Goal: Information Seeking & Learning: Learn about a topic

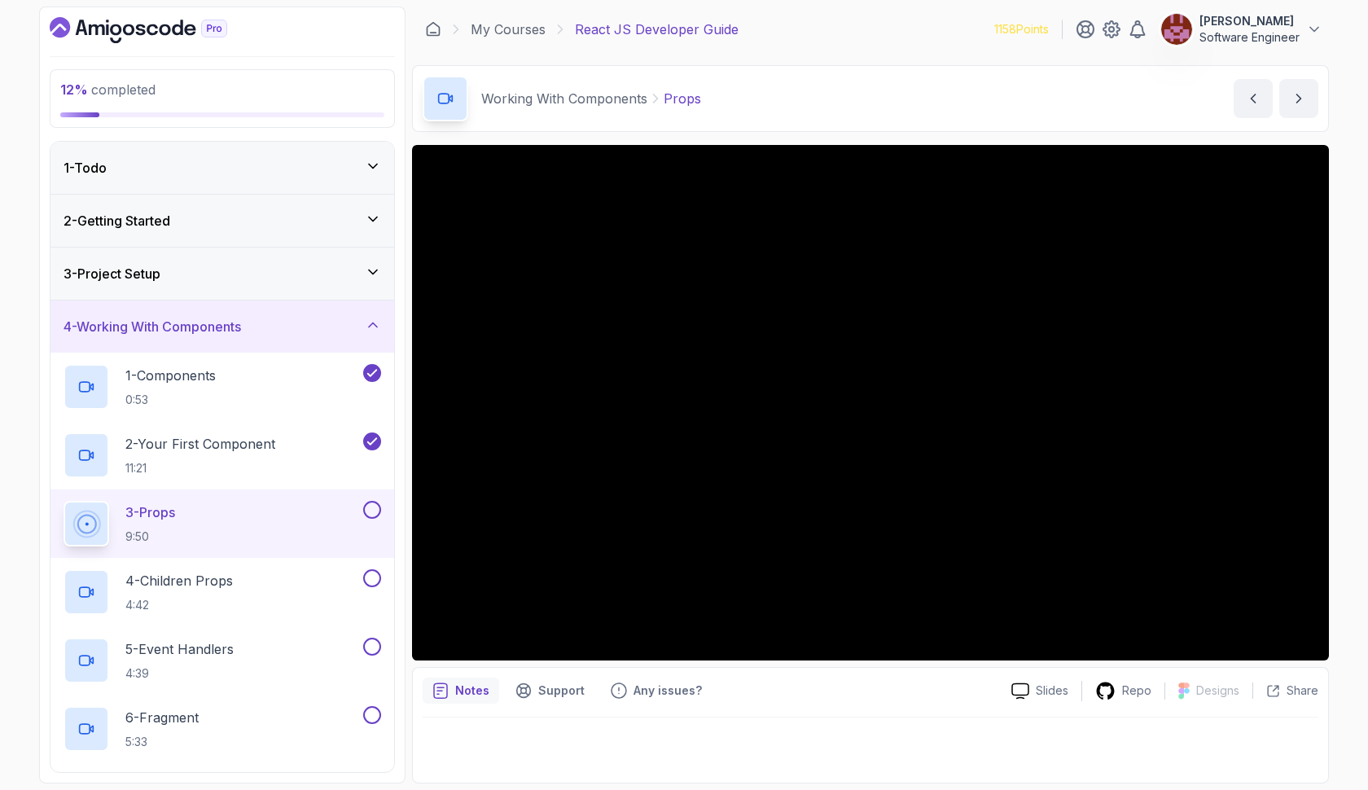
scroll to position [164, 0]
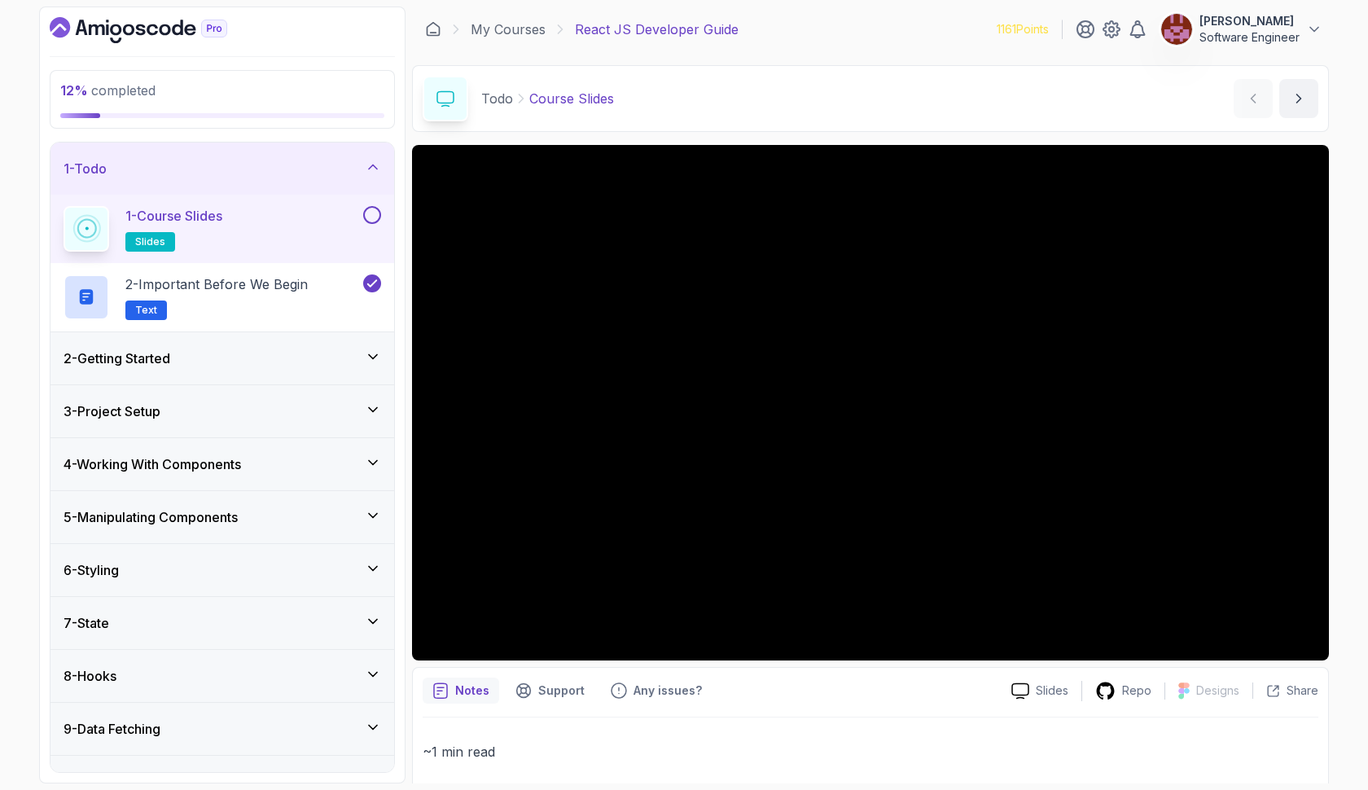
click at [329, 452] on div "4 - Working With Components" at bounding box center [222, 464] width 344 height 52
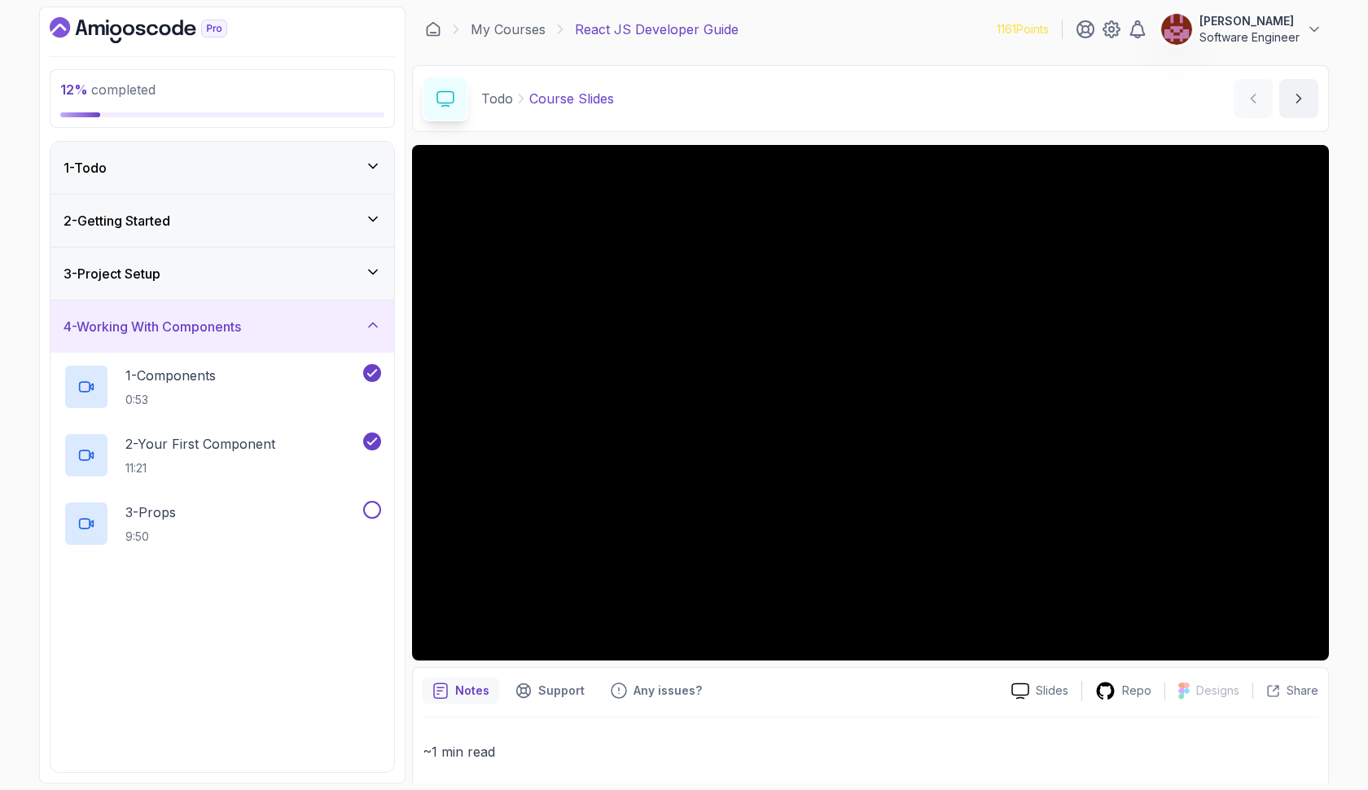
scroll to position [255, 0]
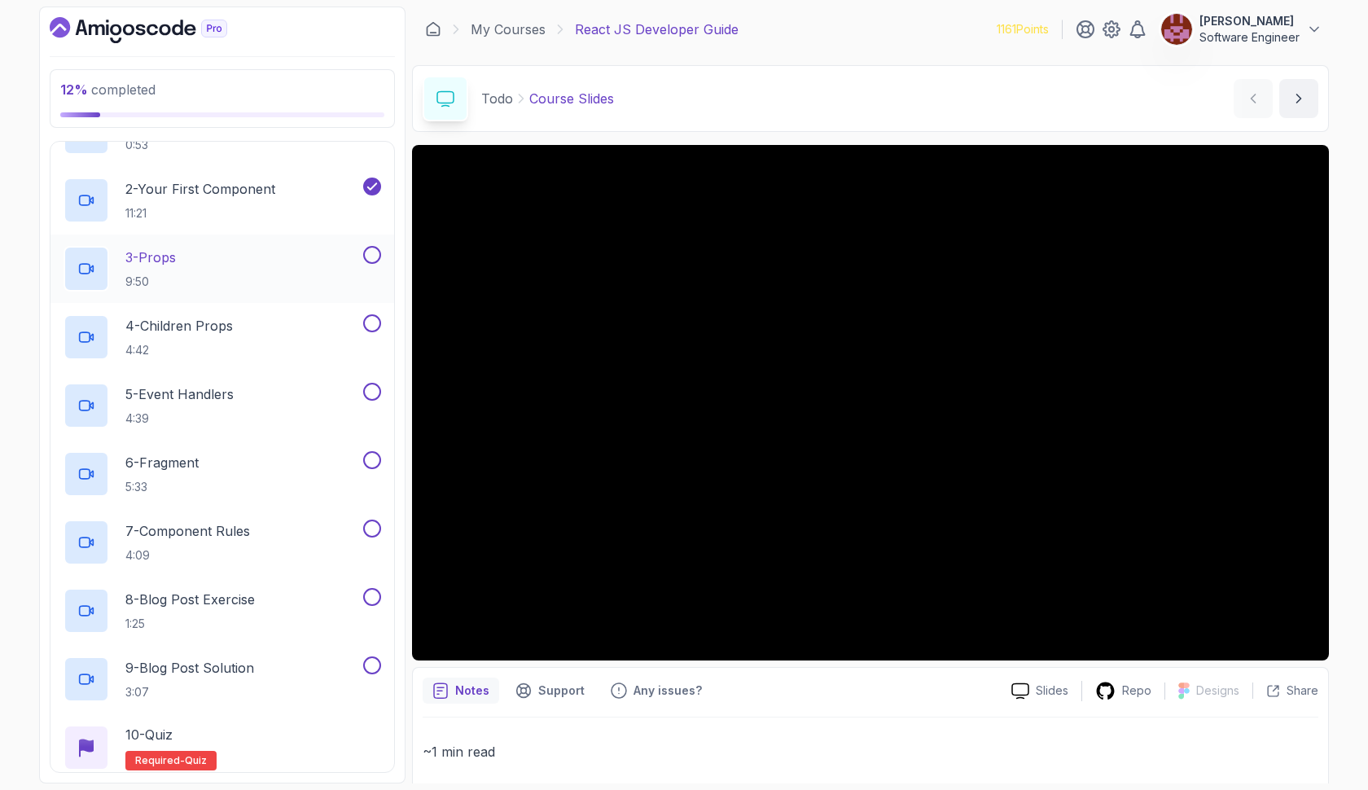
click at [262, 271] on div "3 - Props 9:50" at bounding box center [212, 269] width 296 height 46
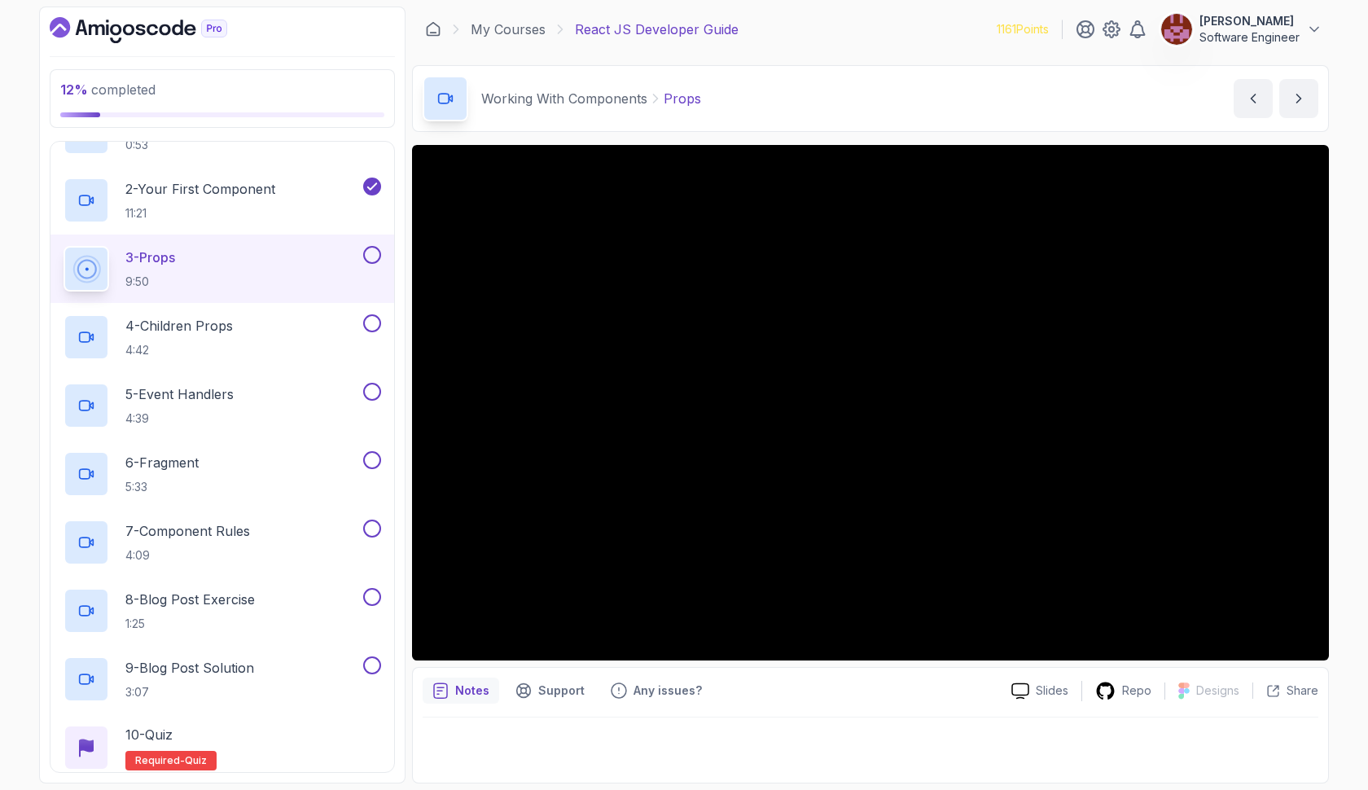
click at [375, 262] on button at bounding box center [372, 255] width 18 height 18
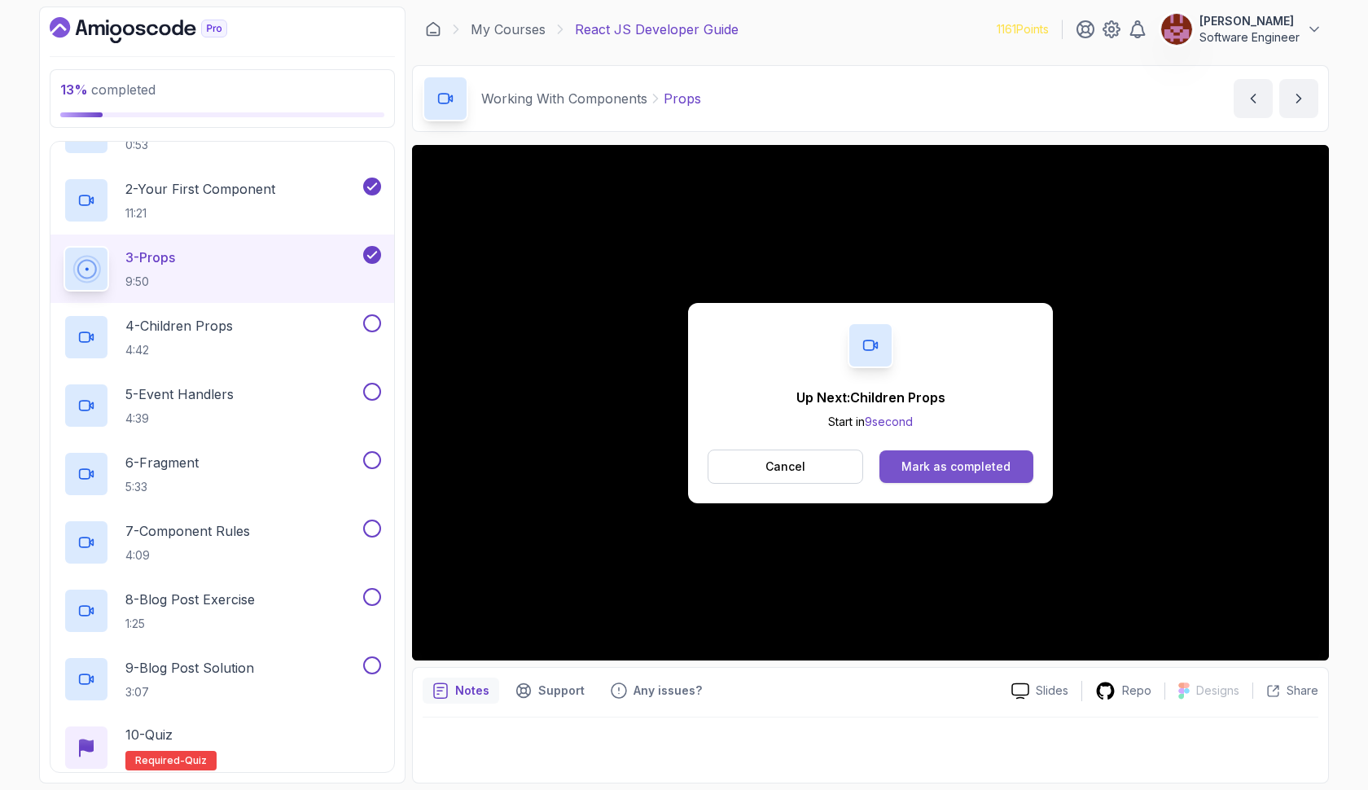
click at [889, 468] on button "Mark as completed" at bounding box center [957, 466] width 154 height 33
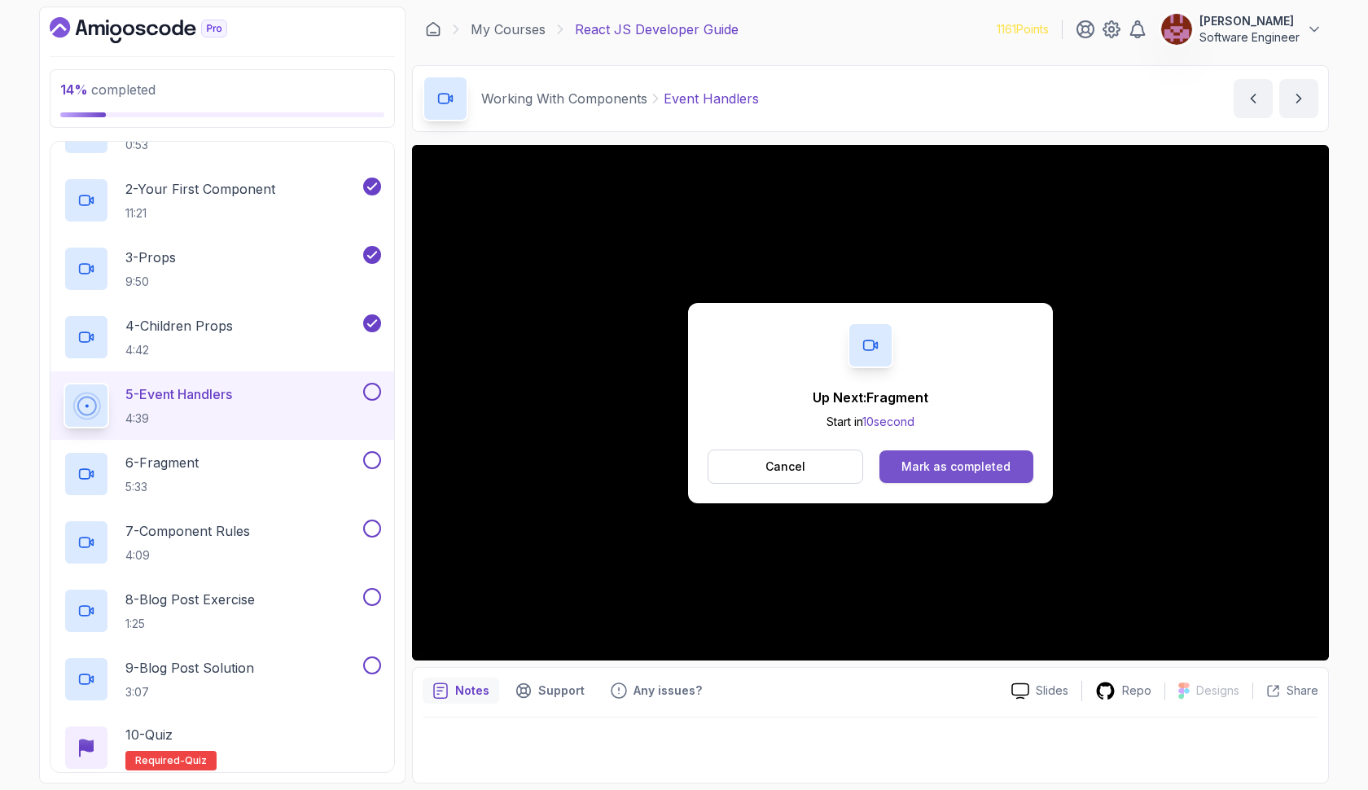
click at [902, 462] on button "Mark as completed" at bounding box center [957, 466] width 154 height 33
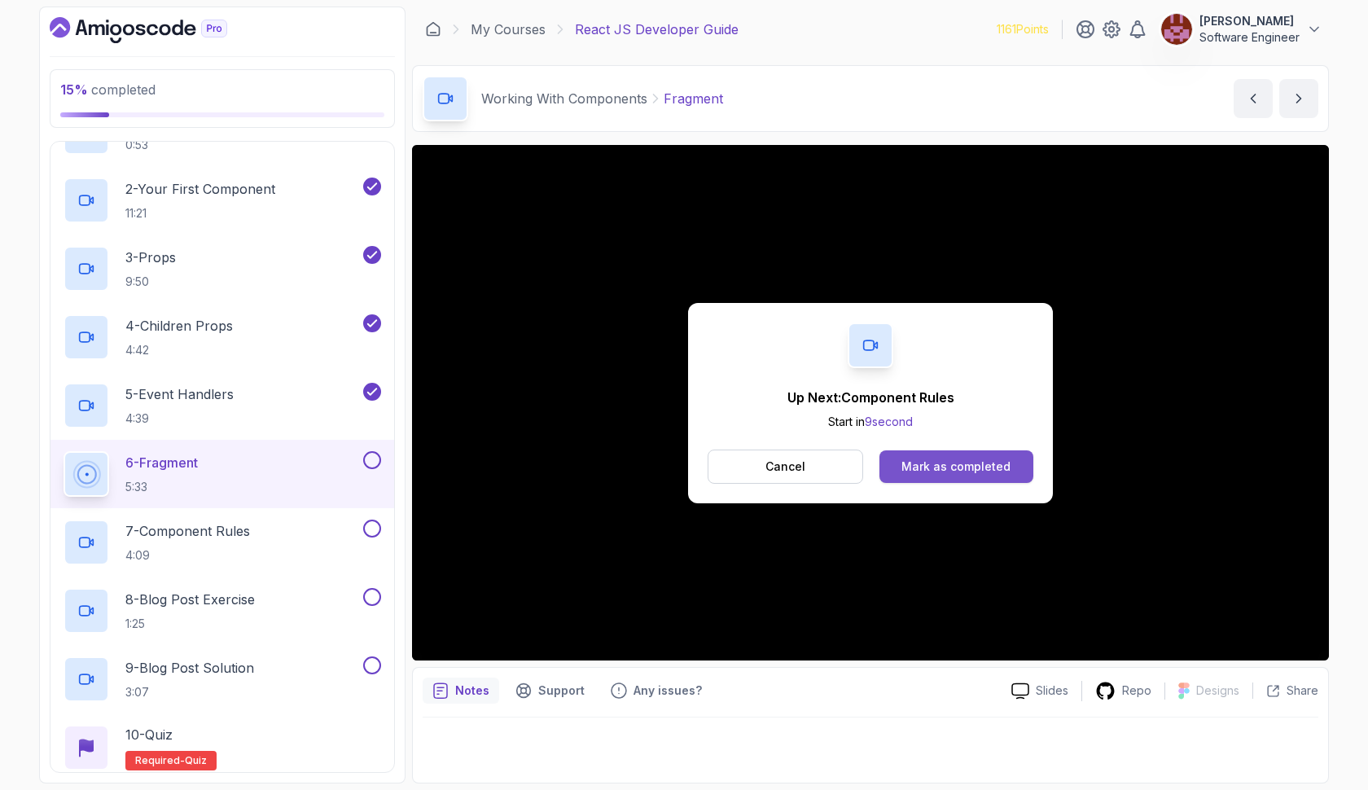
click at [947, 466] on div "Mark as completed" at bounding box center [956, 467] width 109 height 16
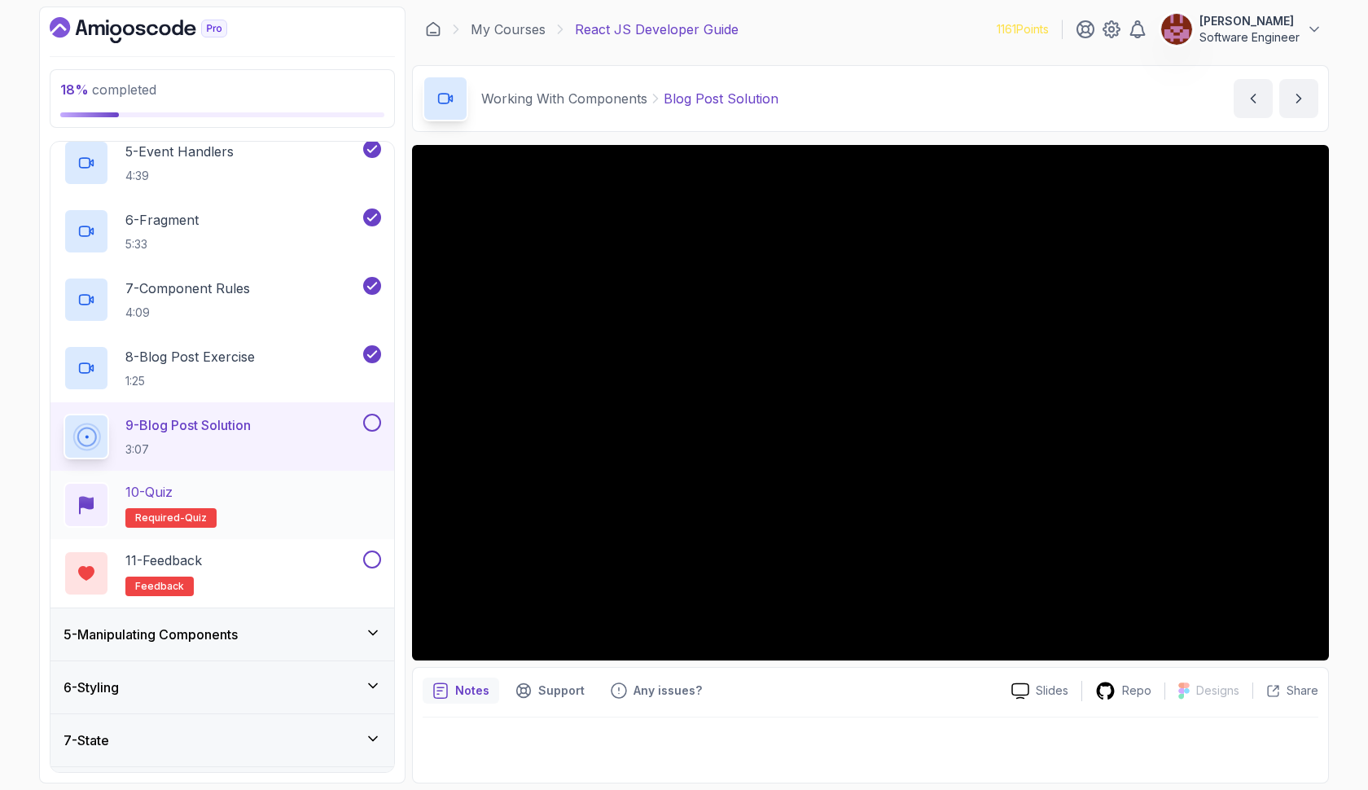
scroll to position [507, 0]
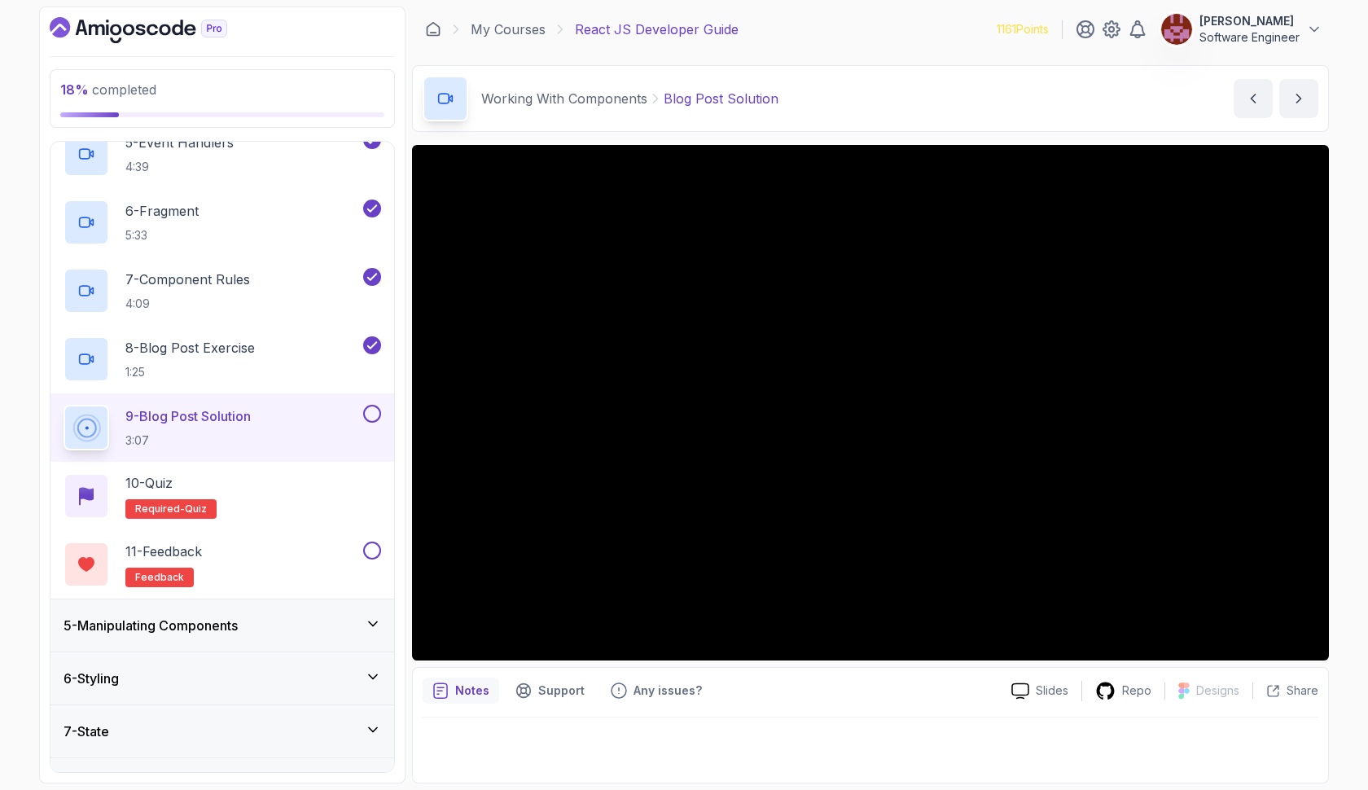
click at [373, 414] on button at bounding box center [372, 414] width 18 height 18
click at [272, 509] on div "10 - Quiz Required- quiz" at bounding box center [223, 496] width 318 height 46
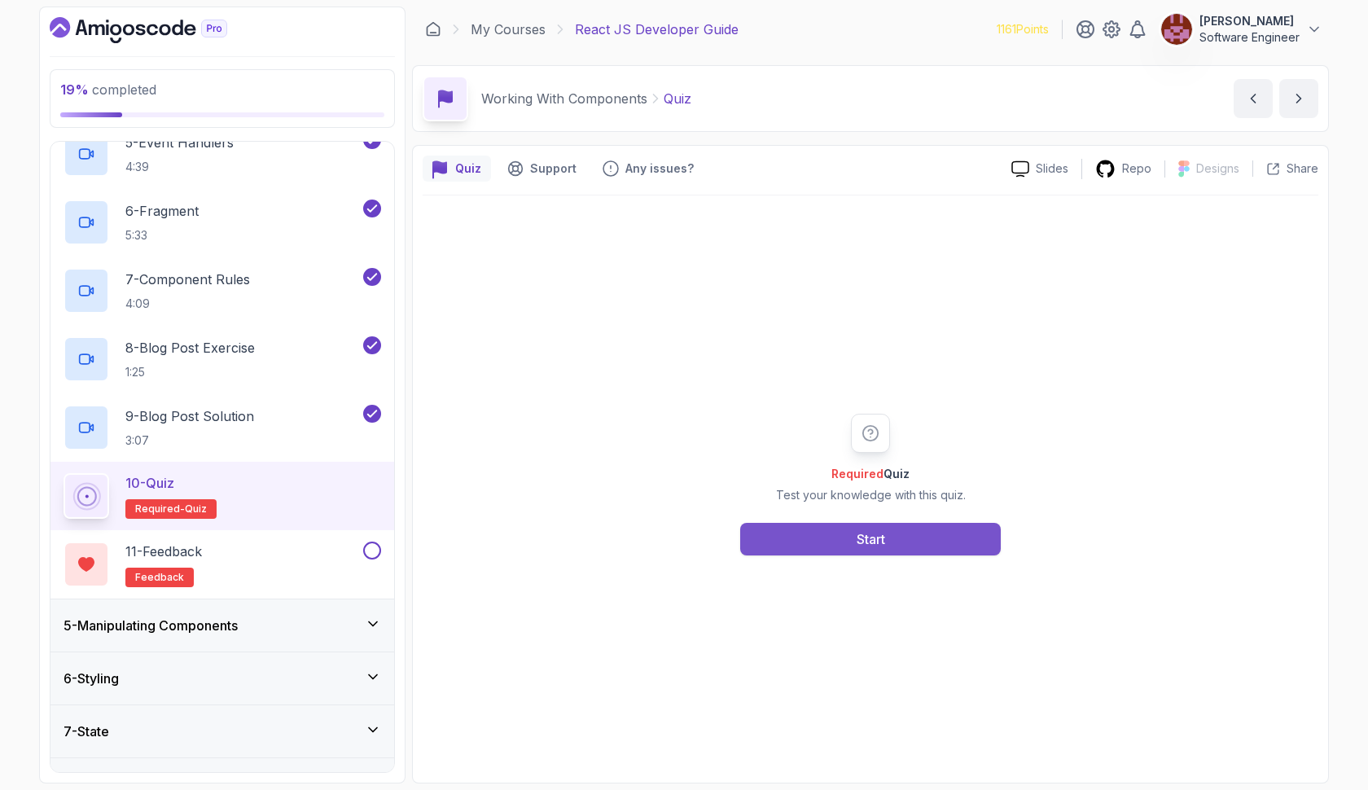
click at [788, 553] on button "Start" at bounding box center [870, 539] width 261 height 33
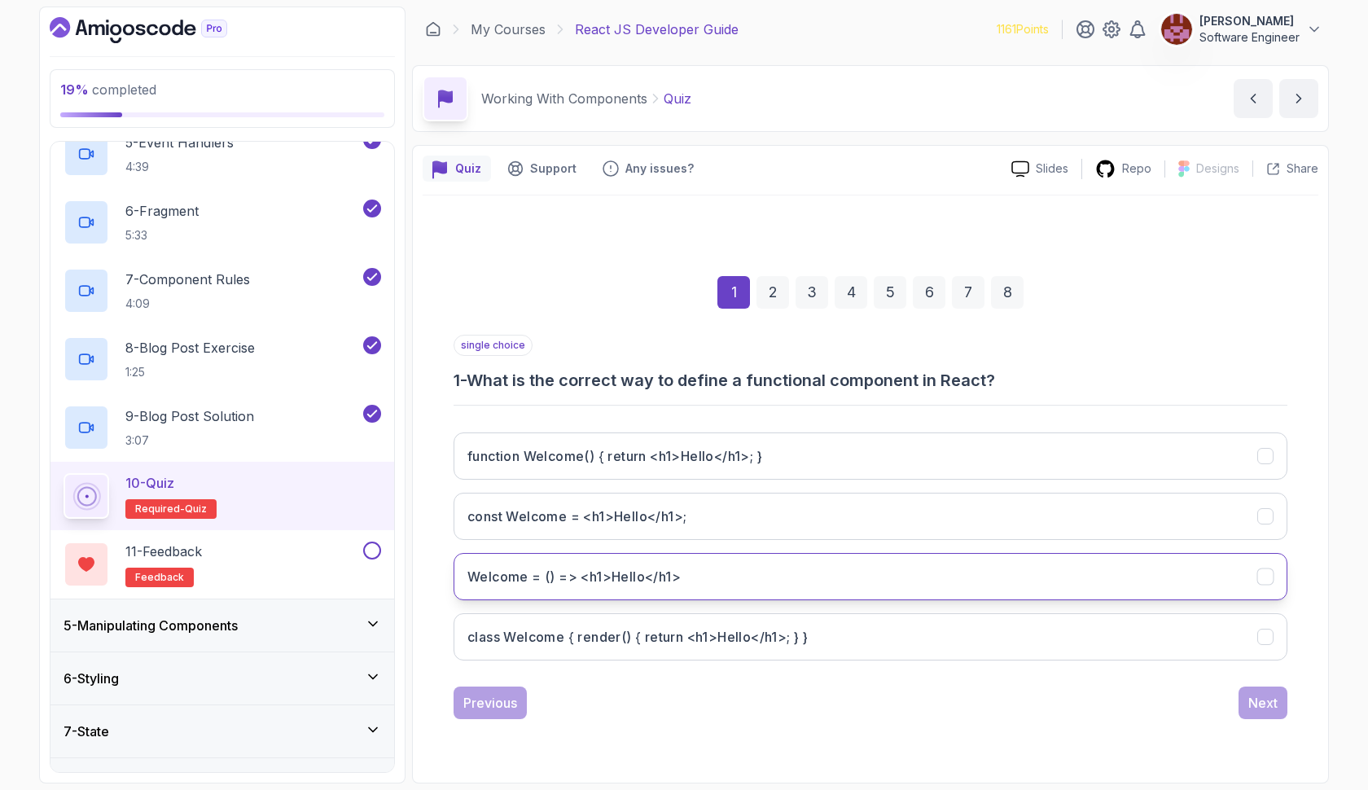
click at [704, 566] on button "Welcome = () => <h1>Hello</h1>" at bounding box center [871, 576] width 834 height 47
click at [1251, 700] on div "Next" at bounding box center [1262, 703] width 29 height 20
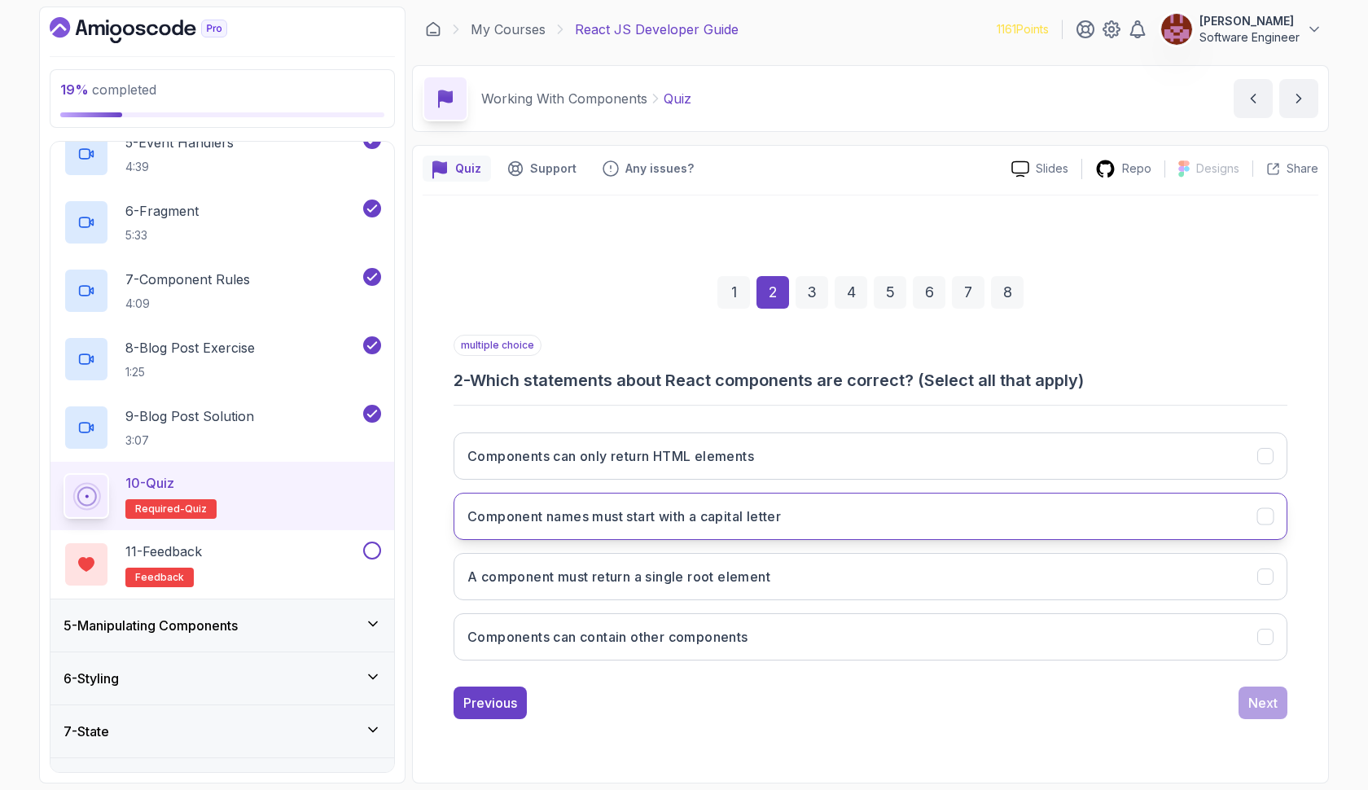
click at [880, 508] on button "Component names must start with a capital letter" at bounding box center [871, 516] width 834 height 47
click at [859, 620] on button "Components can contain other components" at bounding box center [871, 636] width 834 height 47
click at [1266, 703] on div "Next" at bounding box center [1262, 703] width 29 height 20
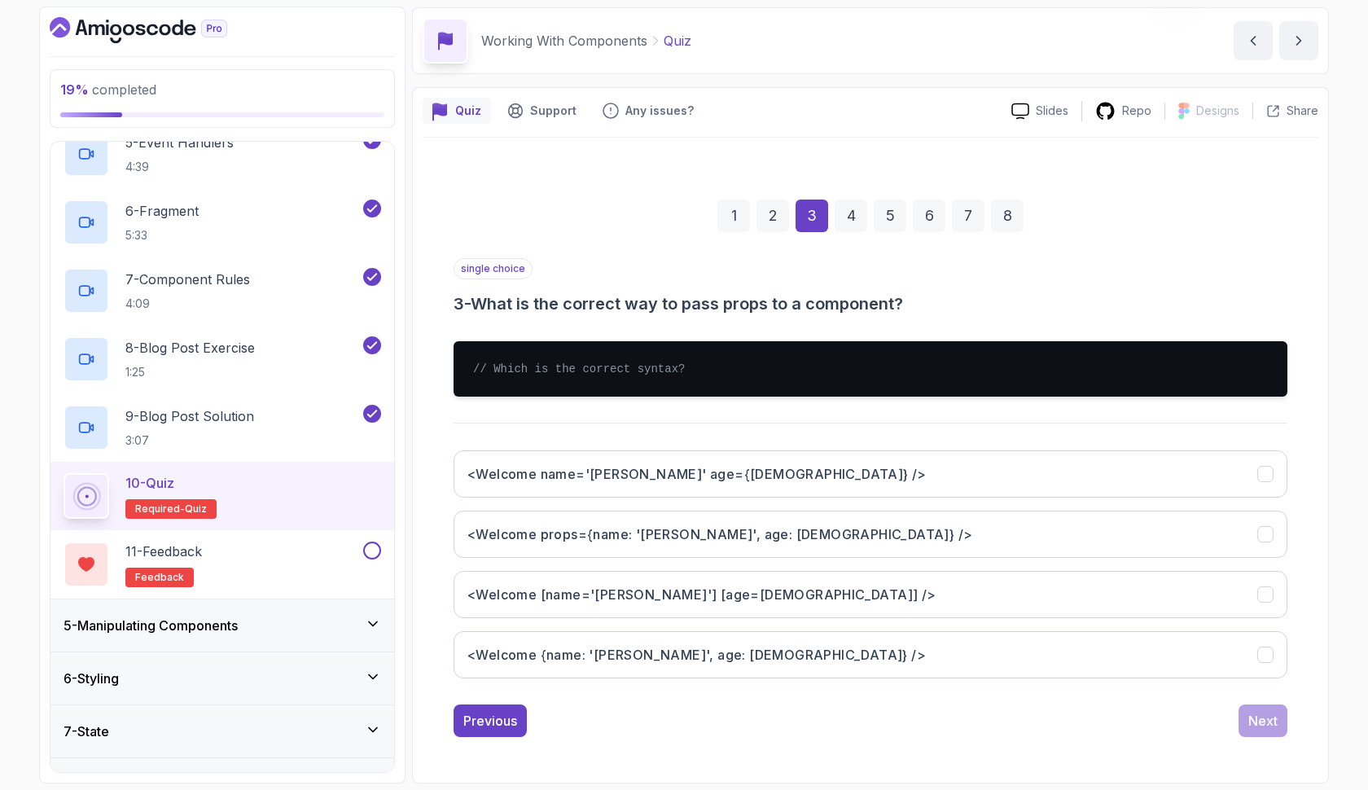
scroll to position [58, 0]
click at [735, 485] on button "<Welcome name='[PERSON_NAME]' age={[DEMOGRAPHIC_DATA]} />" at bounding box center [871, 473] width 834 height 47
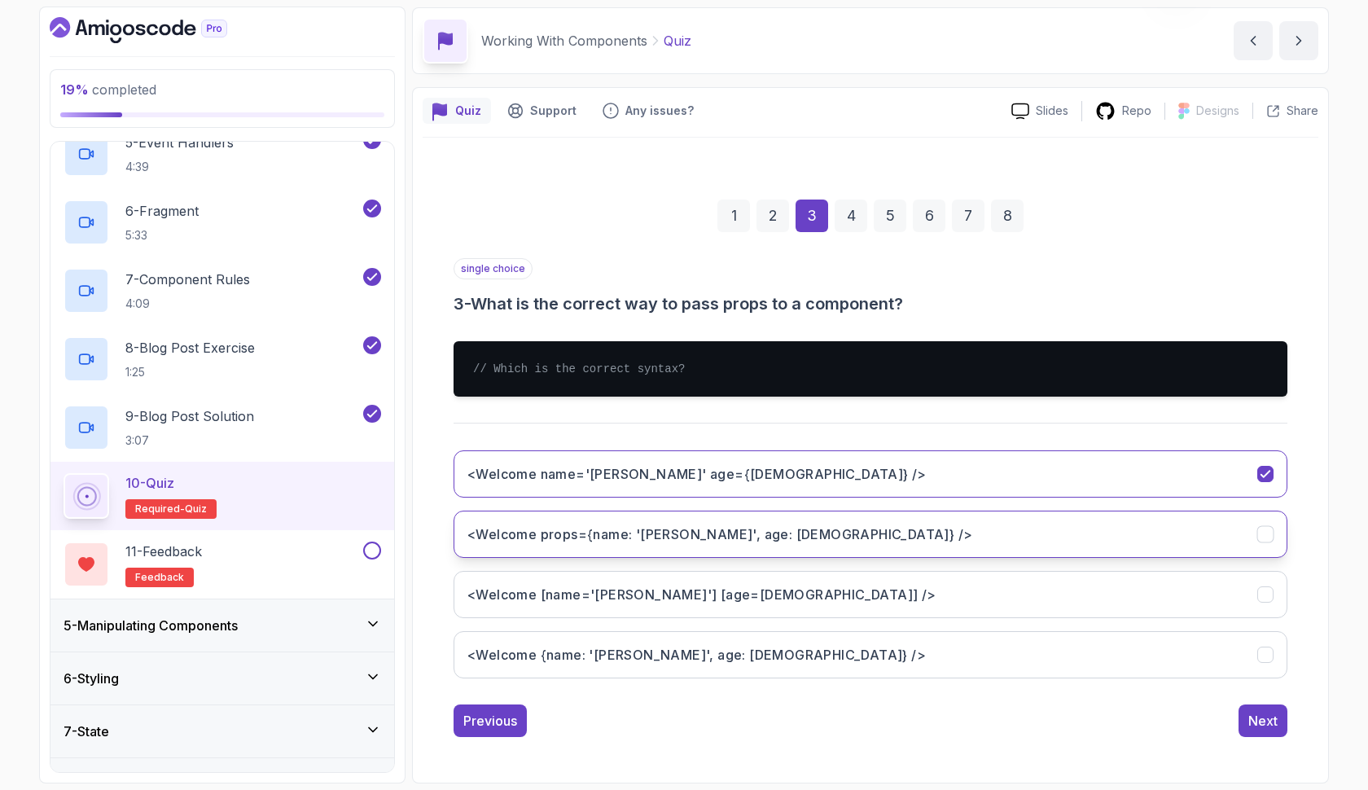
click at [964, 545] on button "<Welcome props={name: '[PERSON_NAME]', age: [DEMOGRAPHIC_DATA]} />" at bounding box center [871, 534] width 834 height 47
click at [1249, 726] on div "Next" at bounding box center [1262, 721] width 29 height 20
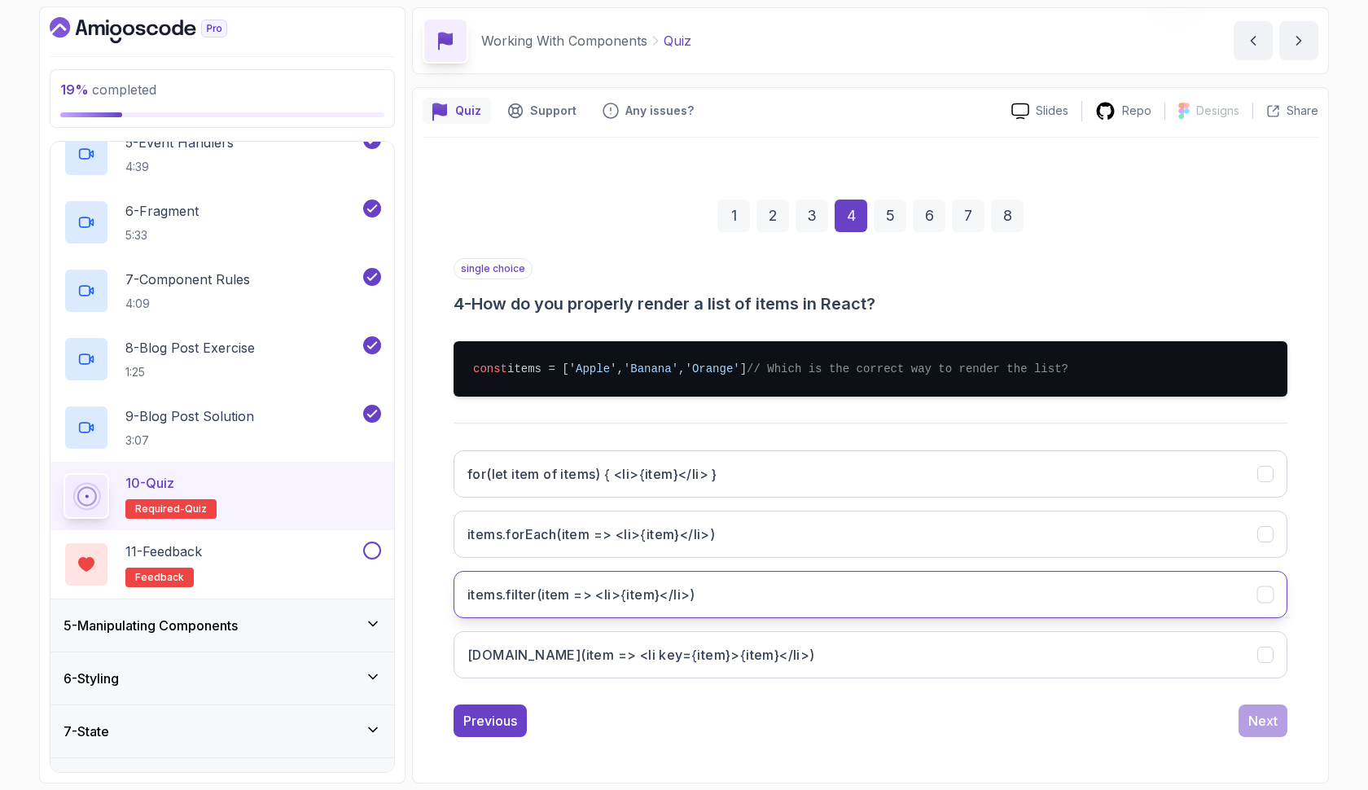
click at [831, 609] on button "items.filter(item => <li>{item}</li>)" at bounding box center [871, 594] width 834 height 47
click at [1258, 731] on div "Next" at bounding box center [1262, 721] width 29 height 20
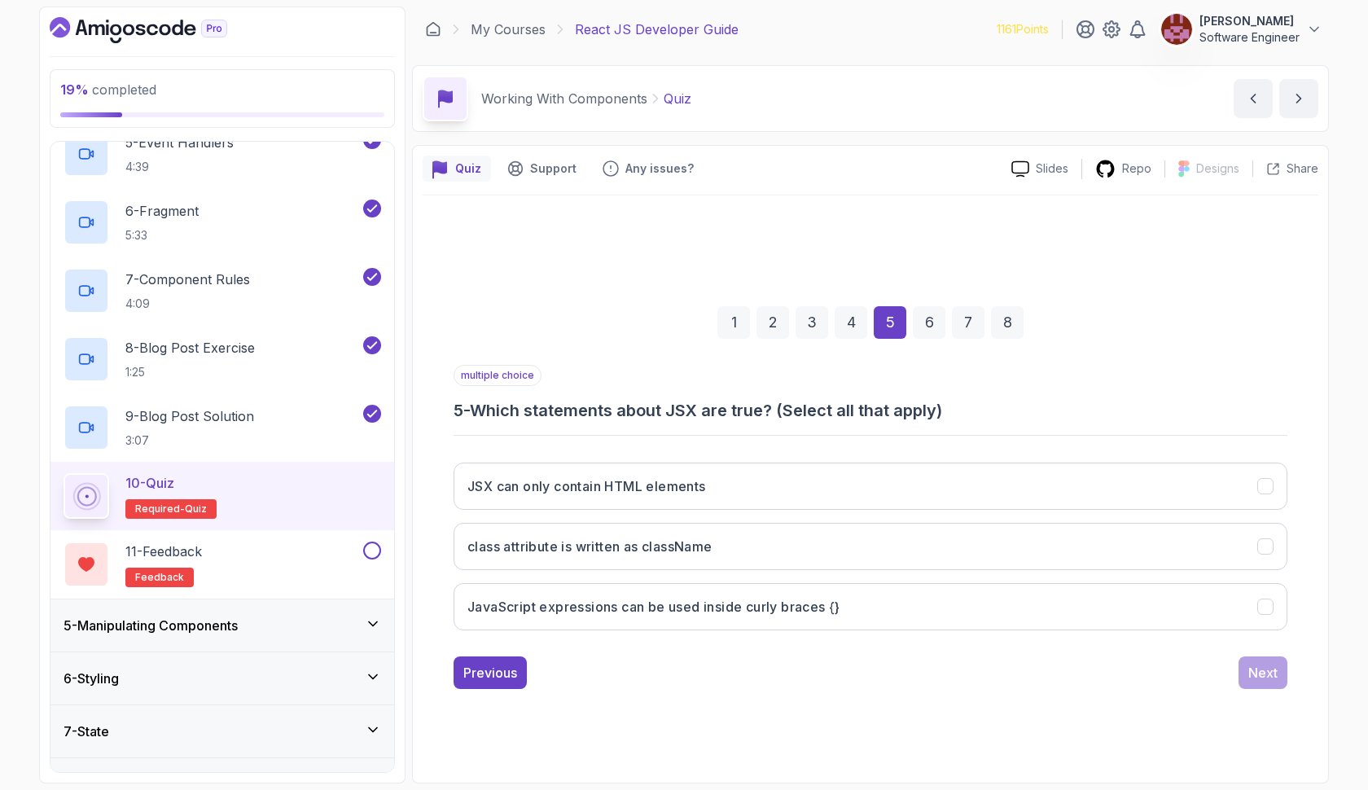
scroll to position [0, 0]
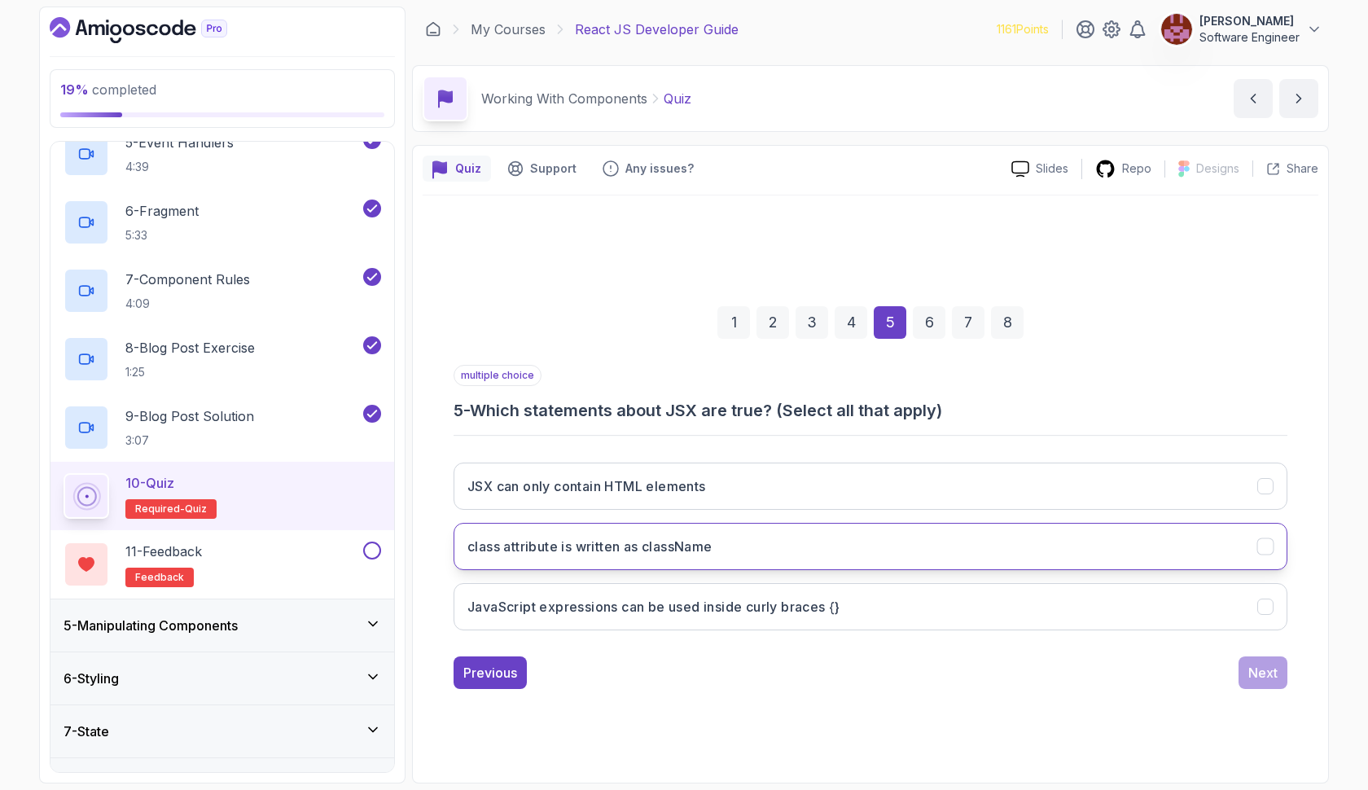
click at [895, 546] on button "class attribute is written as className" at bounding box center [871, 546] width 834 height 47
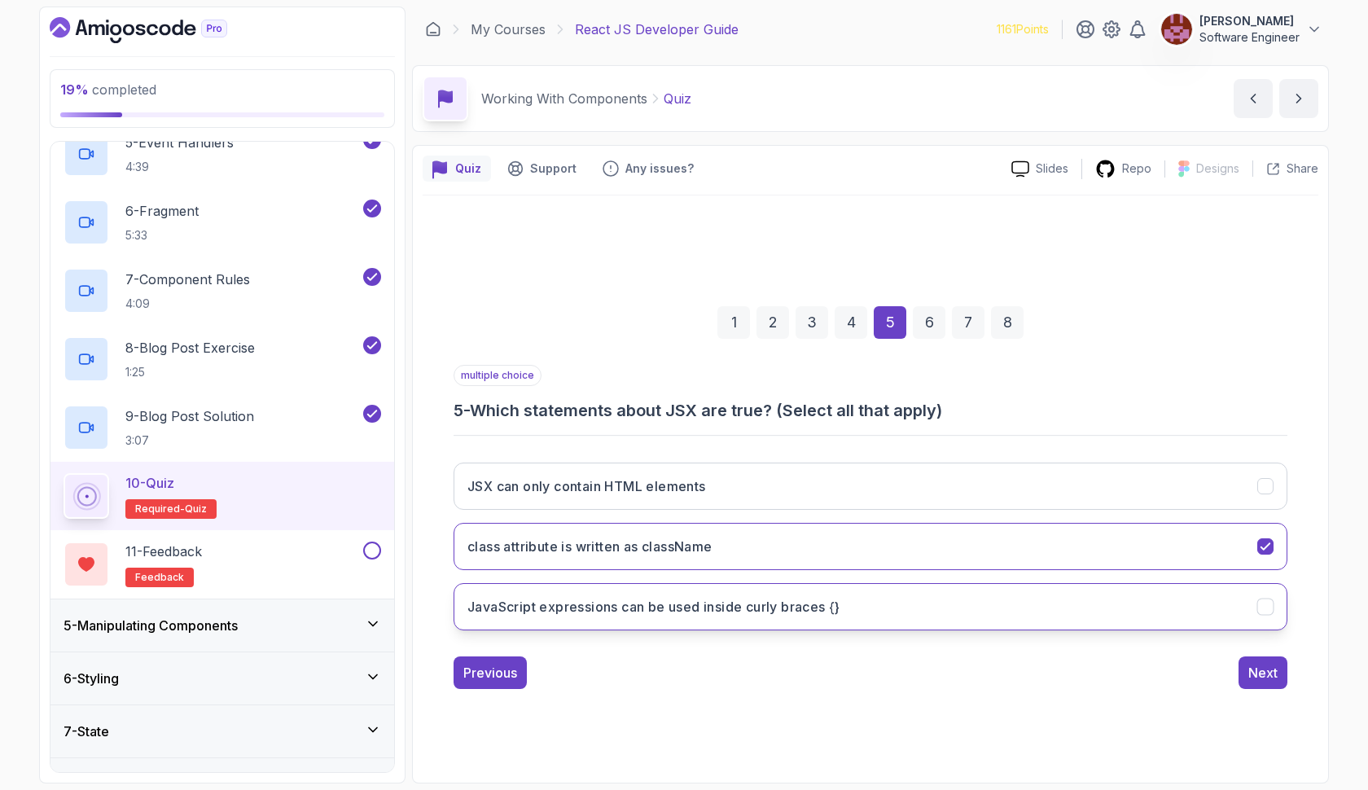
click at [895, 610] on button "JavaScript expressions can be used inside curly braces {}" at bounding box center [871, 606] width 834 height 47
click at [1266, 679] on div "Next" at bounding box center [1262, 673] width 29 height 20
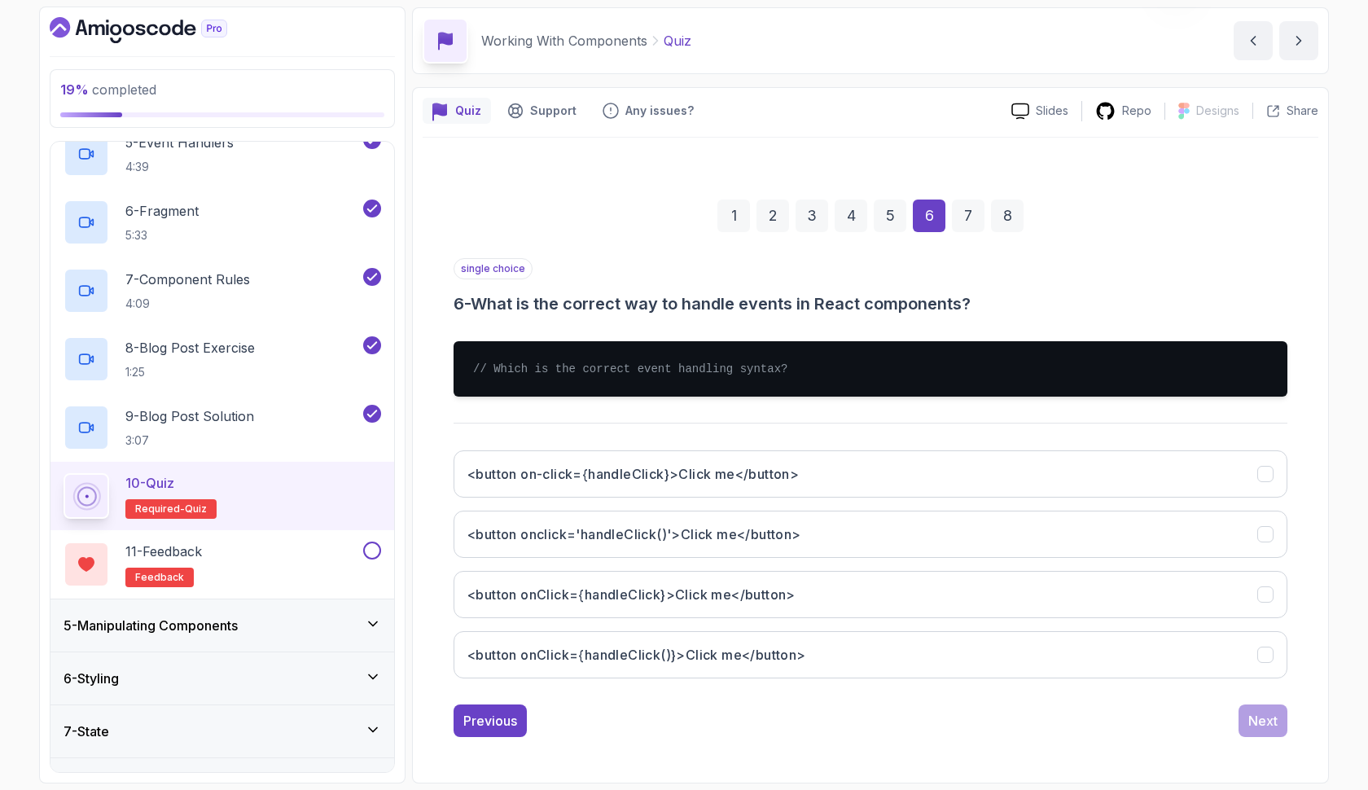
scroll to position [58, 0]
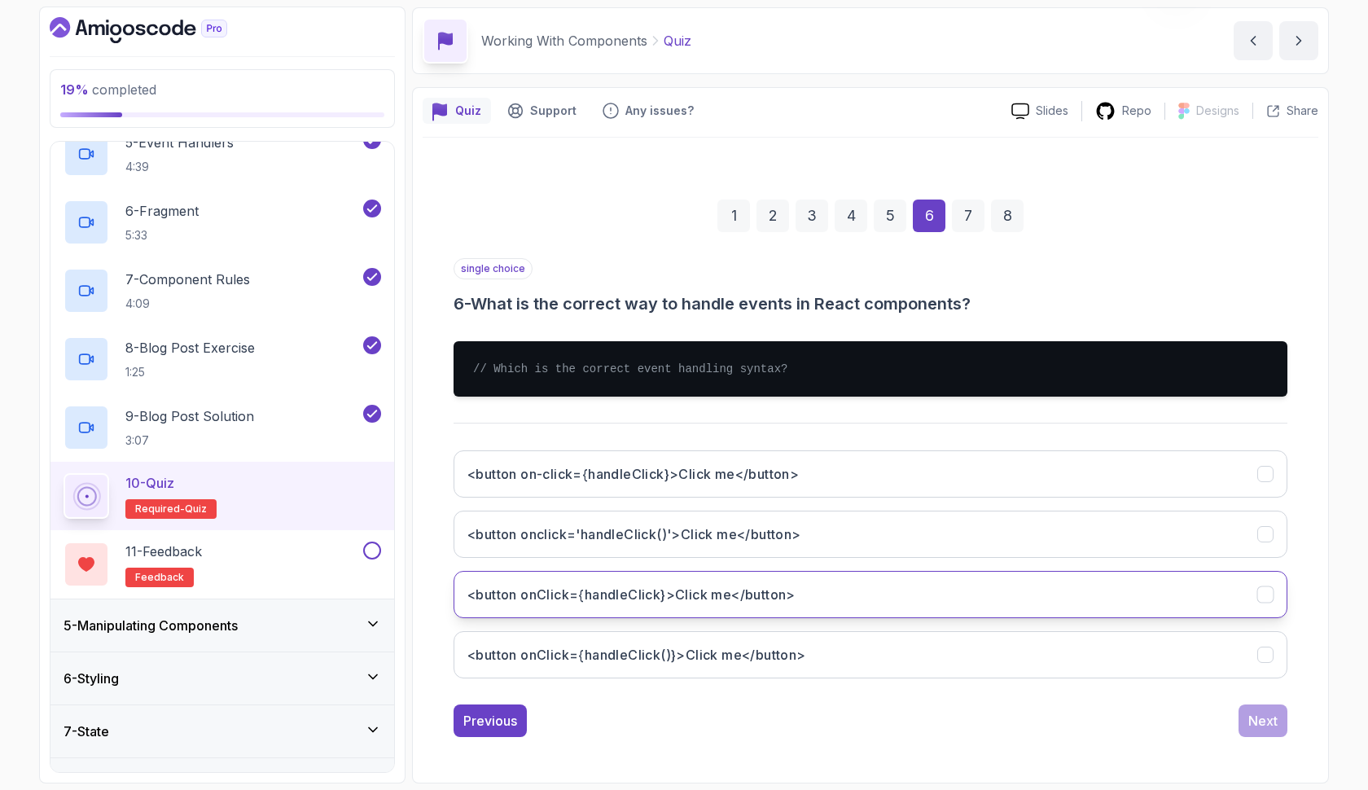
click at [859, 589] on button "<button onClick={handleClick}>Click me</button>" at bounding box center [871, 594] width 834 height 47
click at [1255, 719] on div "Next" at bounding box center [1262, 721] width 29 height 20
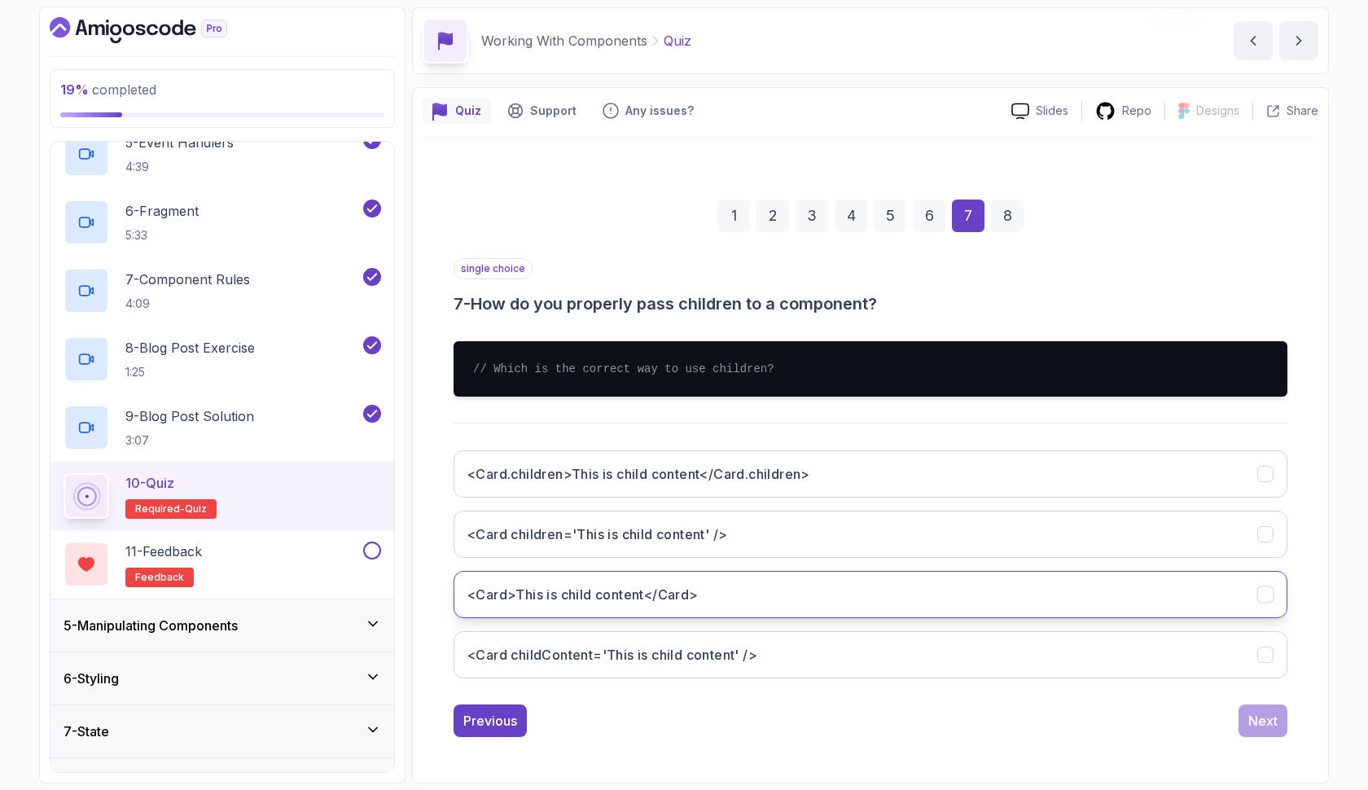
click at [757, 602] on button "<Card>This is child content</Card>" at bounding box center [871, 594] width 834 height 47
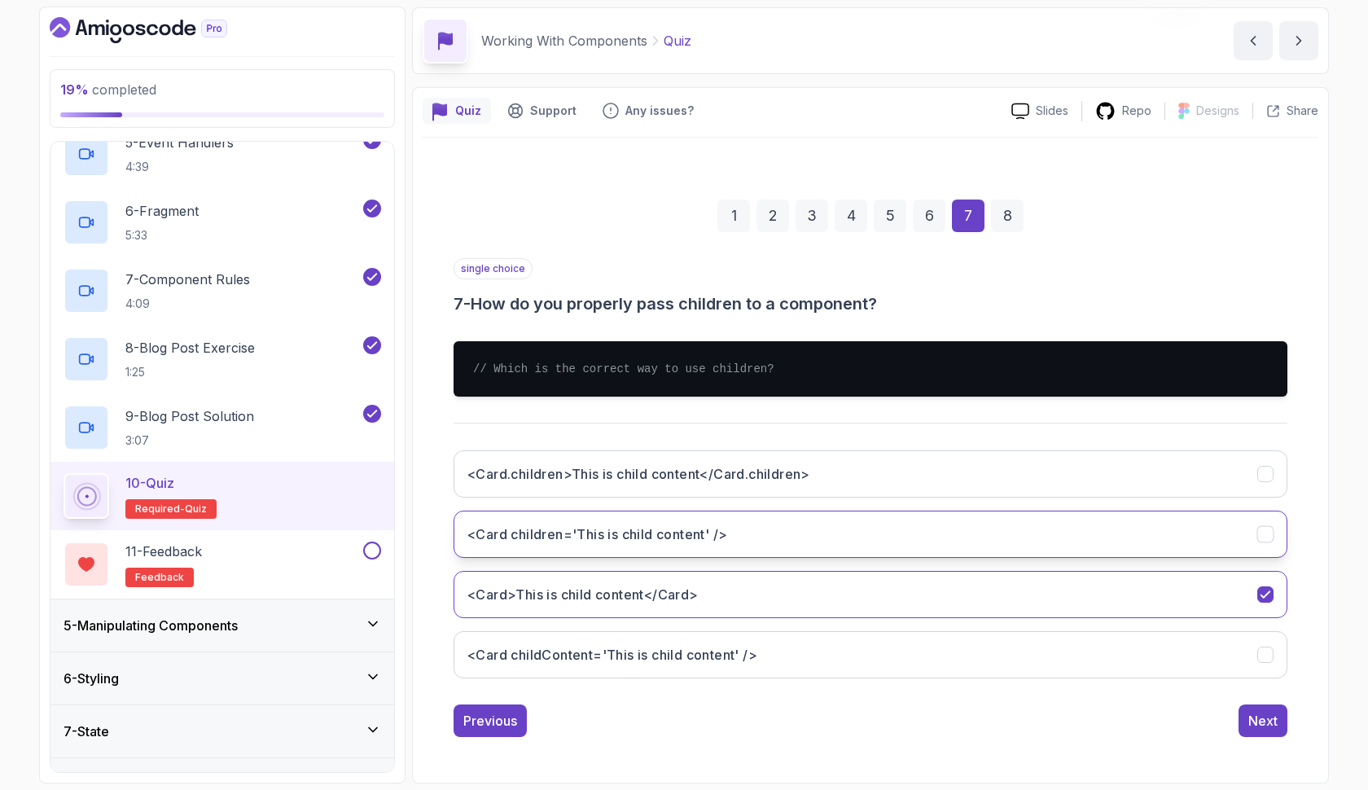
click at [751, 529] on button "<Card children='This is child content' />" at bounding box center [871, 534] width 834 height 47
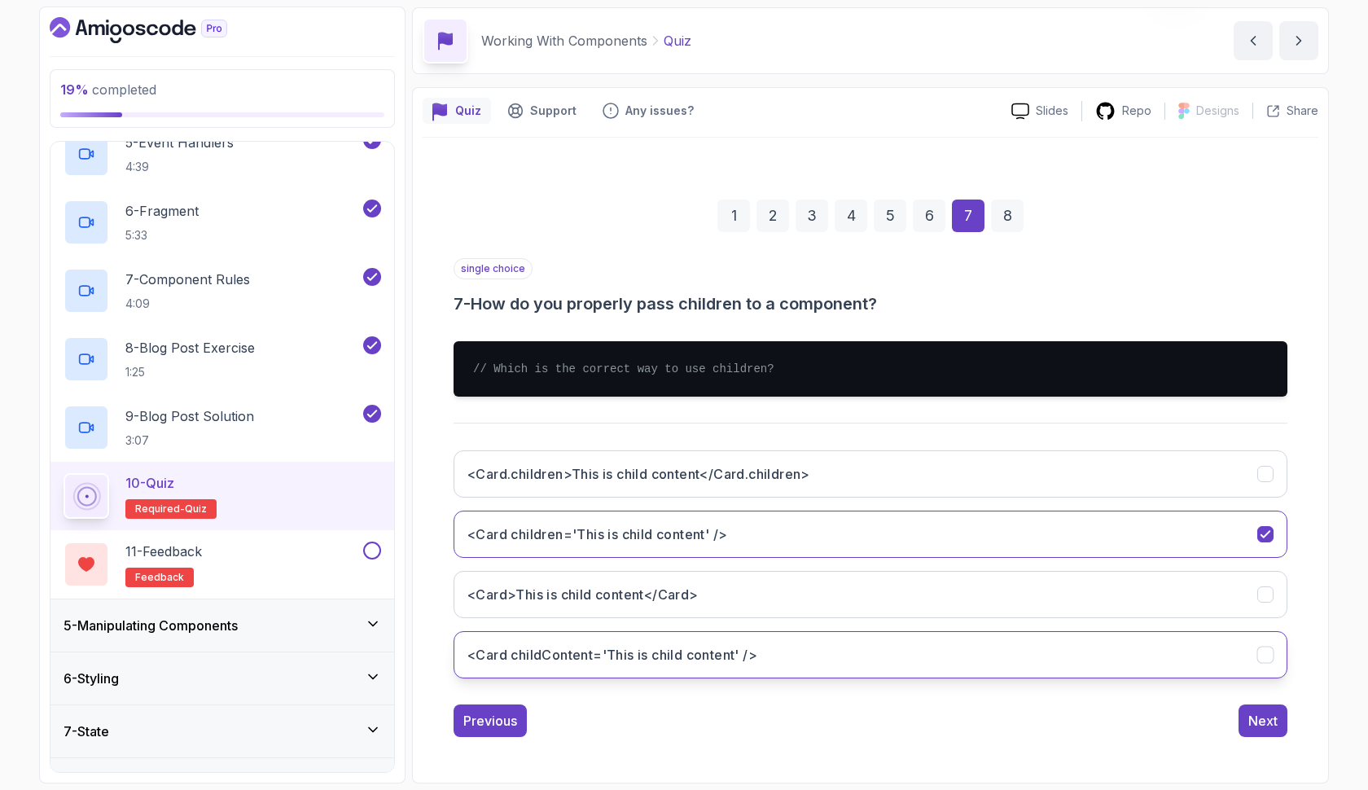
click at [748, 652] on h3 "<Card childContent='This is child content' />" at bounding box center [612, 655] width 290 height 20
click at [1256, 714] on div "Next" at bounding box center [1262, 721] width 29 height 20
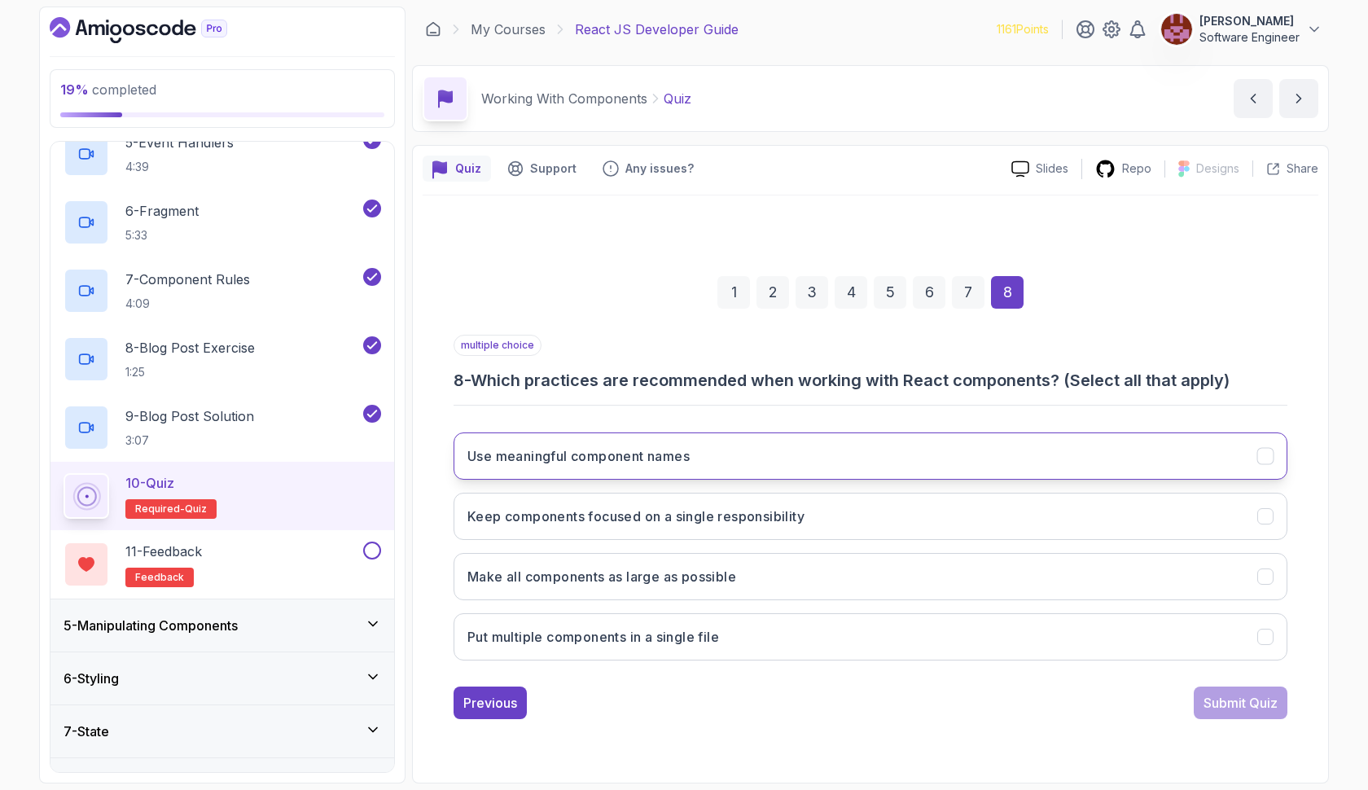
scroll to position [0, 0]
click at [877, 454] on button "Use meaningful component names" at bounding box center [871, 455] width 834 height 47
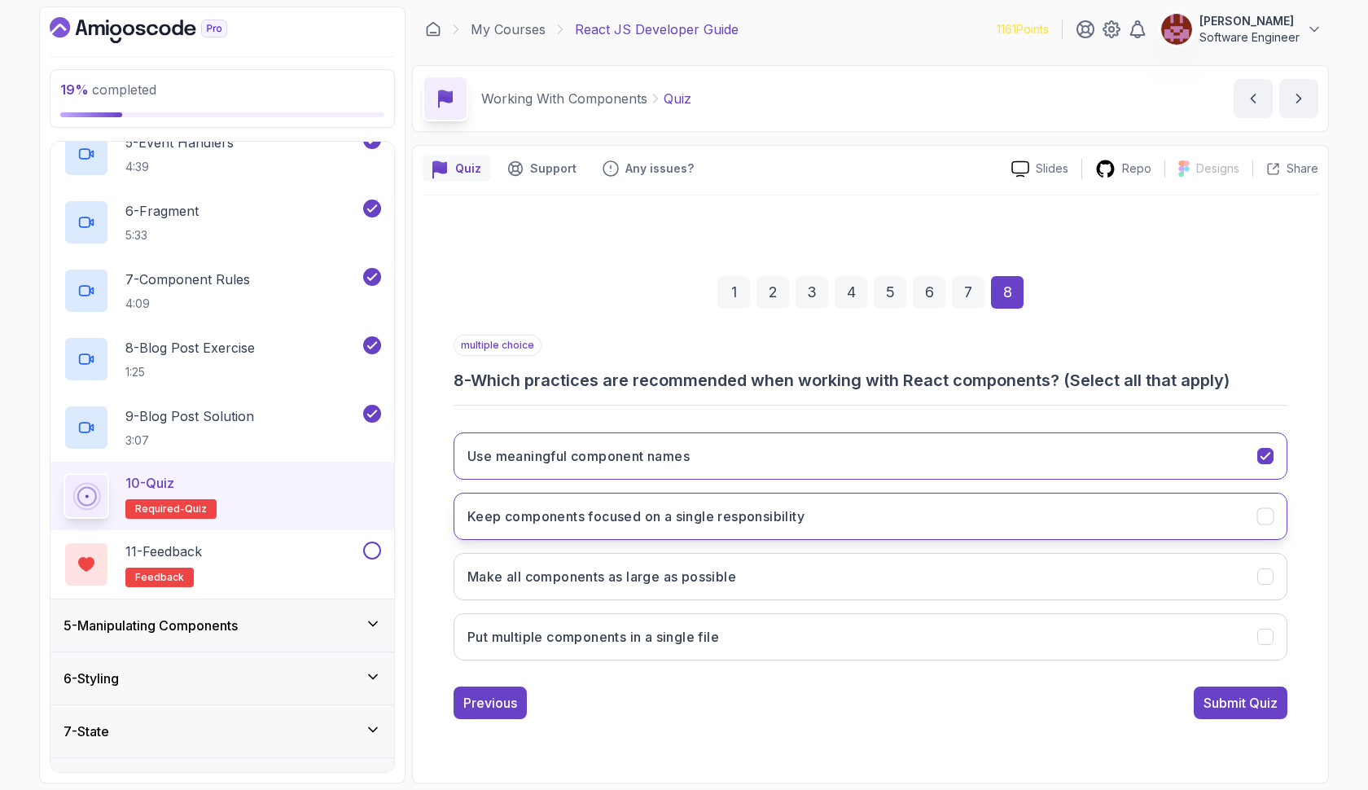
click at [858, 511] on button "Keep components focused on a single responsibility" at bounding box center [871, 516] width 834 height 47
click at [1227, 702] on div "Submit Quiz" at bounding box center [1241, 703] width 74 height 20
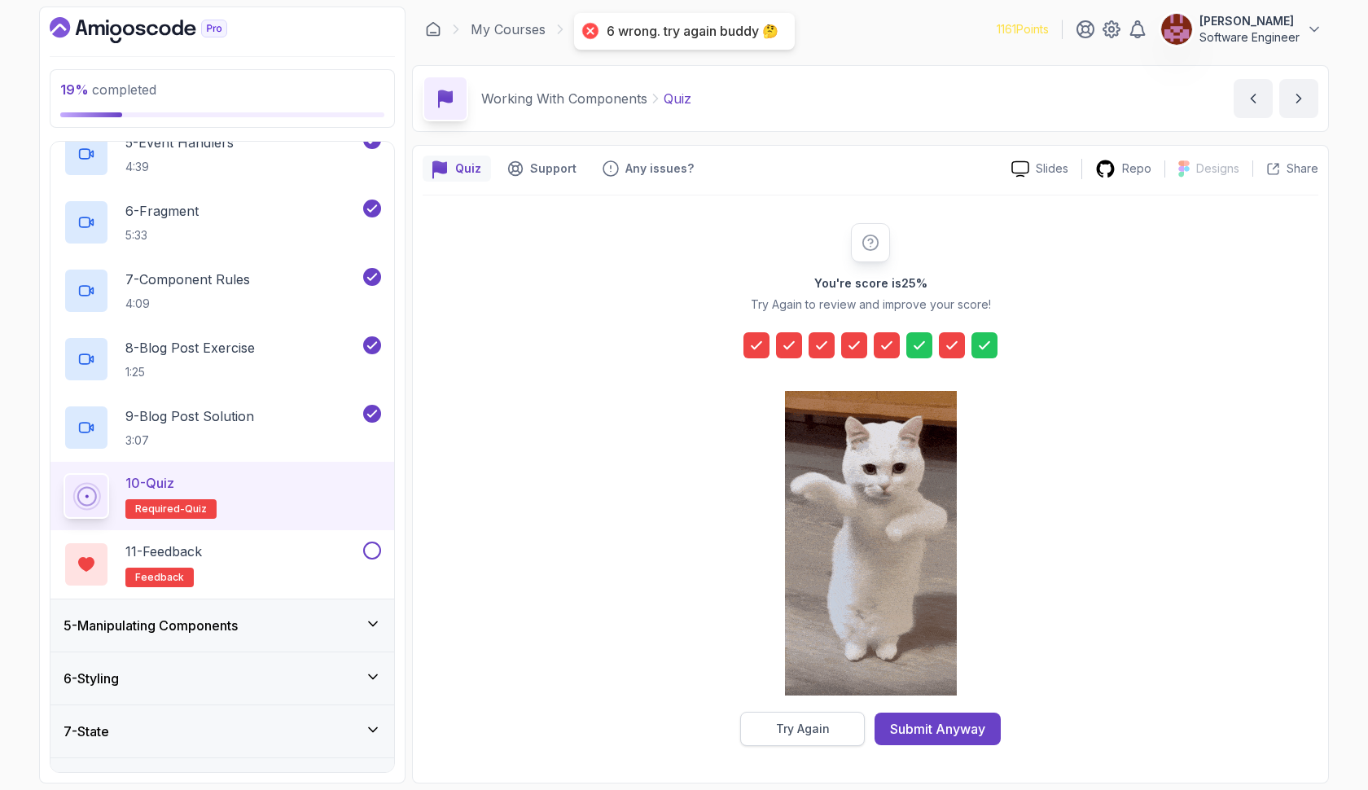
click at [831, 731] on button "Try Again" at bounding box center [802, 729] width 125 height 34
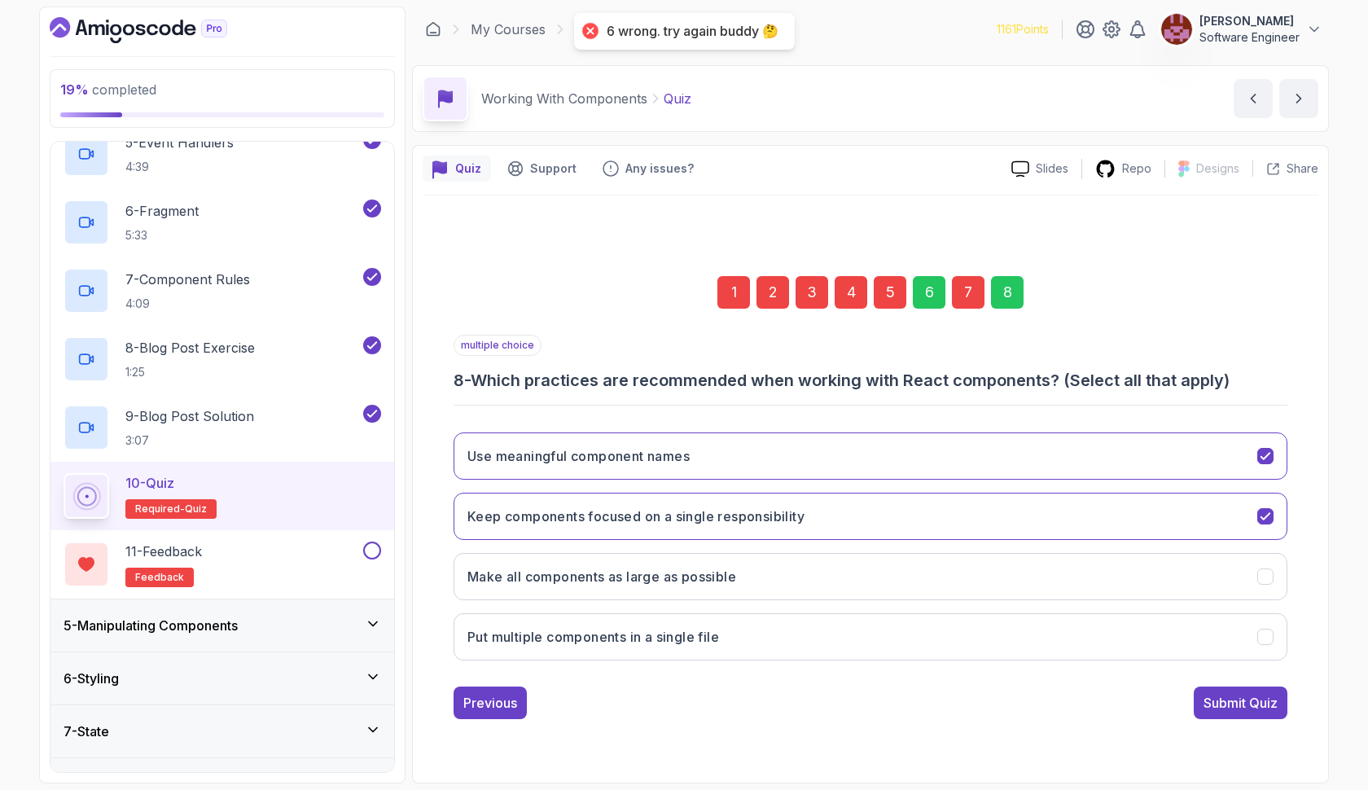
click at [962, 292] on div "7" at bounding box center [968, 292] width 33 height 33
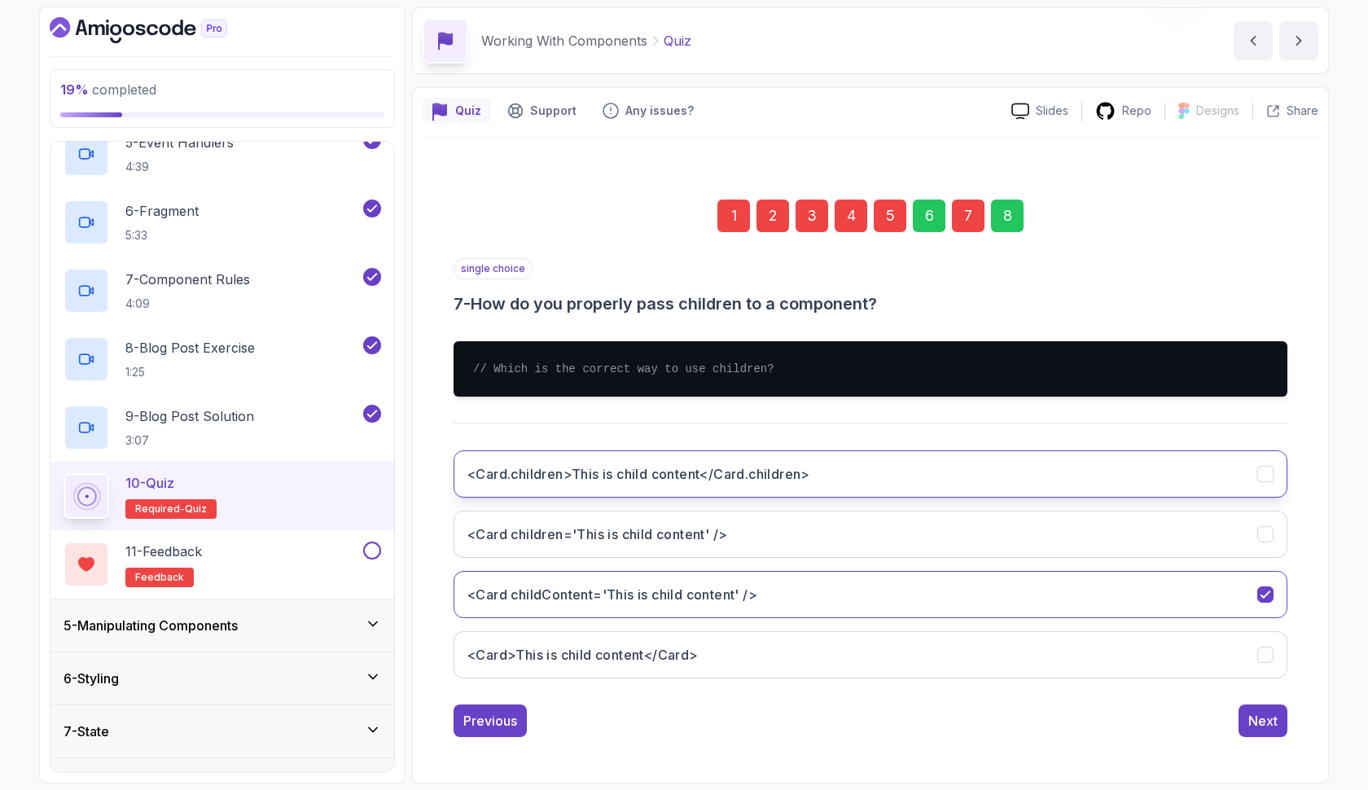
scroll to position [58, 0]
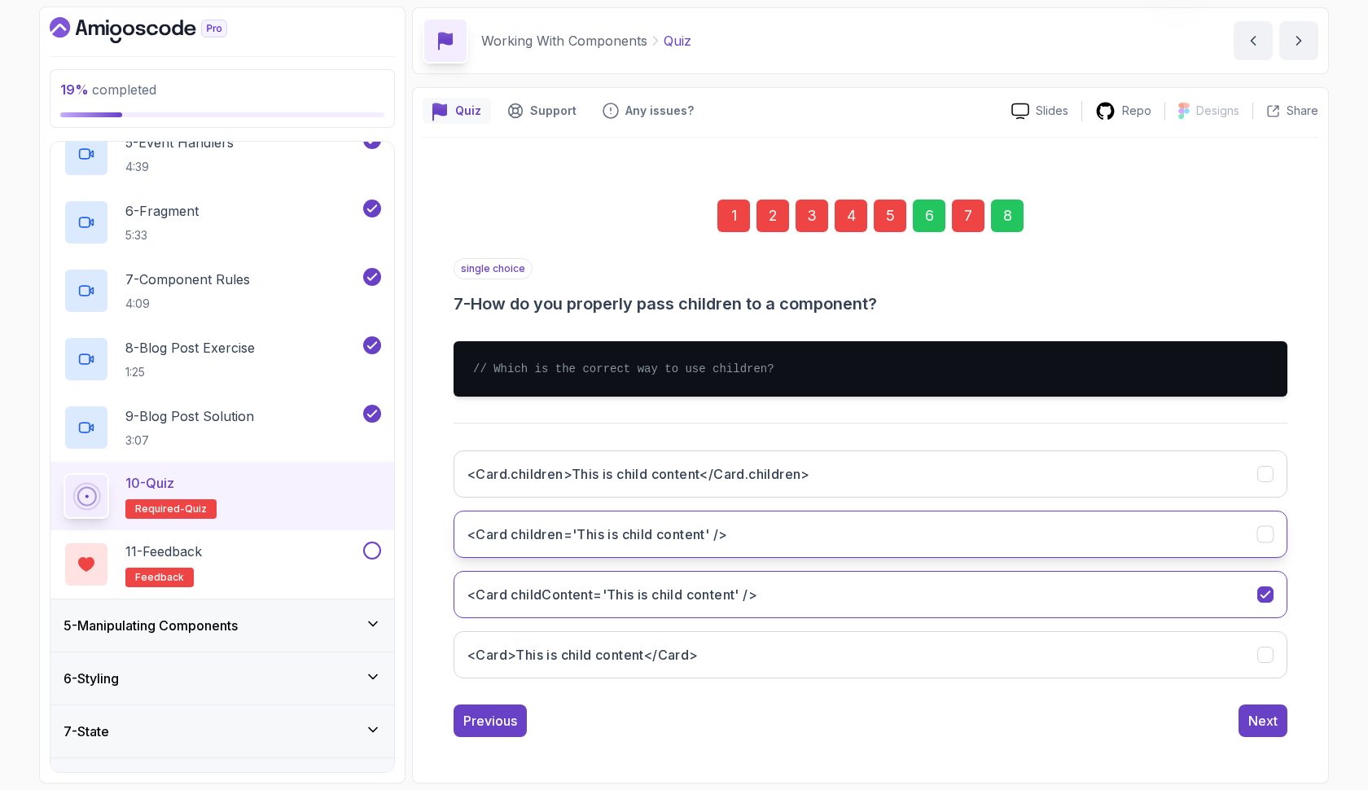
click at [833, 540] on button "<Card children='This is child content' />" at bounding box center [871, 534] width 834 height 47
click at [885, 217] on div "5" at bounding box center [890, 216] width 33 height 33
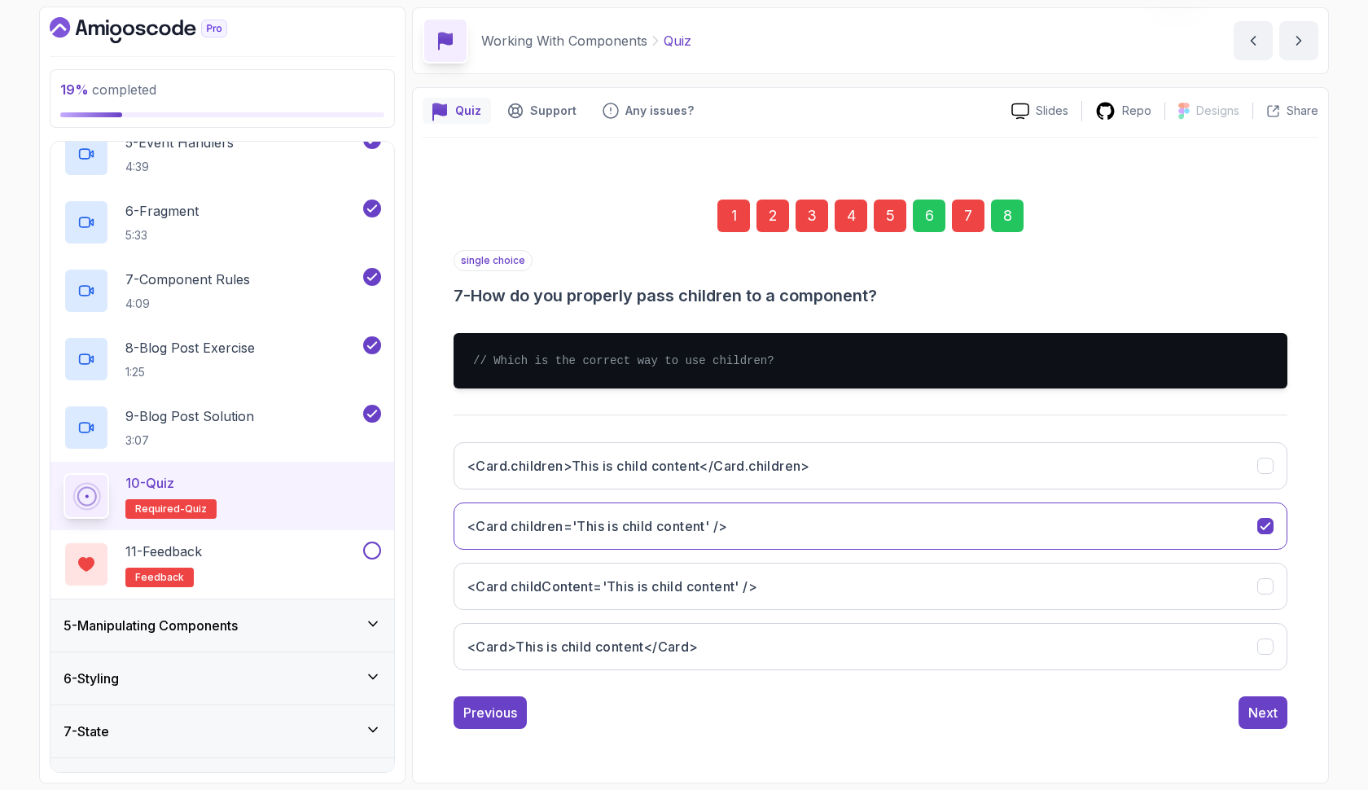
scroll to position [0, 0]
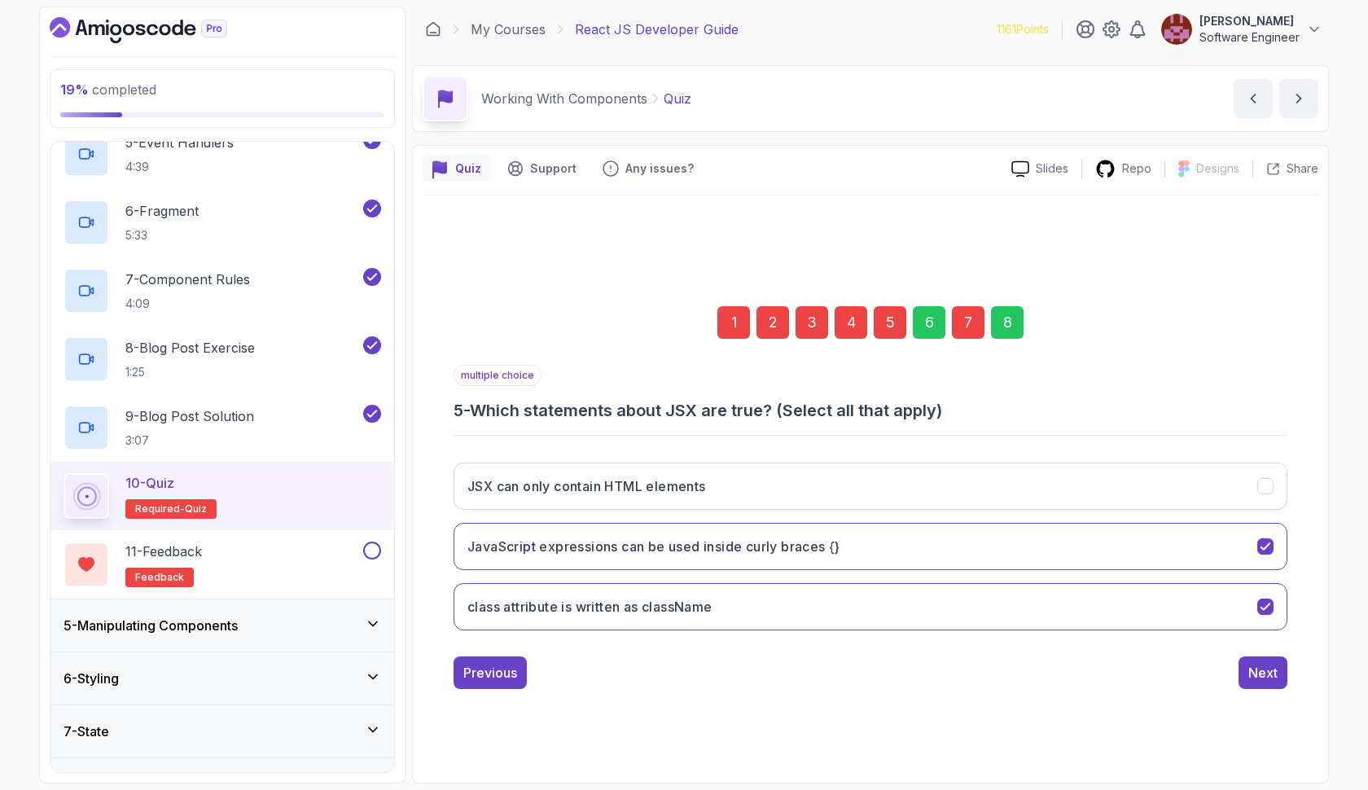
click at [975, 324] on div "7" at bounding box center [968, 322] width 33 height 33
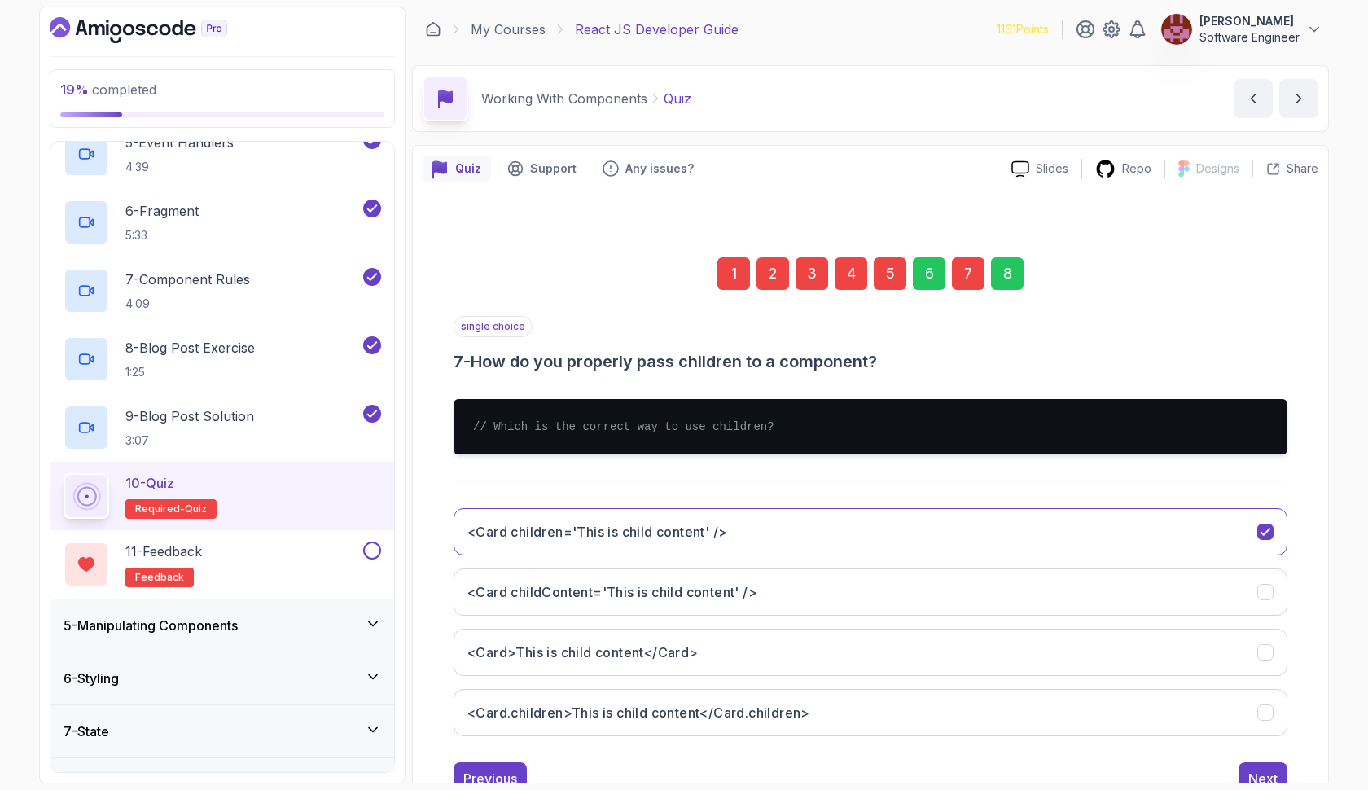
click at [997, 270] on div "8" at bounding box center [1007, 273] width 33 height 33
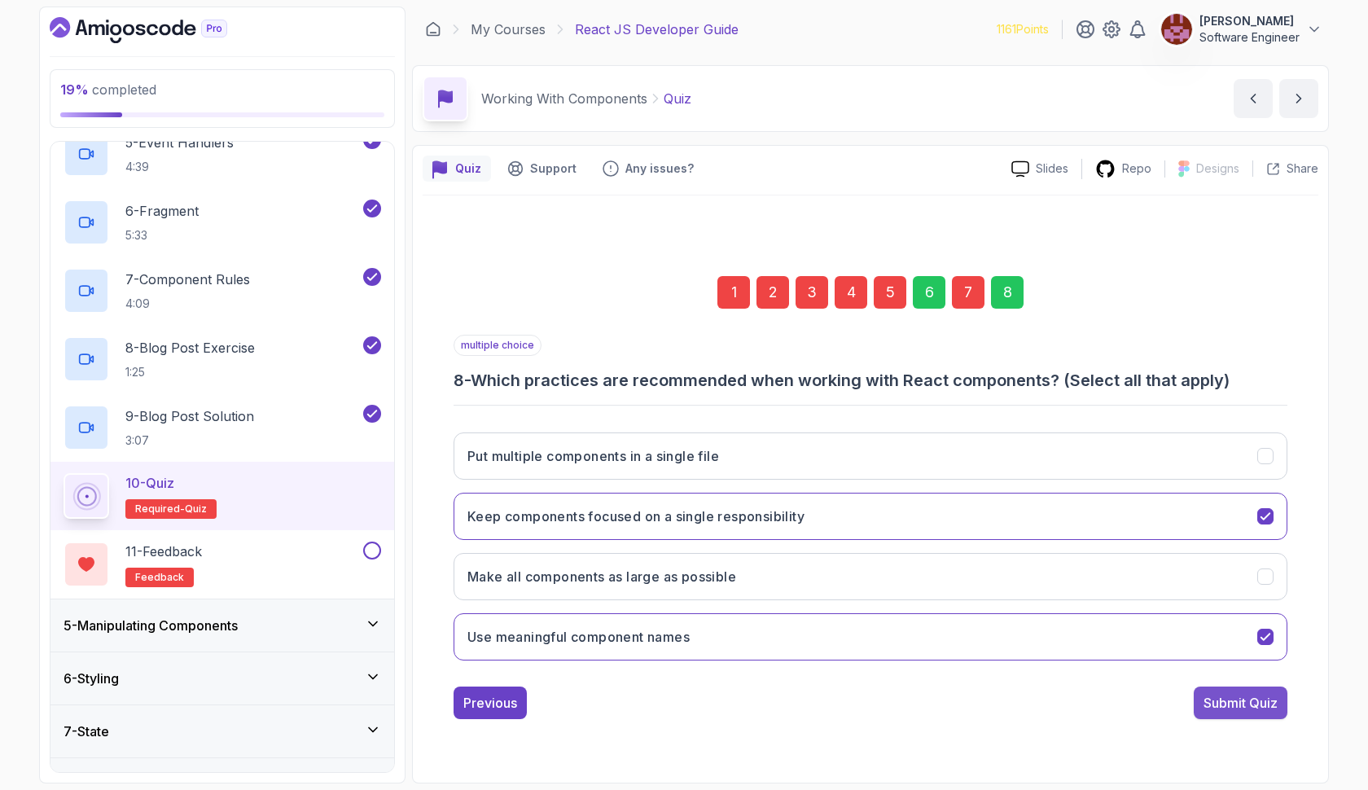
click at [1254, 709] on div "Submit Quiz" at bounding box center [1241, 703] width 74 height 20
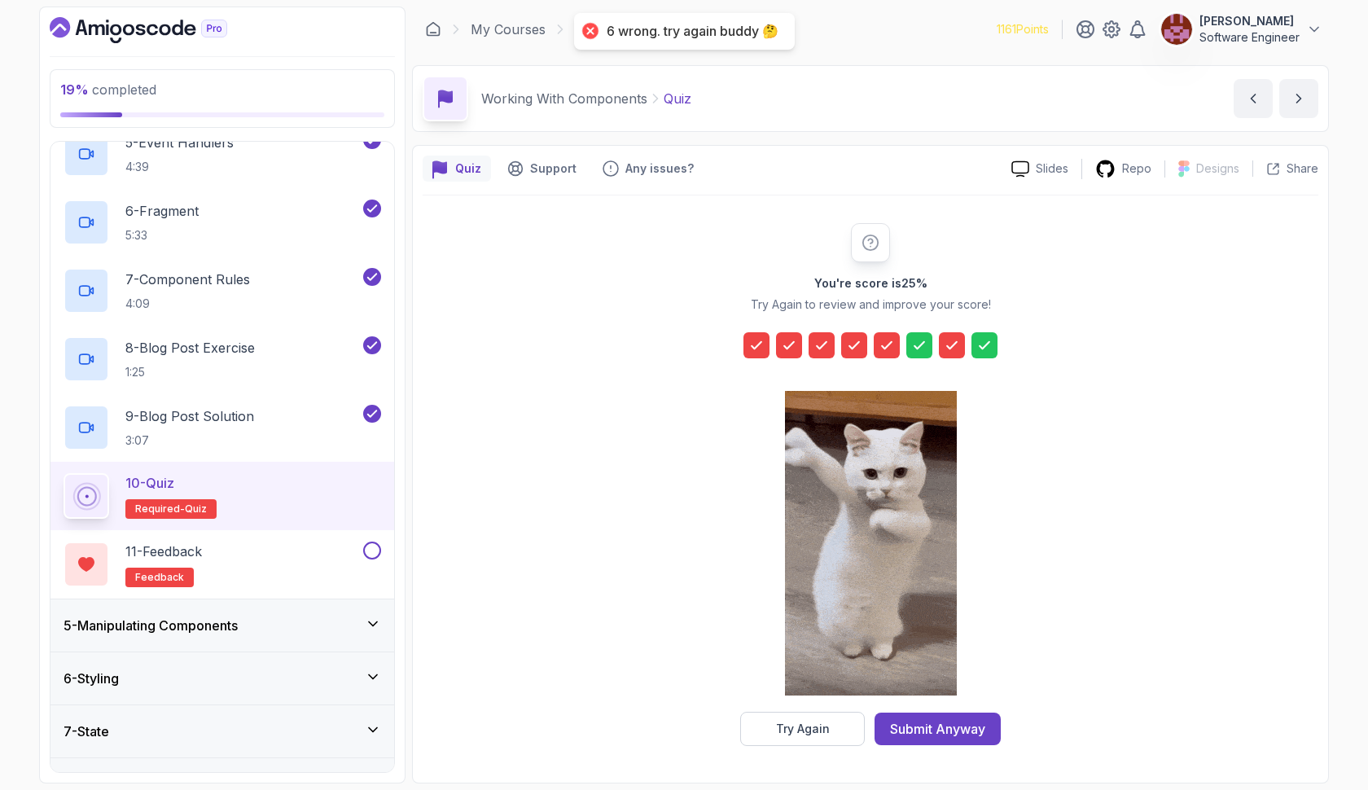
click at [950, 348] on icon at bounding box center [952, 344] width 10 height 7
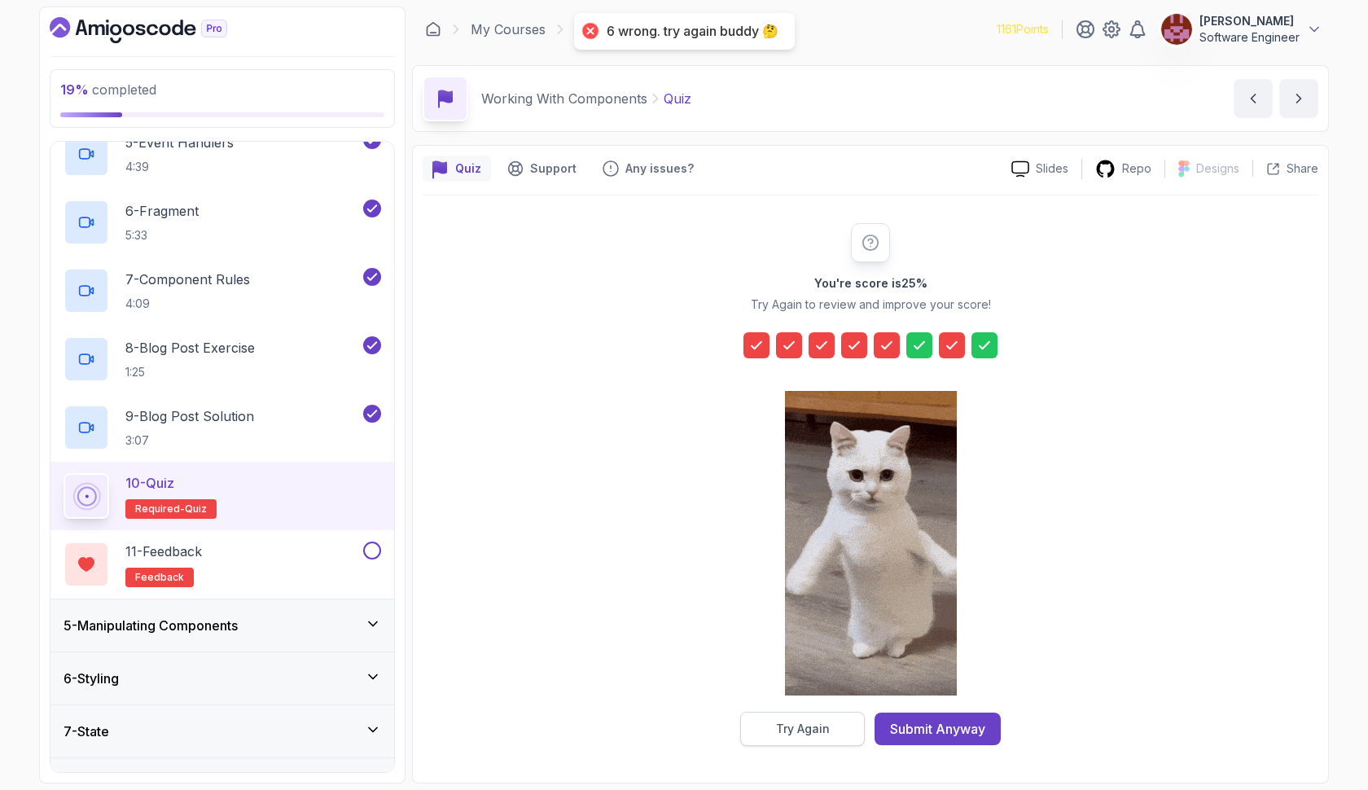
click at [818, 722] on div "Try Again" at bounding box center [803, 729] width 54 height 16
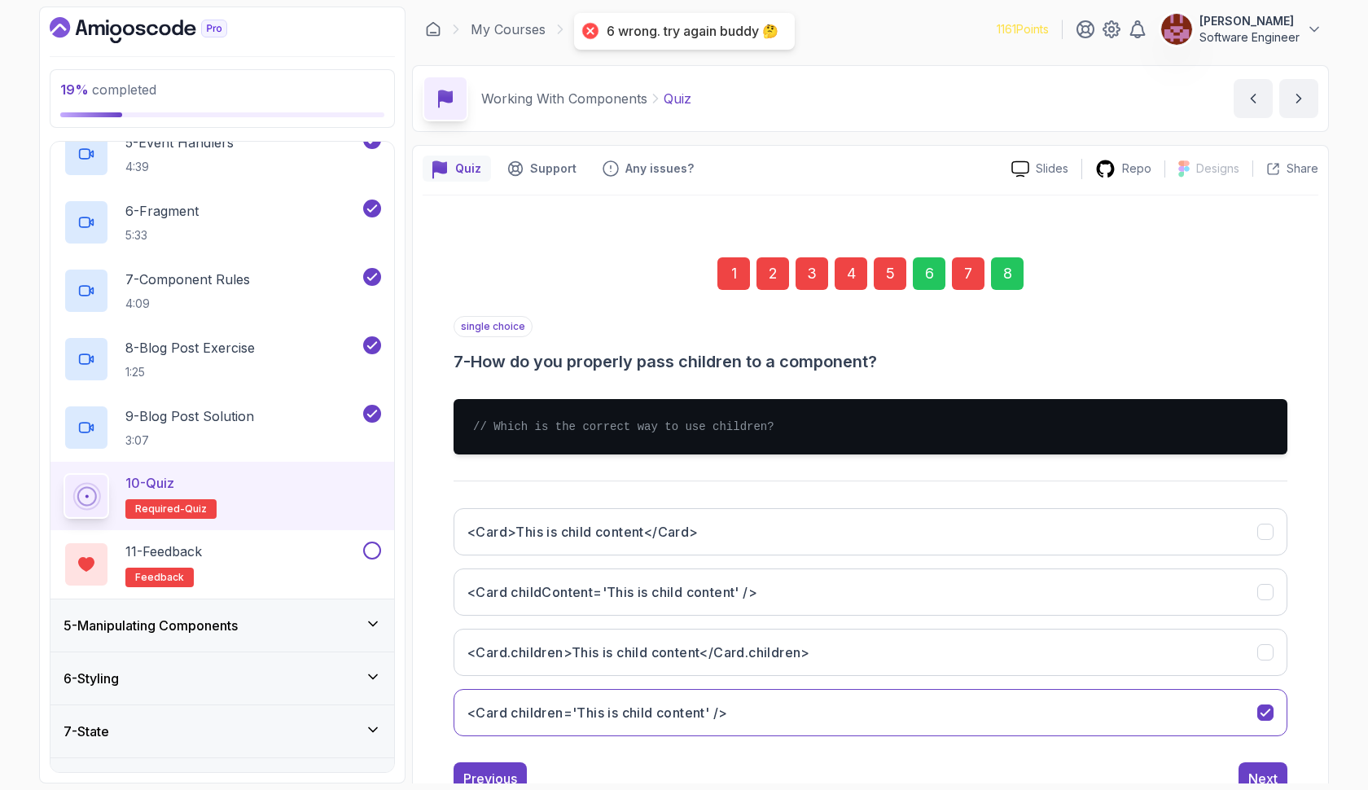
click at [963, 272] on div "7" at bounding box center [968, 273] width 33 height 33
click at [762, 656] on h3 "<Card.children>This is child content</Card.children>" at bounding box center [638, 653] width 343 height 20
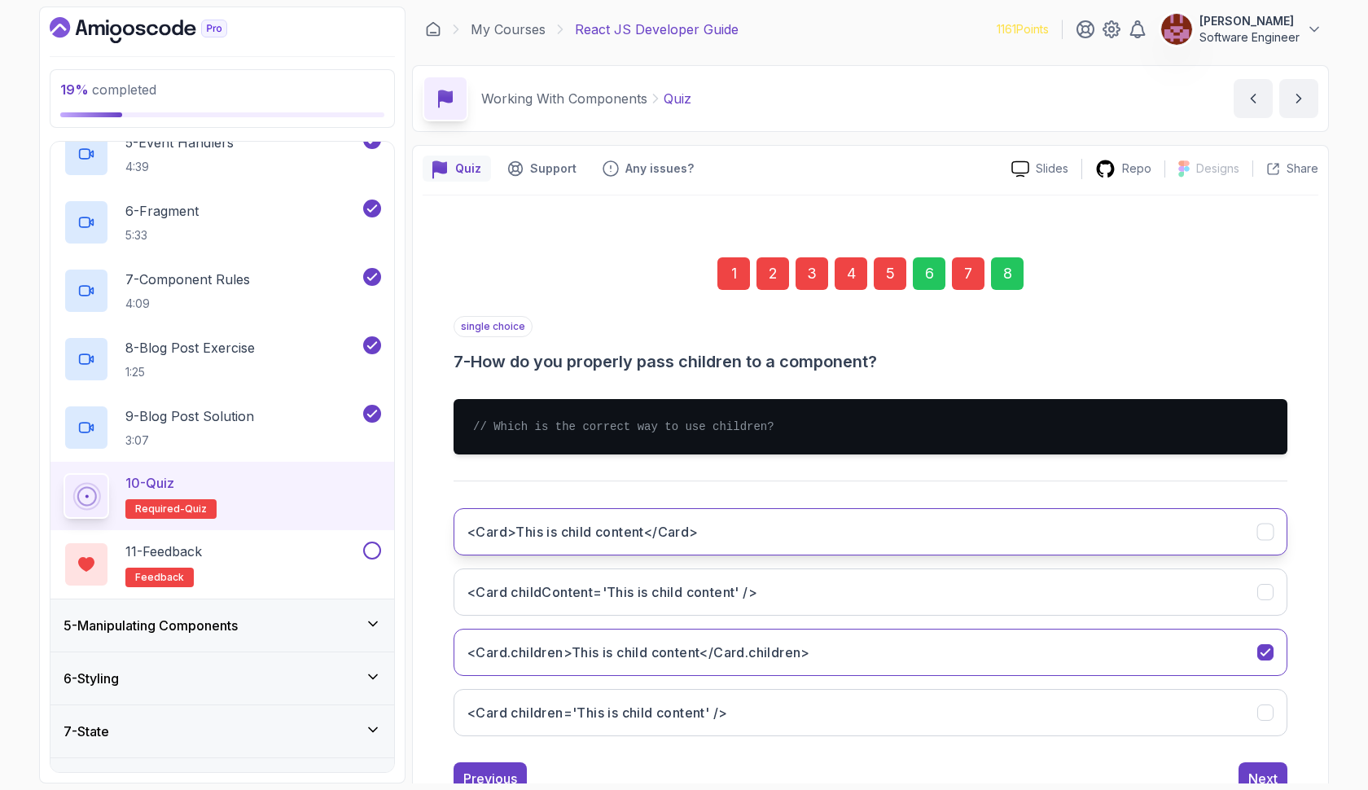
click at [757, 519] on button "<Card>This is child content</Card>" at bounding box center [871, 531] width 834 height 47
click at [1008, 275] on div "8" at bounding box center [1007, 273] width 33 height 33
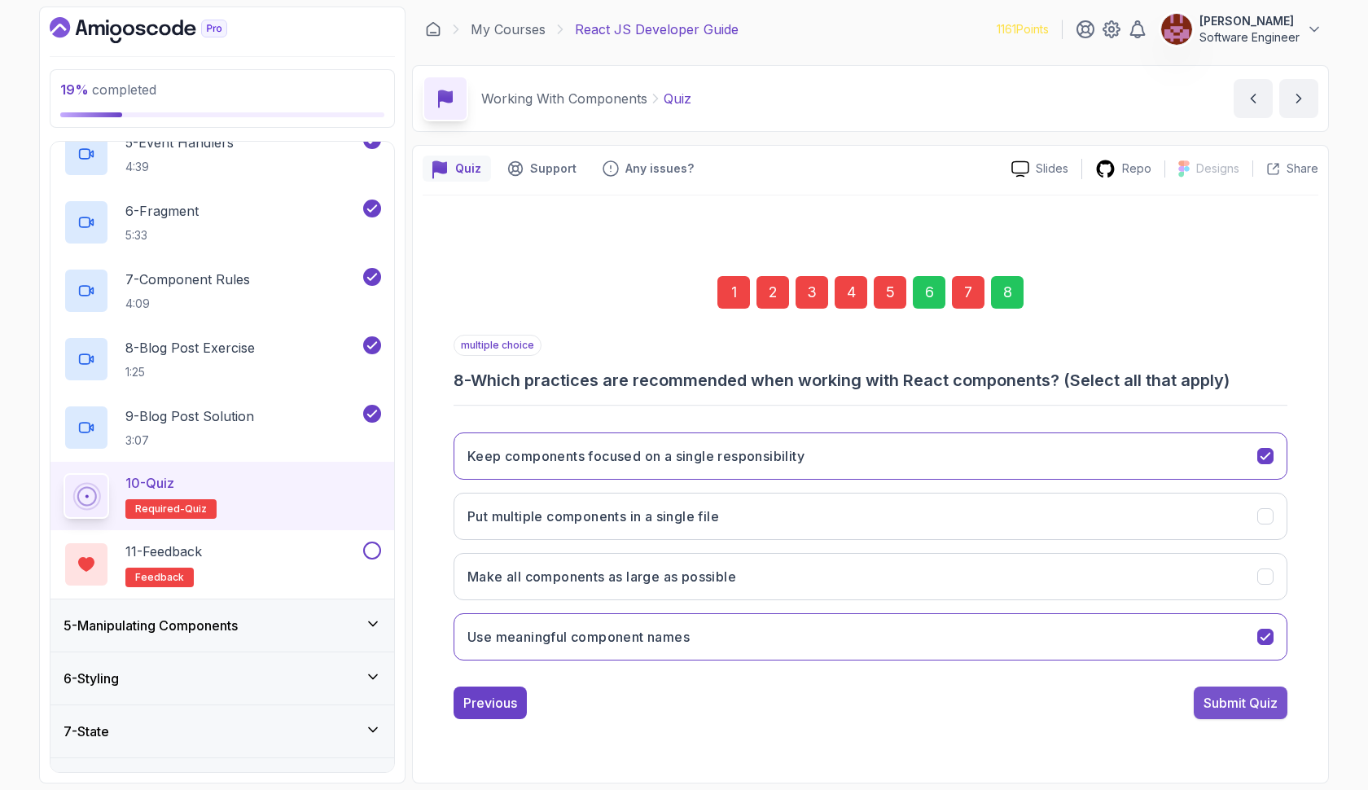
click at [1267, 707] on div "Submit Quiz" at bounding box center [1241, 703] width 74 height 20
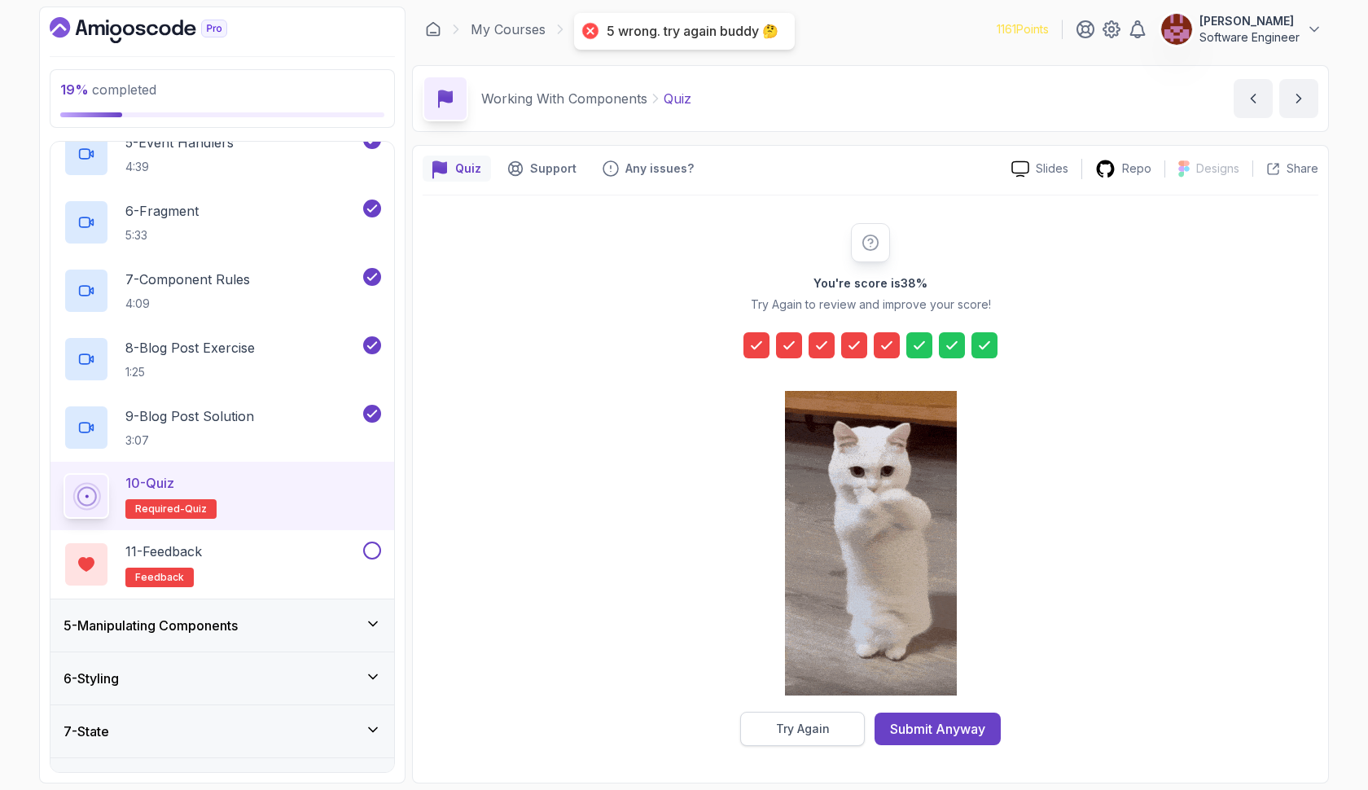
click at [804, 716] on button "Try Again" at bounding box center [802, 729] width 125 height 34
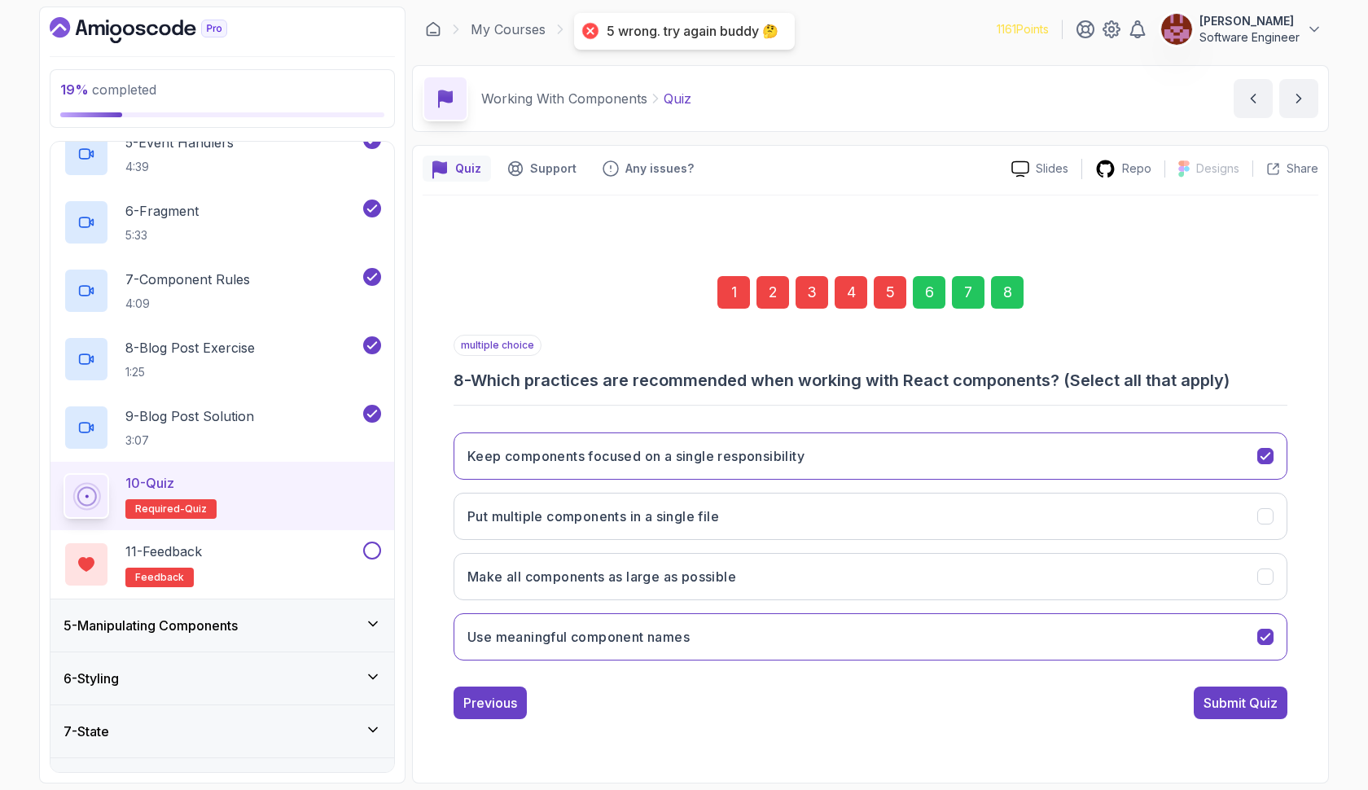
click at [899, 289] on div "5" at bounding box center [890, 292] width 33 height 33
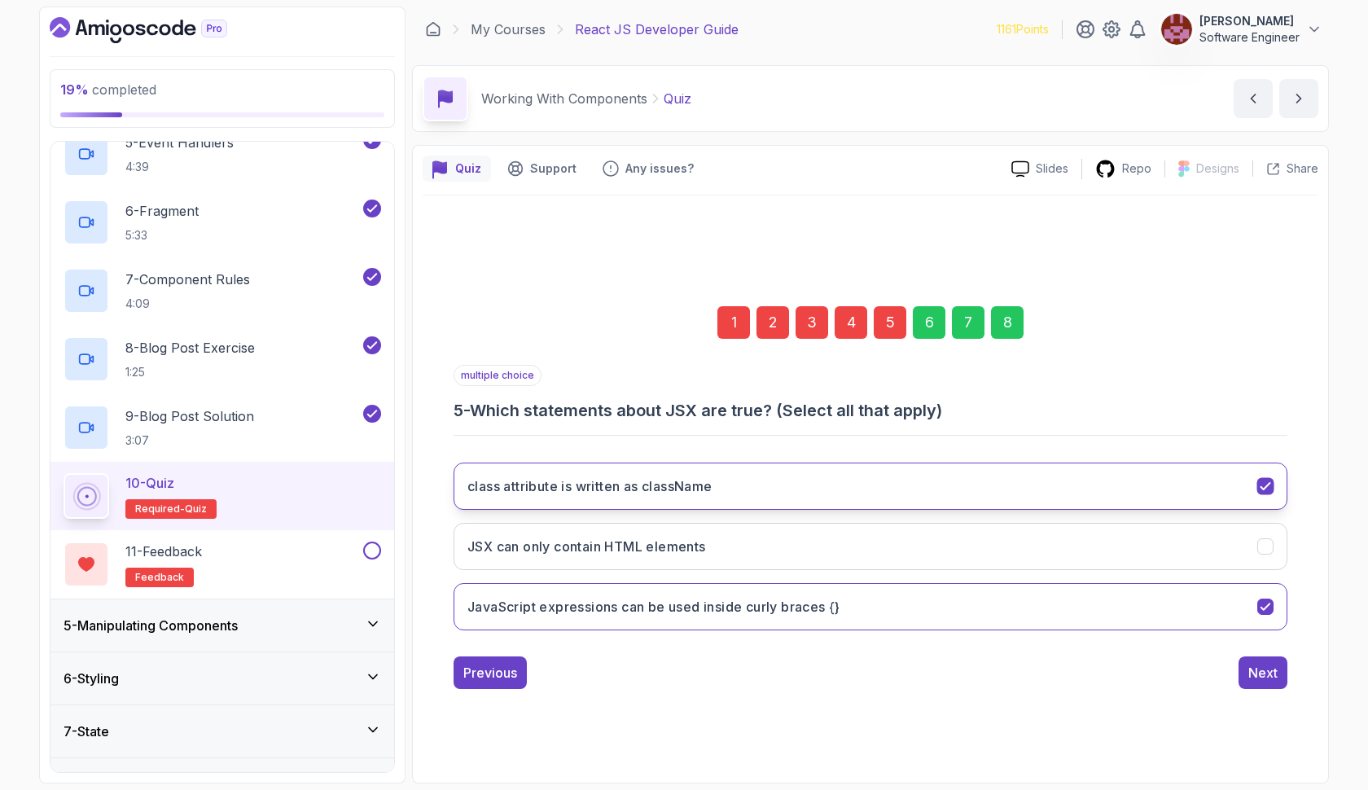
click at [787, 483] on button "class attribute is written as className" at bounding box center [871, 486] width 834 height 47
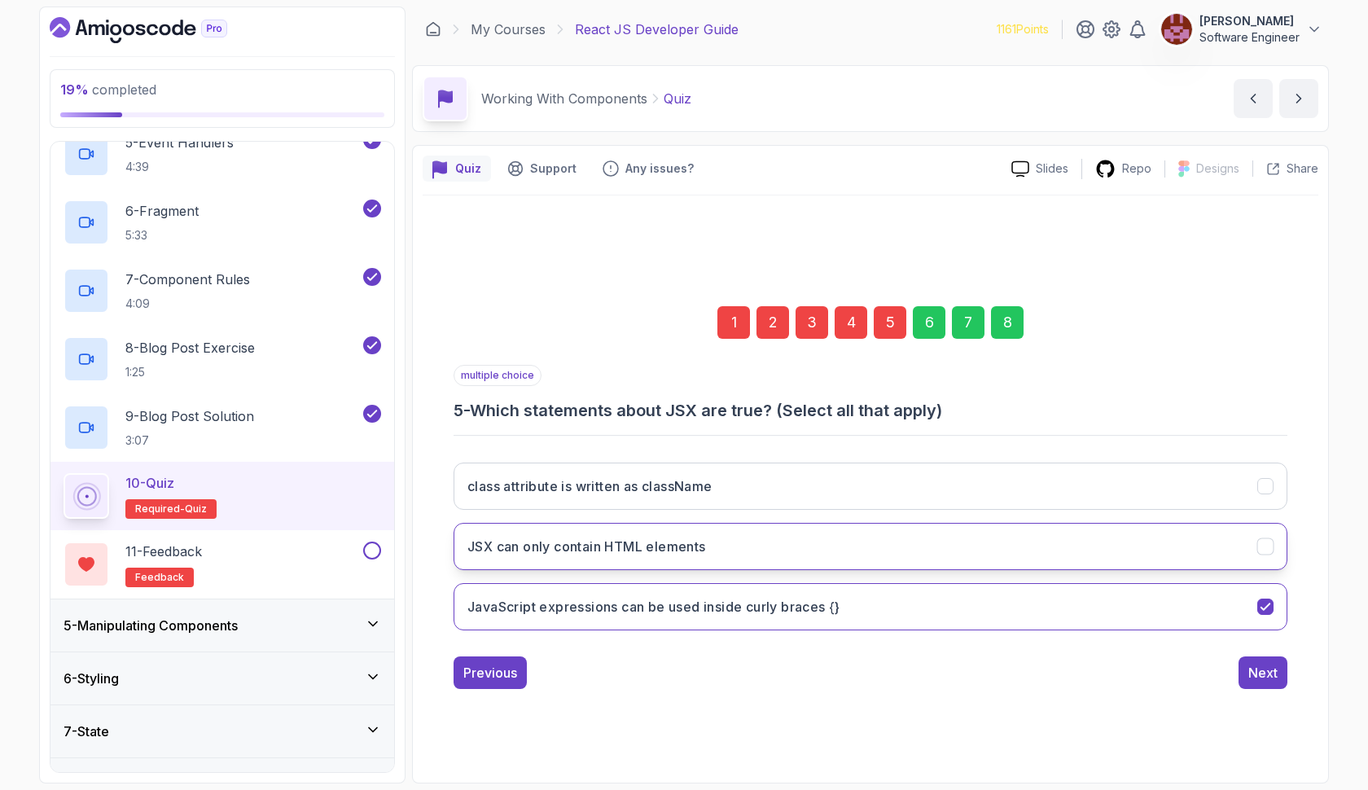
click at [772, 546] on button "JSX can only contain HTML elements" at bounding box center [871, 546] width 834 height 47
click at [775, 483] on button "class attribute is written as className" at bounding box center [871, 486] width 834 height 47
click at [1005, 332] on div "8" at bounding box center [1007, 322] width 33 height 33
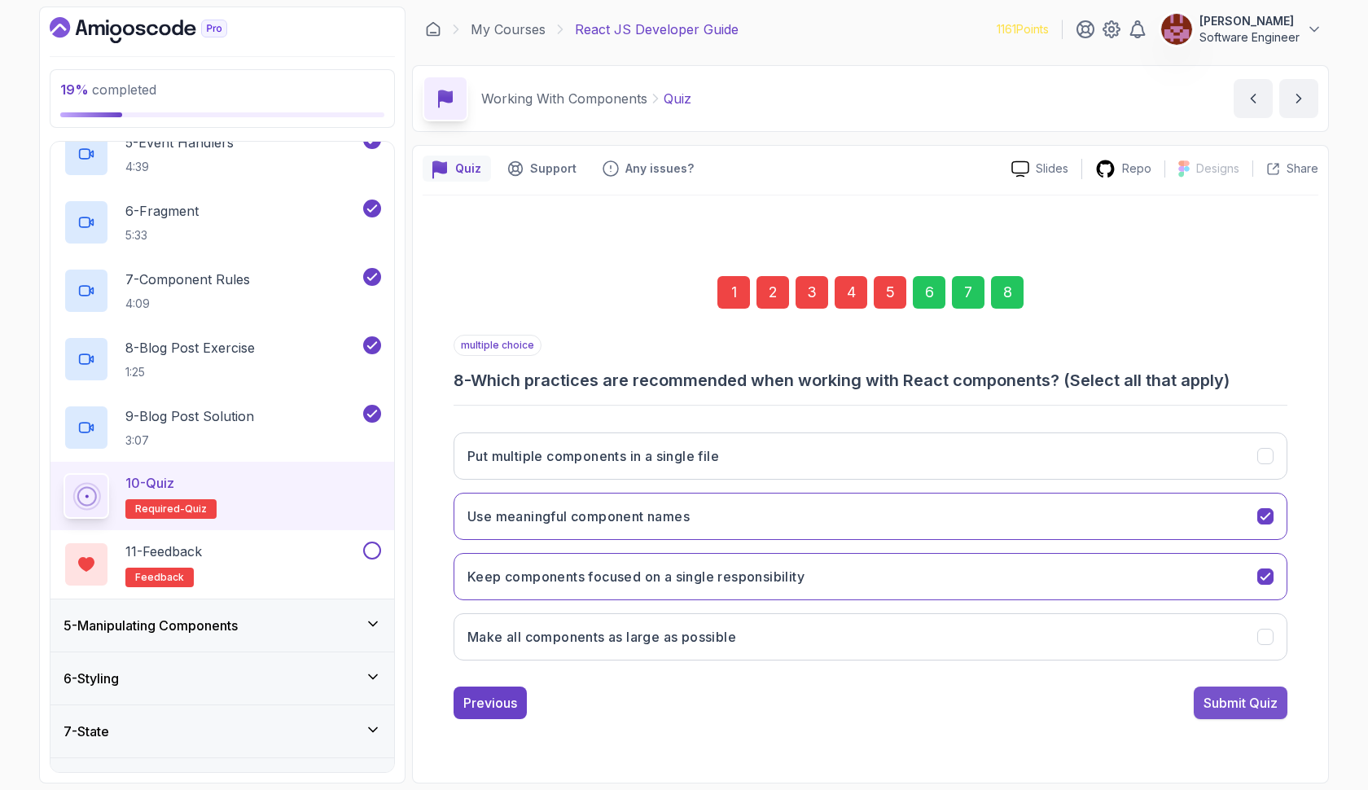
click at [1257, 709] on div "Submit Quiz" at bounding box center [1241, 703] width 74 height 20
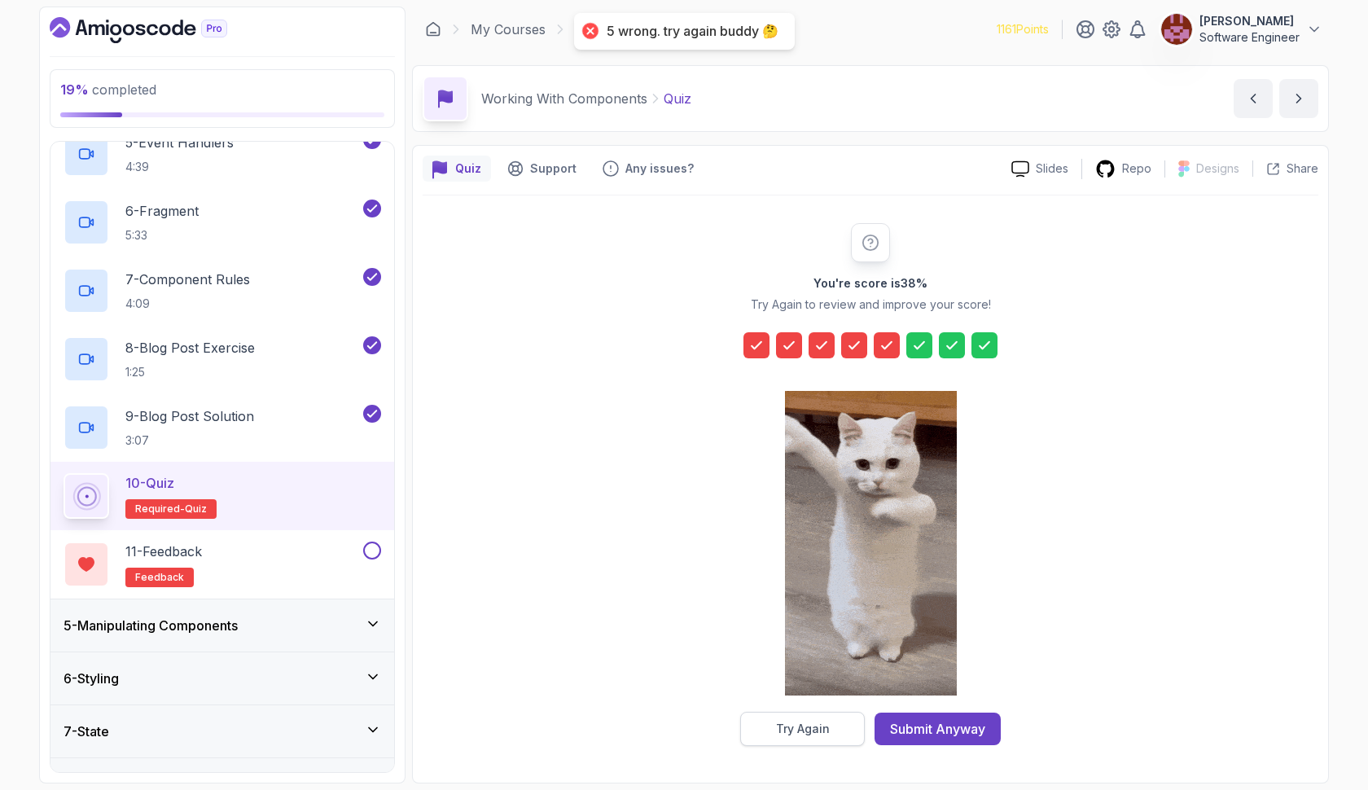
click at [795, 730] on div "Try Again" at bounding box center [803, 729] width 54 height 16
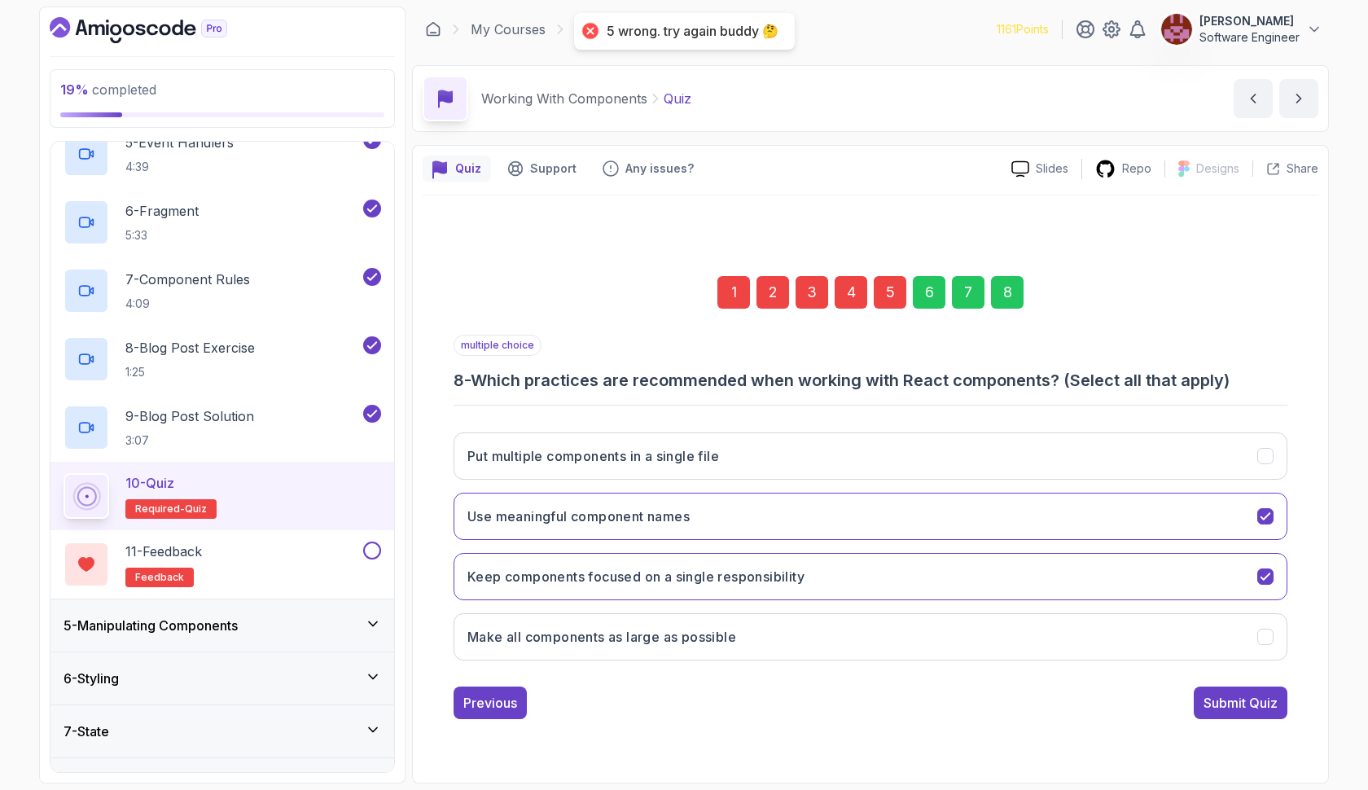
click at [893, 305] on div "5" at bounding box center [890, 292] width 33 height 33
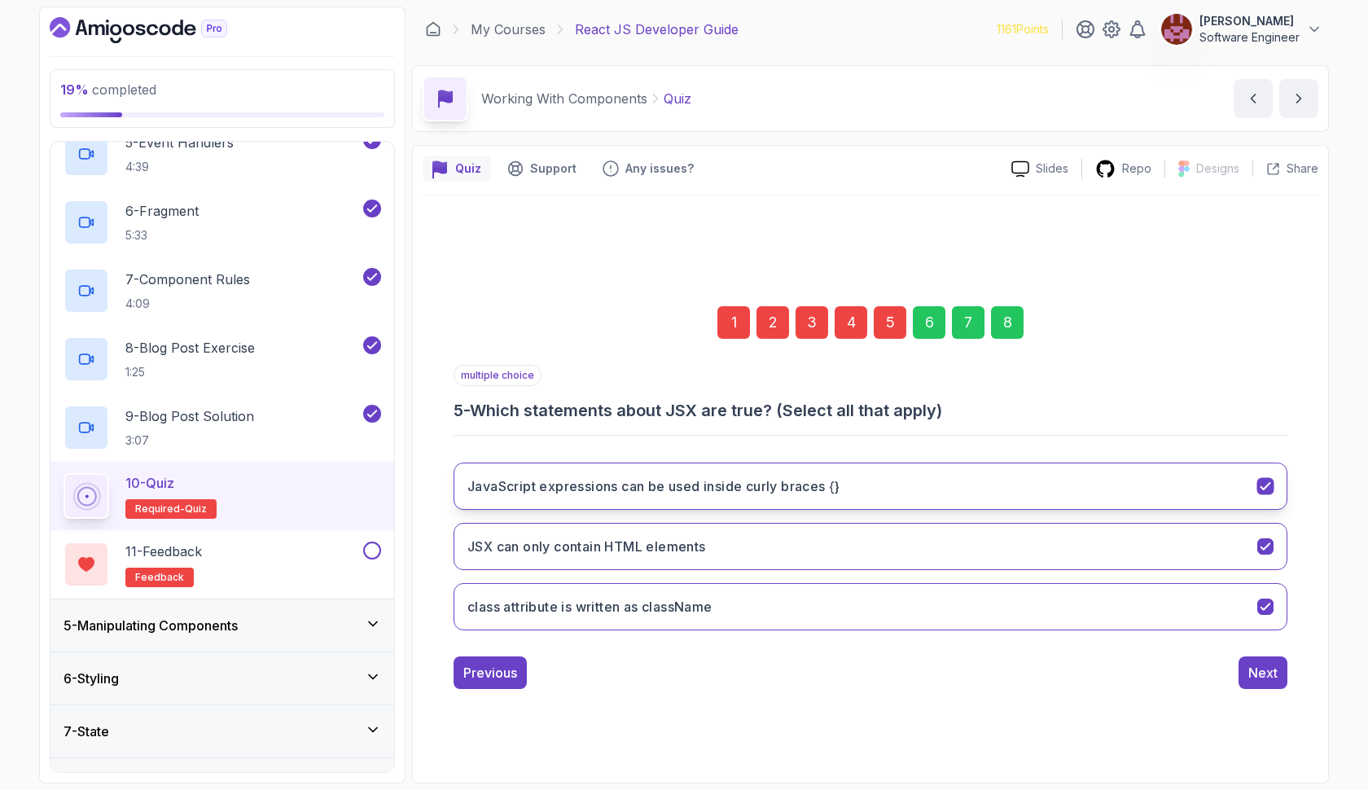
click at [783, 488] on h3 "JavaScript expressions can be used inside curly braces {}" at bounding box center [653, 486] width 373 height 20
click at [1001, 331] on div "8" at bounding box center [1007, 322] width 33 height 33
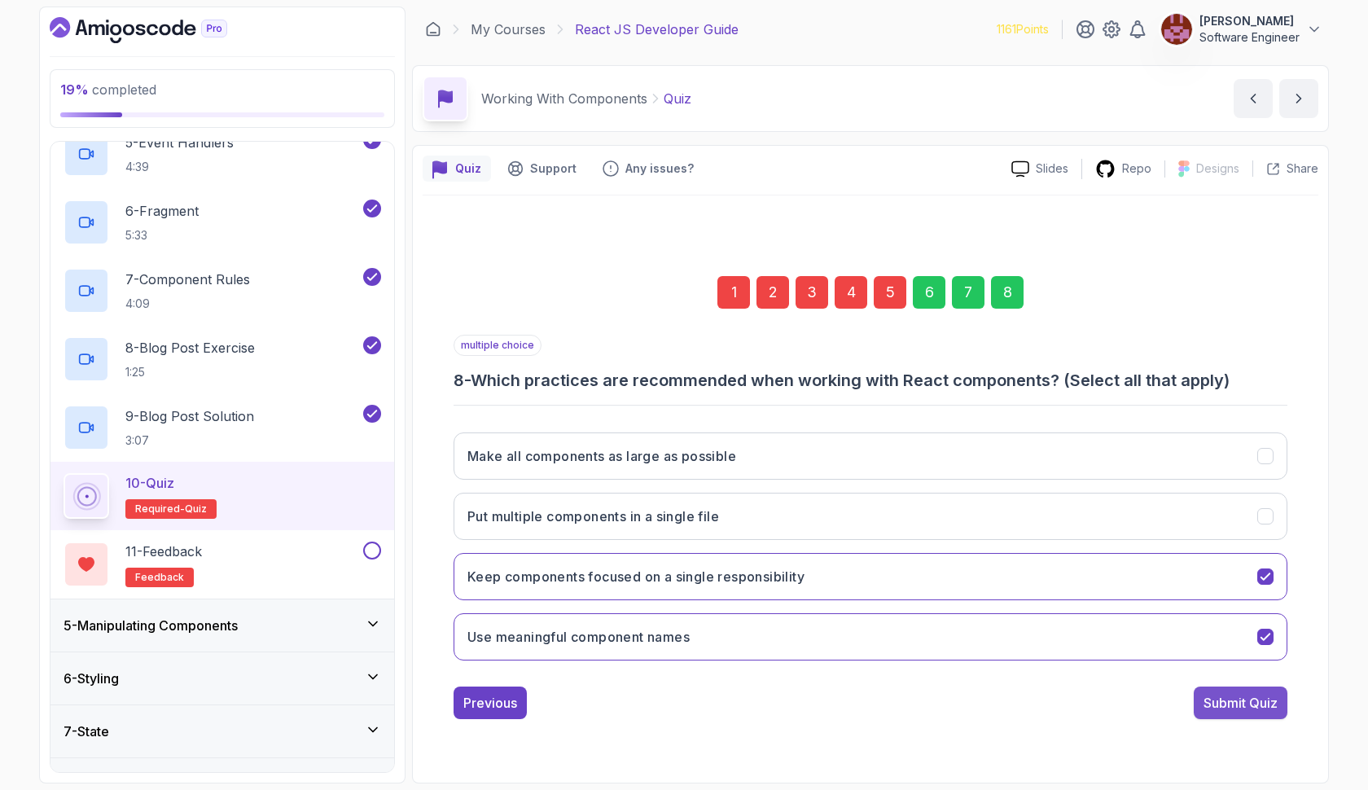
click at [1228, 708] on div "Submit Quiz" at bounding box center [1241, 703] width 74 height 20
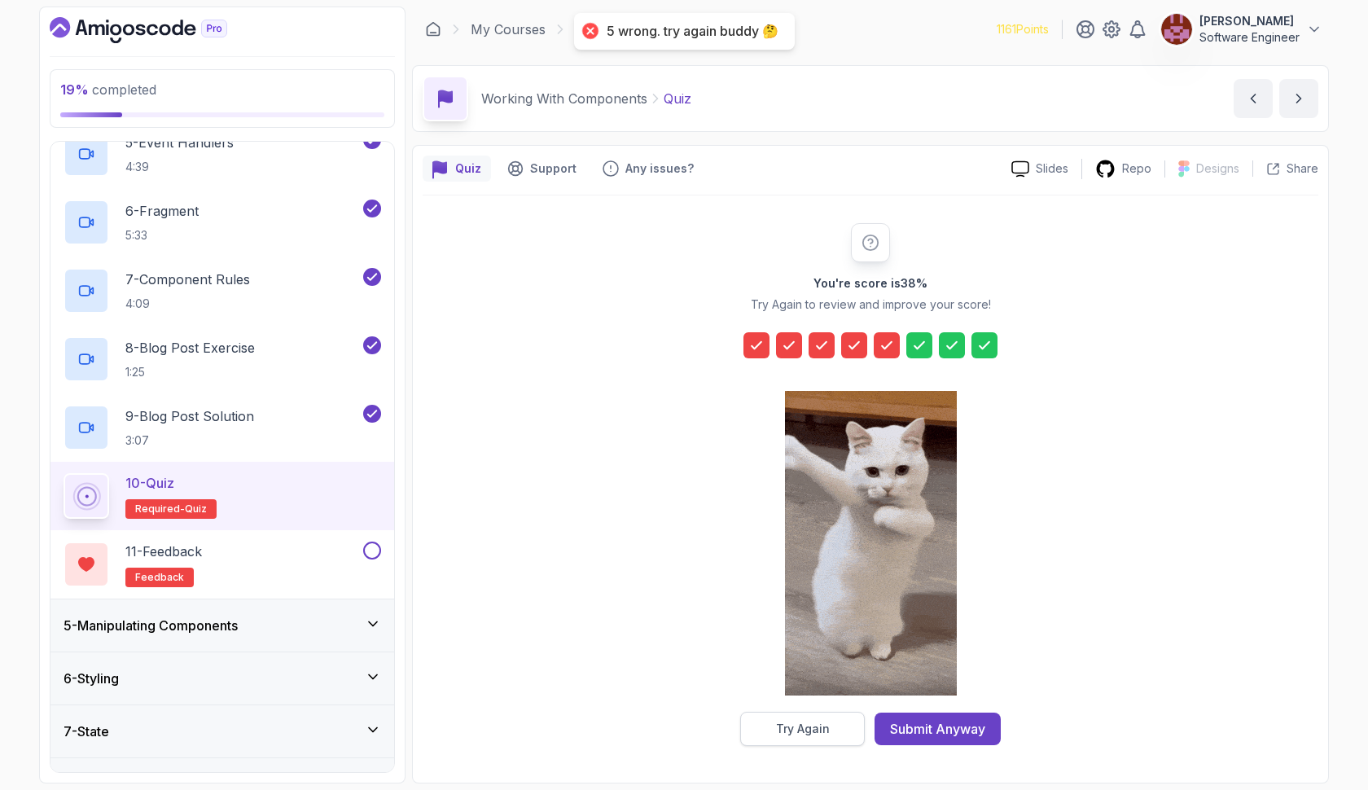
click at [801, 735] on div "Try Again" at bounding box center [803, 729] width 54 height 16
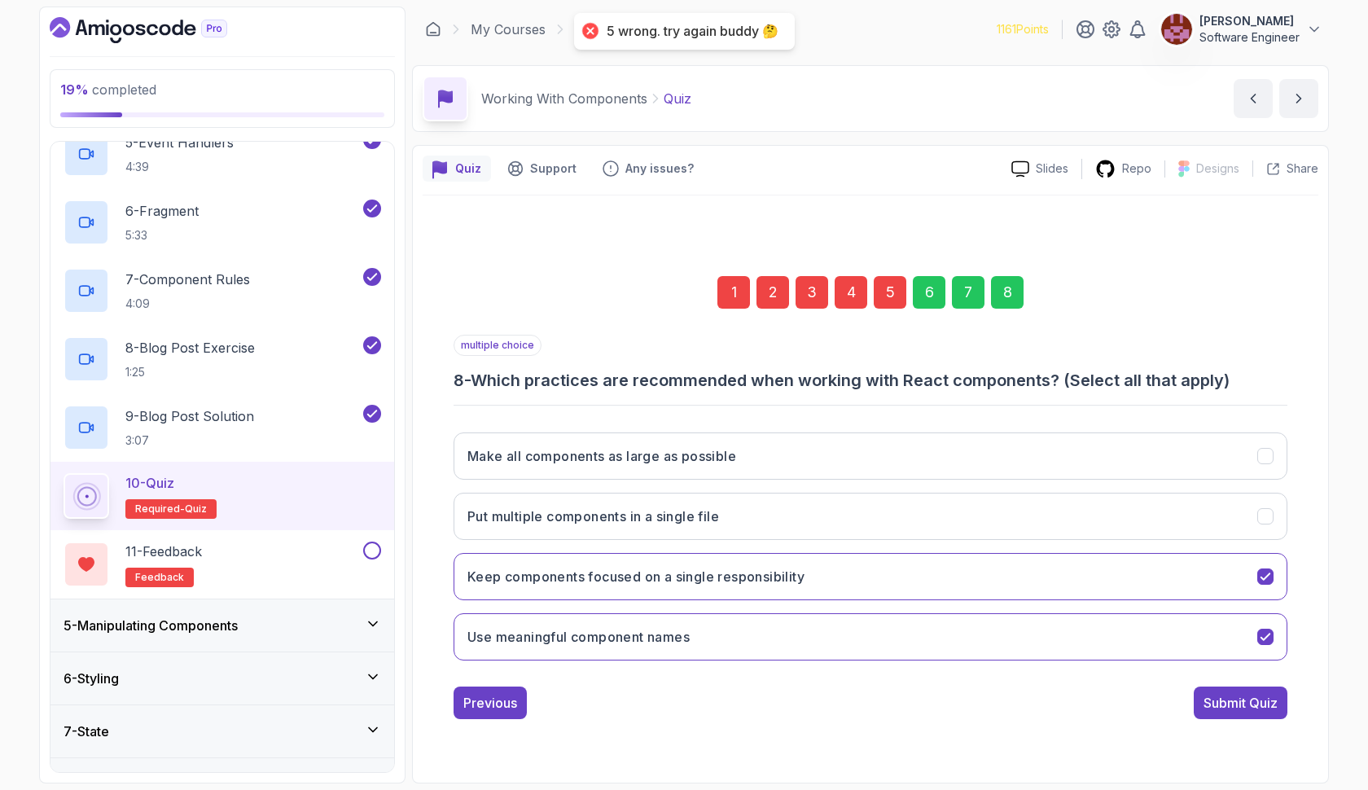
click at [897, 300] on div "5" at bounding box center [890, 292] width 33 height 33
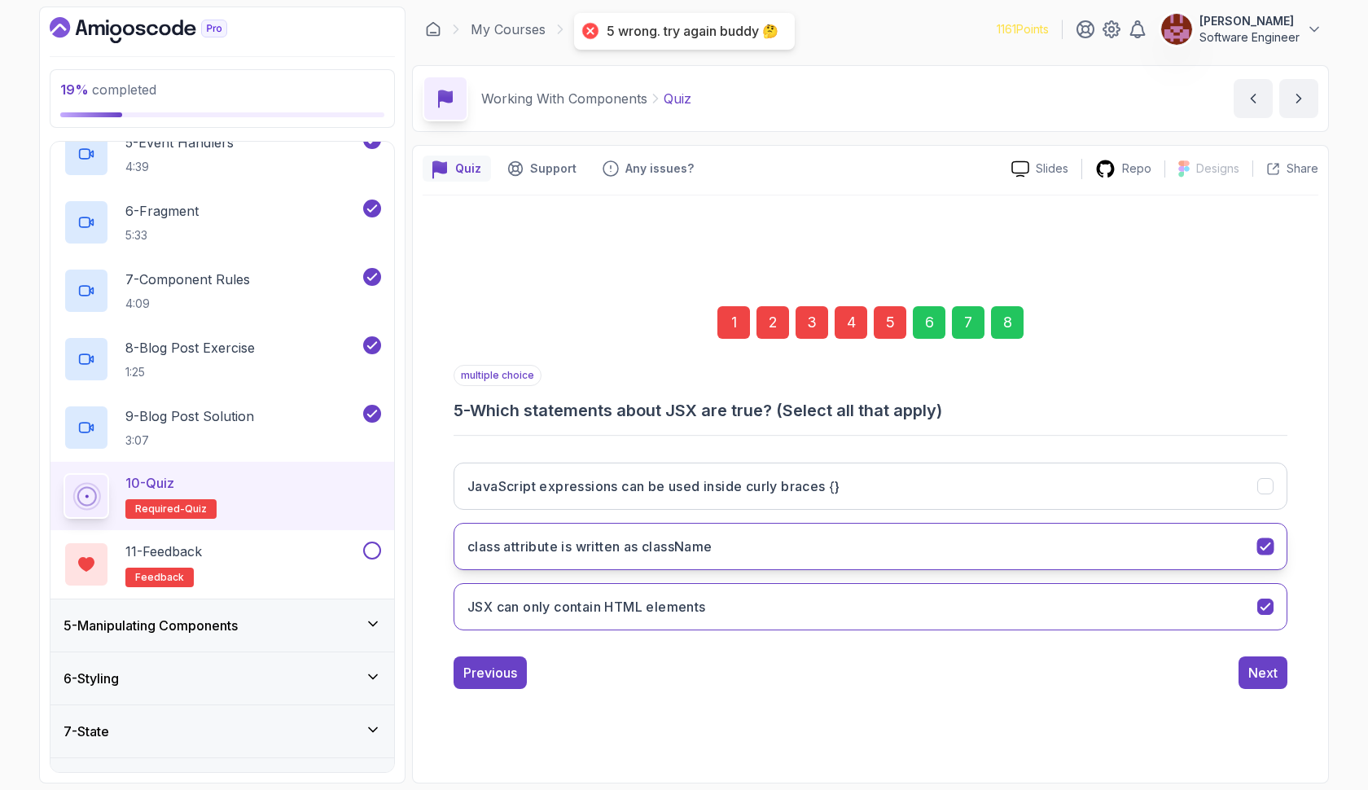
click at [788, 543] on button "class attribute is written as className" at bounding box center [871, 546] width 834 height 47
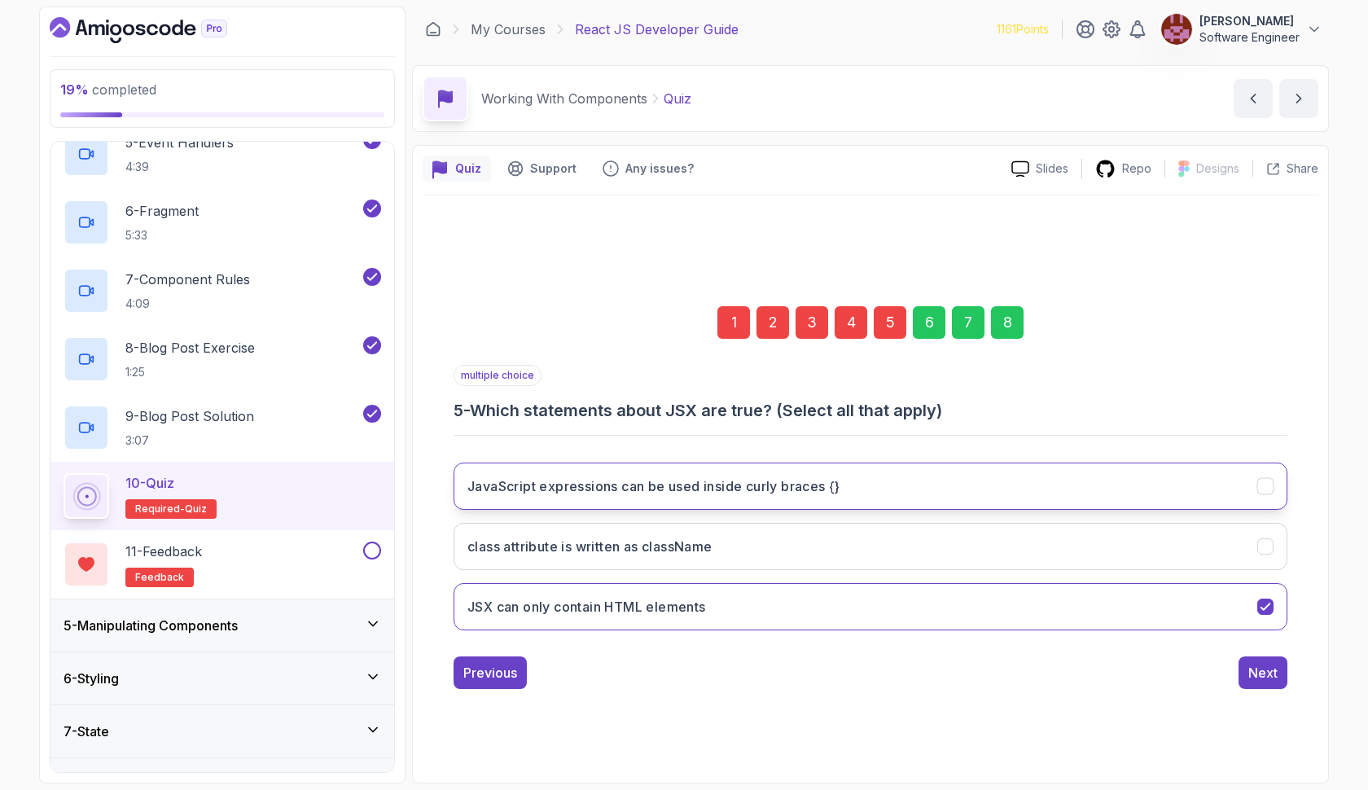
click at [807, 476] on h3 "JavaScript expressions can be used inside curly braces {}" at bounding box center [653, 486] width 373 height 20
click at [1017, 318] on div "8" at bounding box center [1007, 322] width 33 height 33
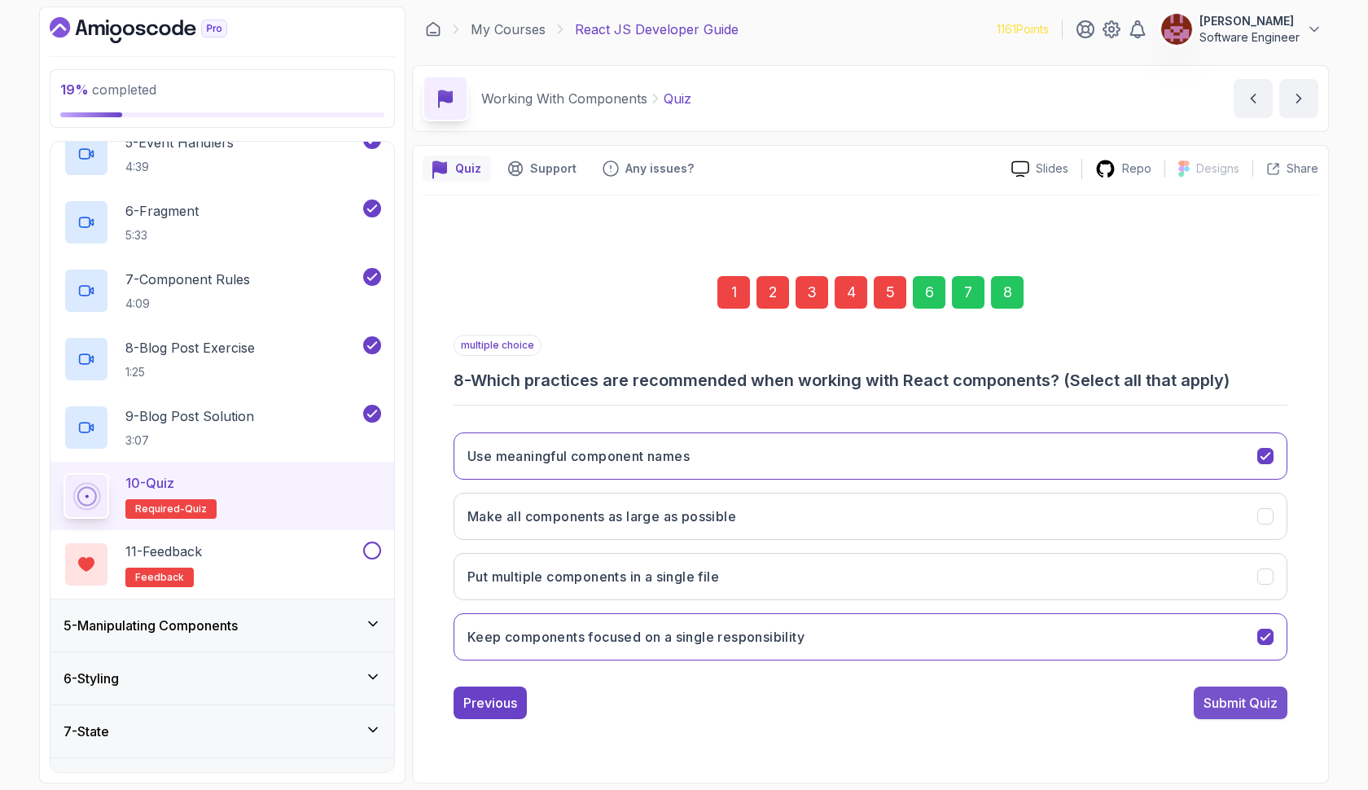
click at [1255, 694] on div "Submit Quiz" at bounding box center [1241, 703] width 74 height 20
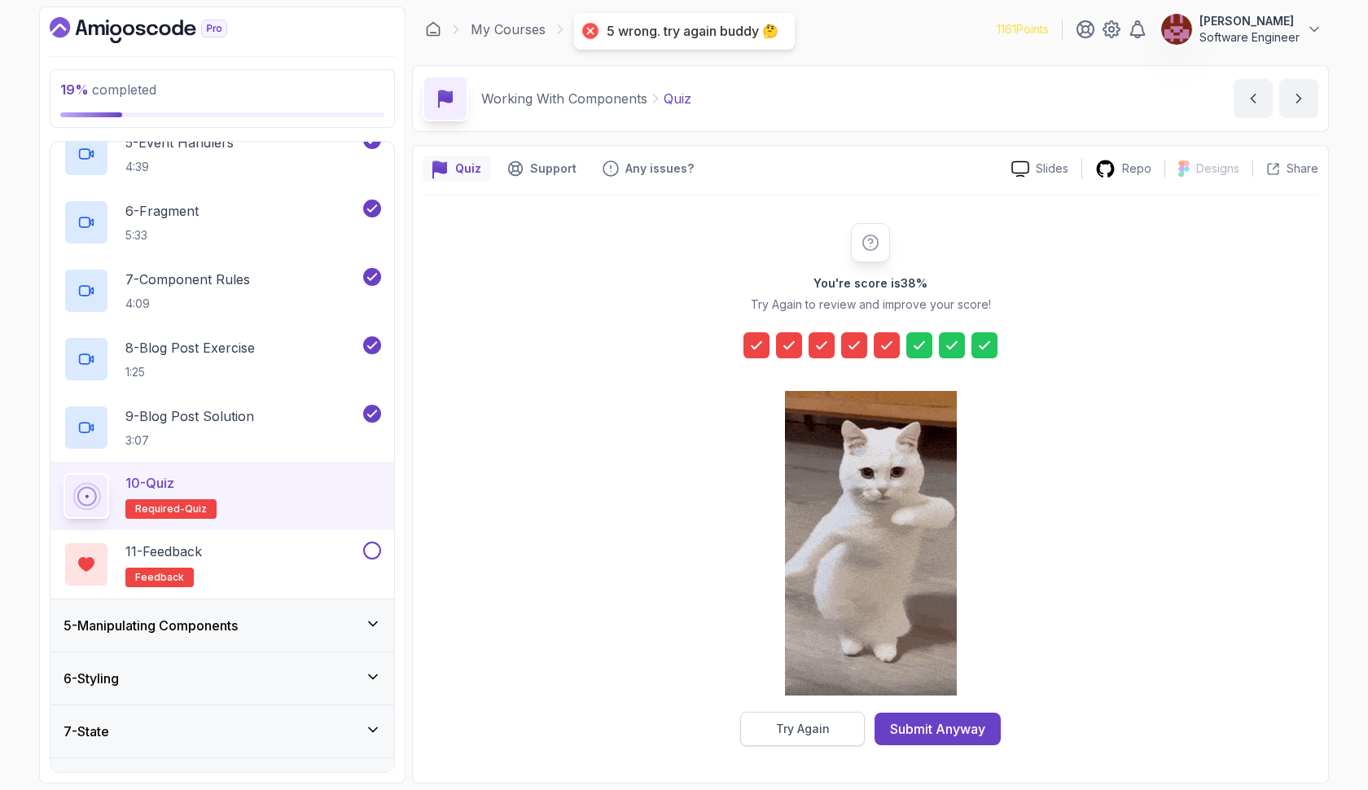
click at [804, 728] on div "Try Again" at bounding box center [803, 729] width 54 height 16
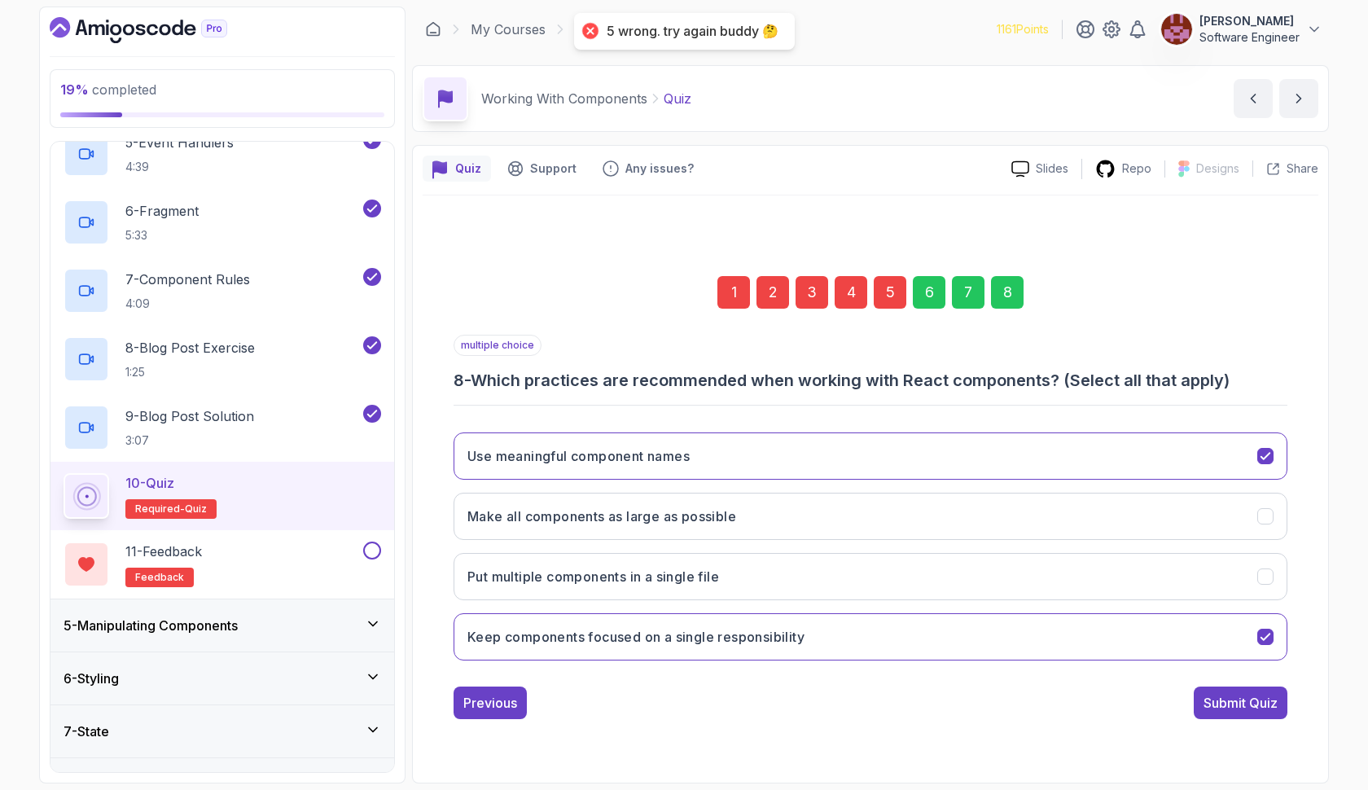
click at [897, 293] on div "5" at bounding box center [890, 292] width 33 height 33
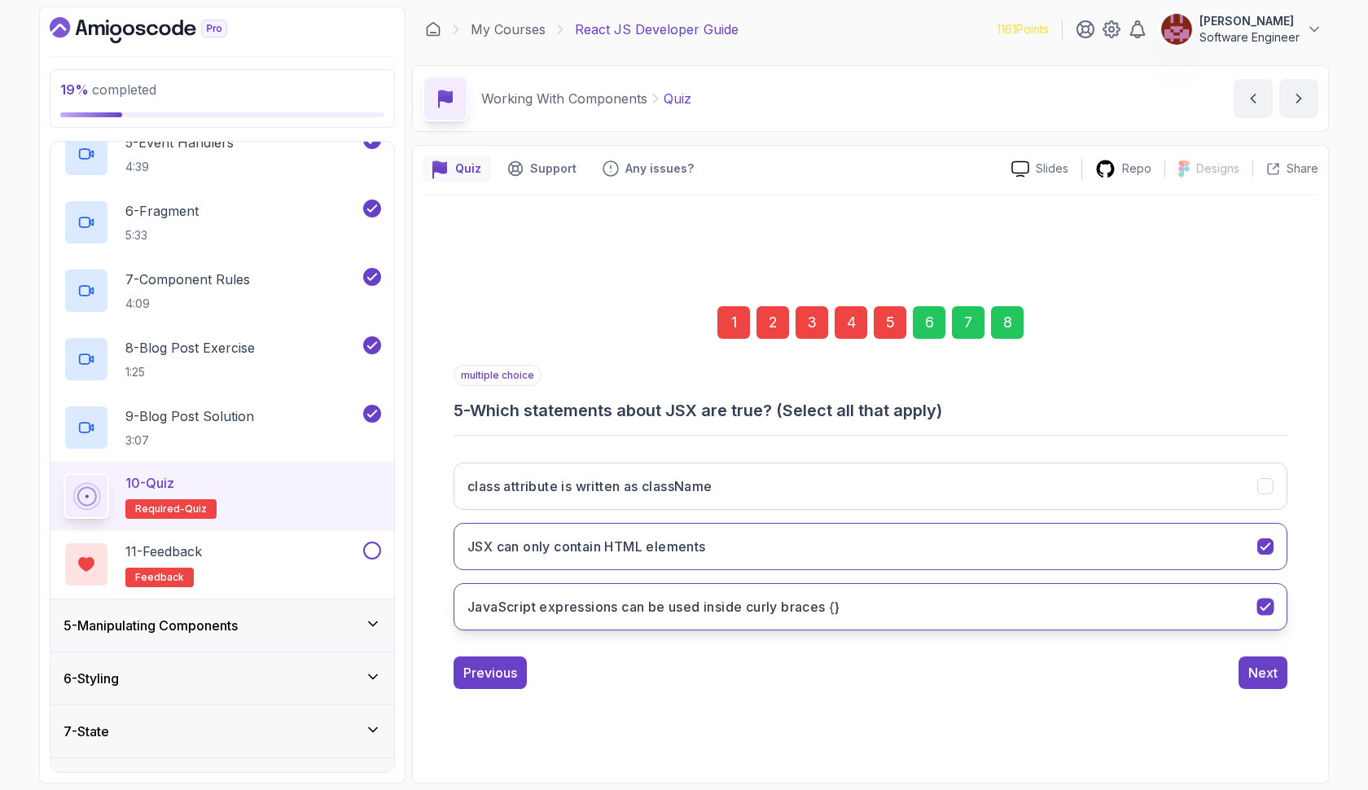
click at [756, 612] on h3 "JavaScript expressions can be used inside curly braces {}" at bounding box center [653, 607] width 373 height 20
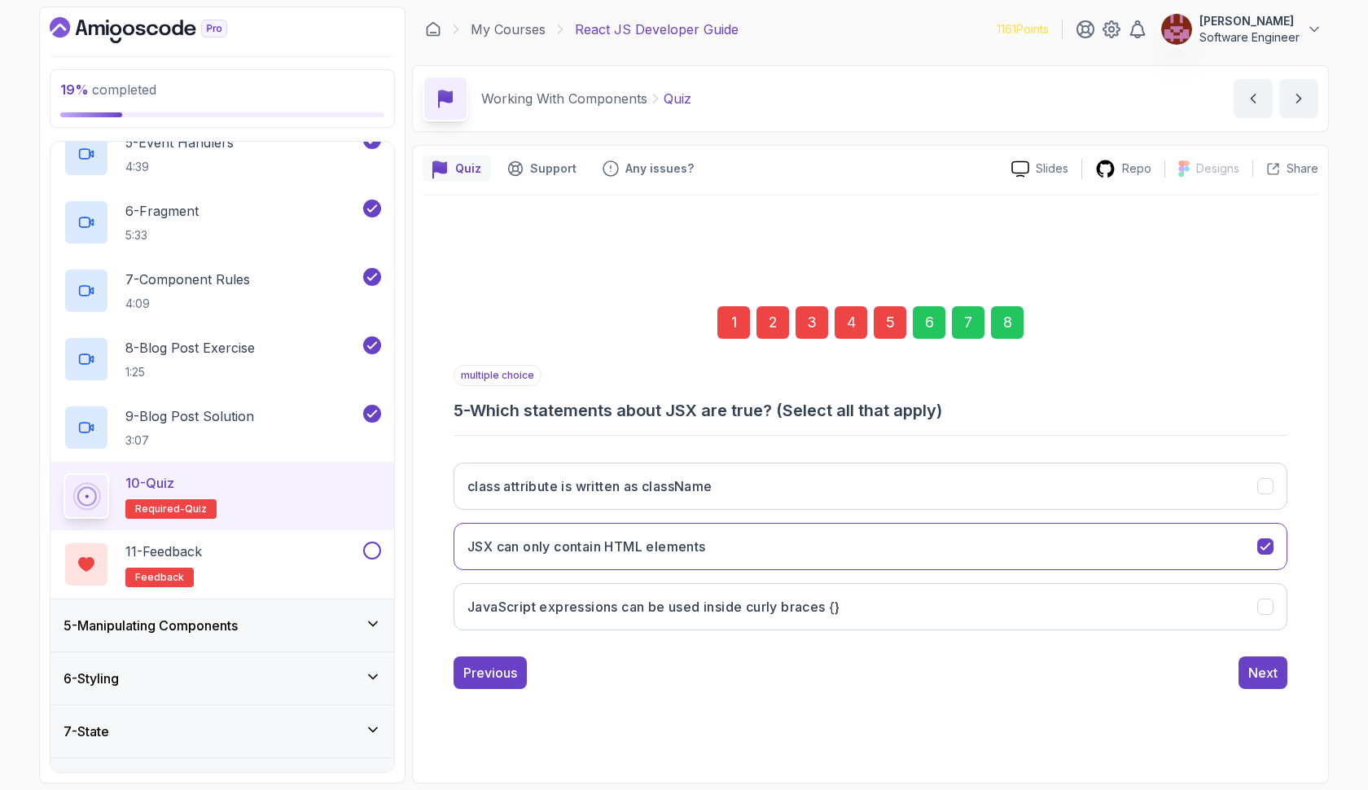
click at [1012, 318] on div "8" at bounding box center [1007, 322] width 33 height 33
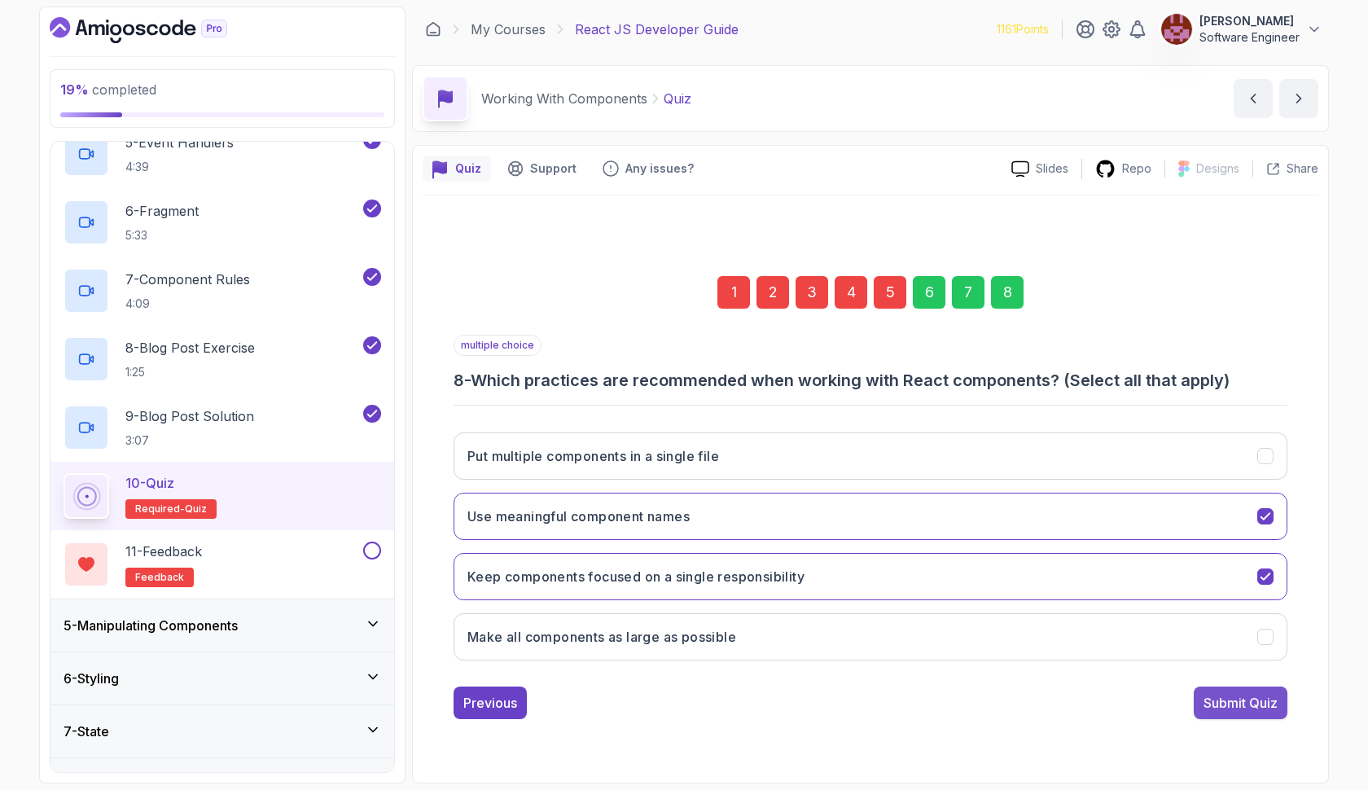
click at [1217, 699] on div "Submit Quiz" at bounding box center [1241, 703] width 74 height 20
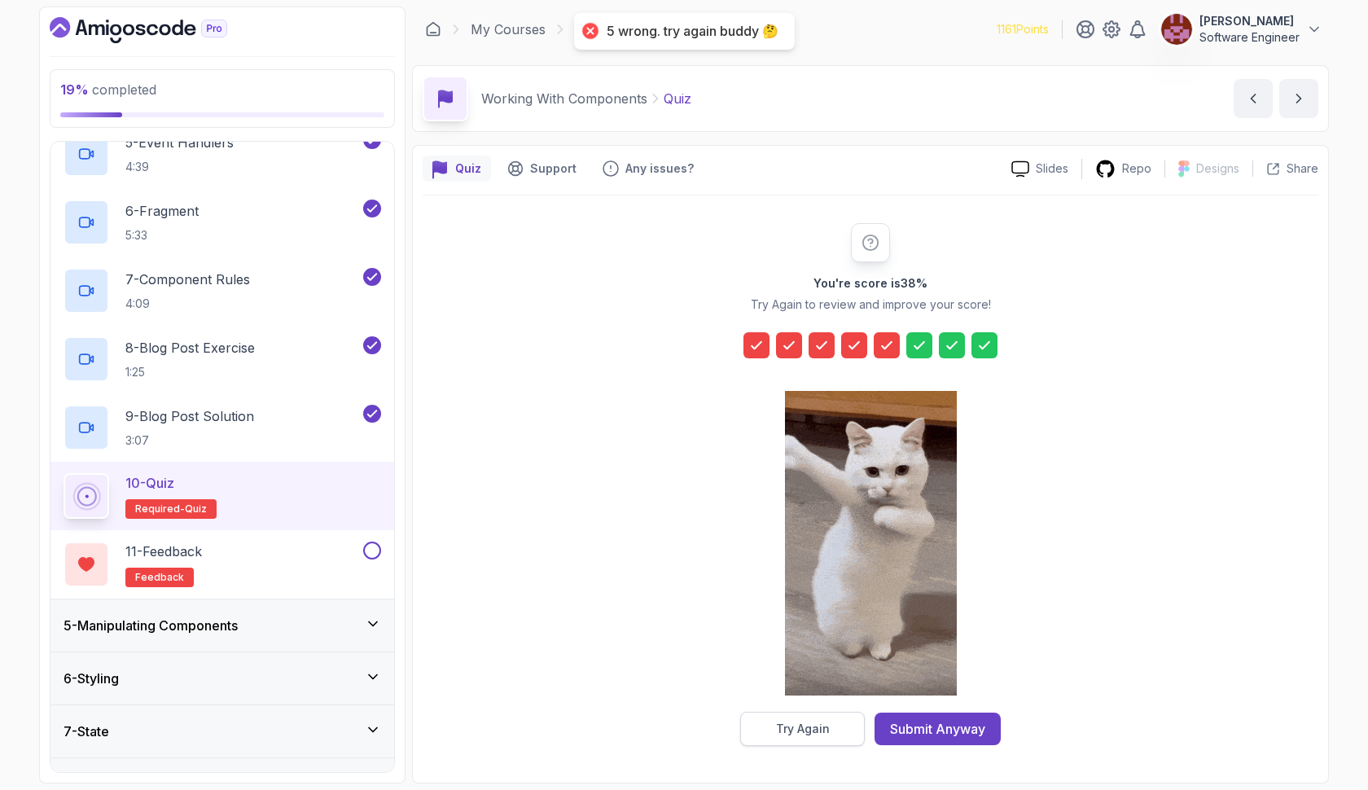
click at [779, 725] on div "Try Again" at bounding box center [803, 729] width 54 height 16
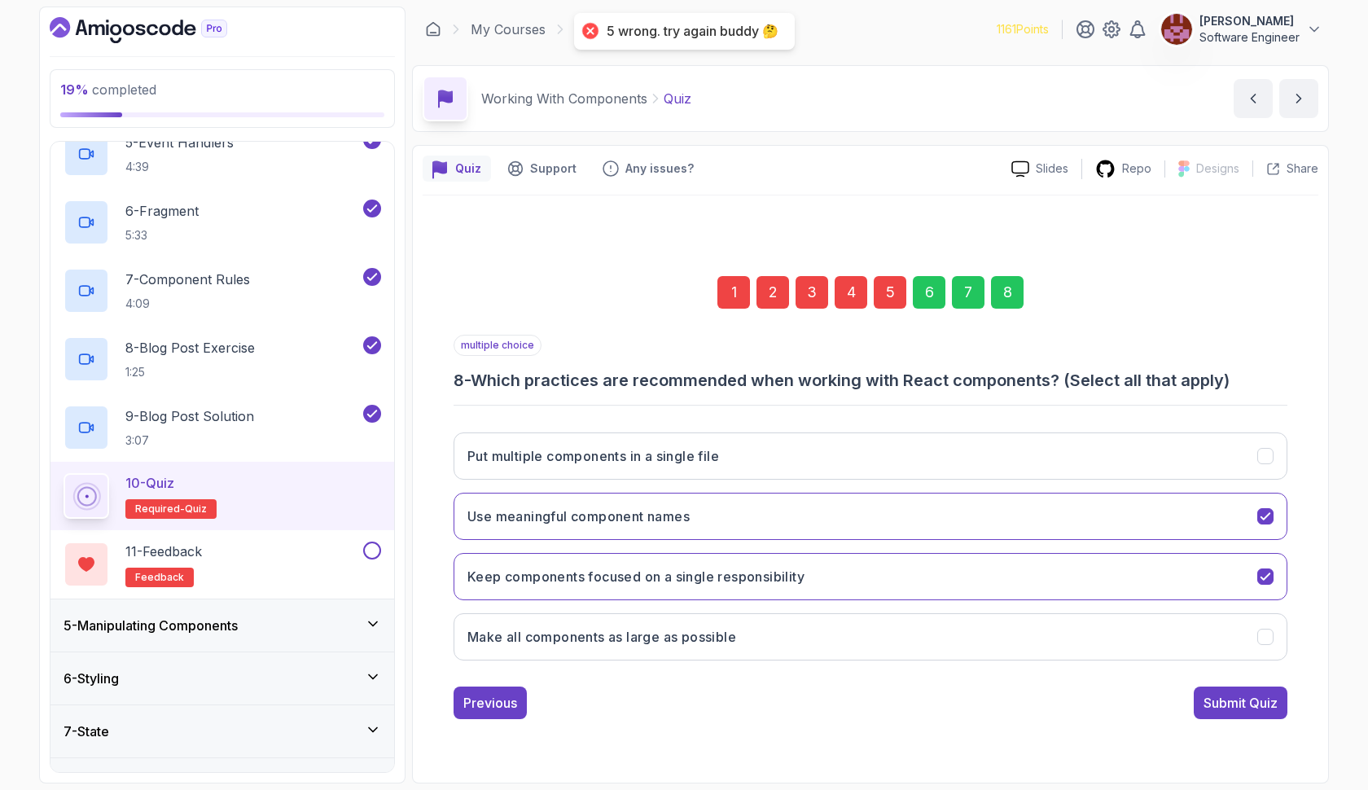
click at [891, 296] on div "5" at bounding box center [890, 292] width 33 height 33
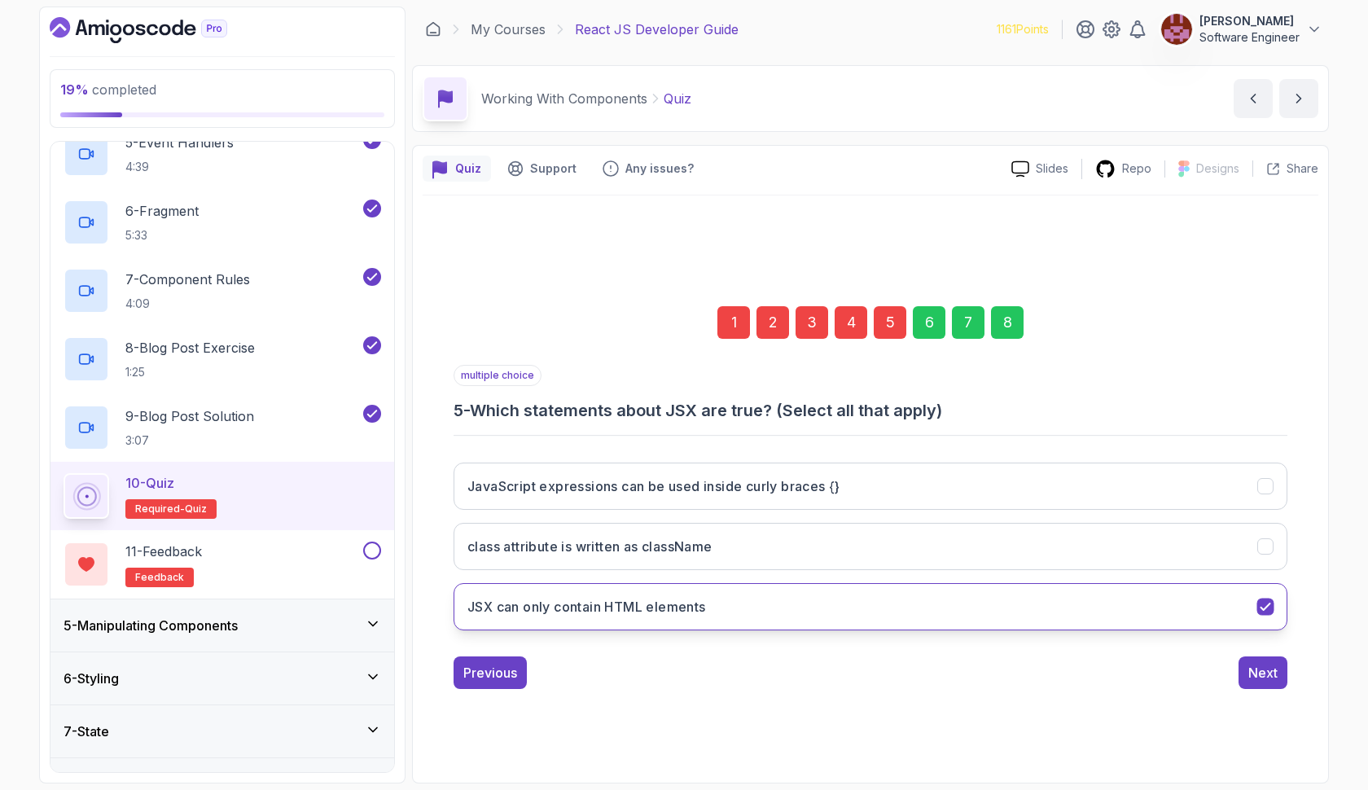
click at [722, 589] on button "JSX can only contain HTML elements" at bounding box center [871, 606] width 834 height 47
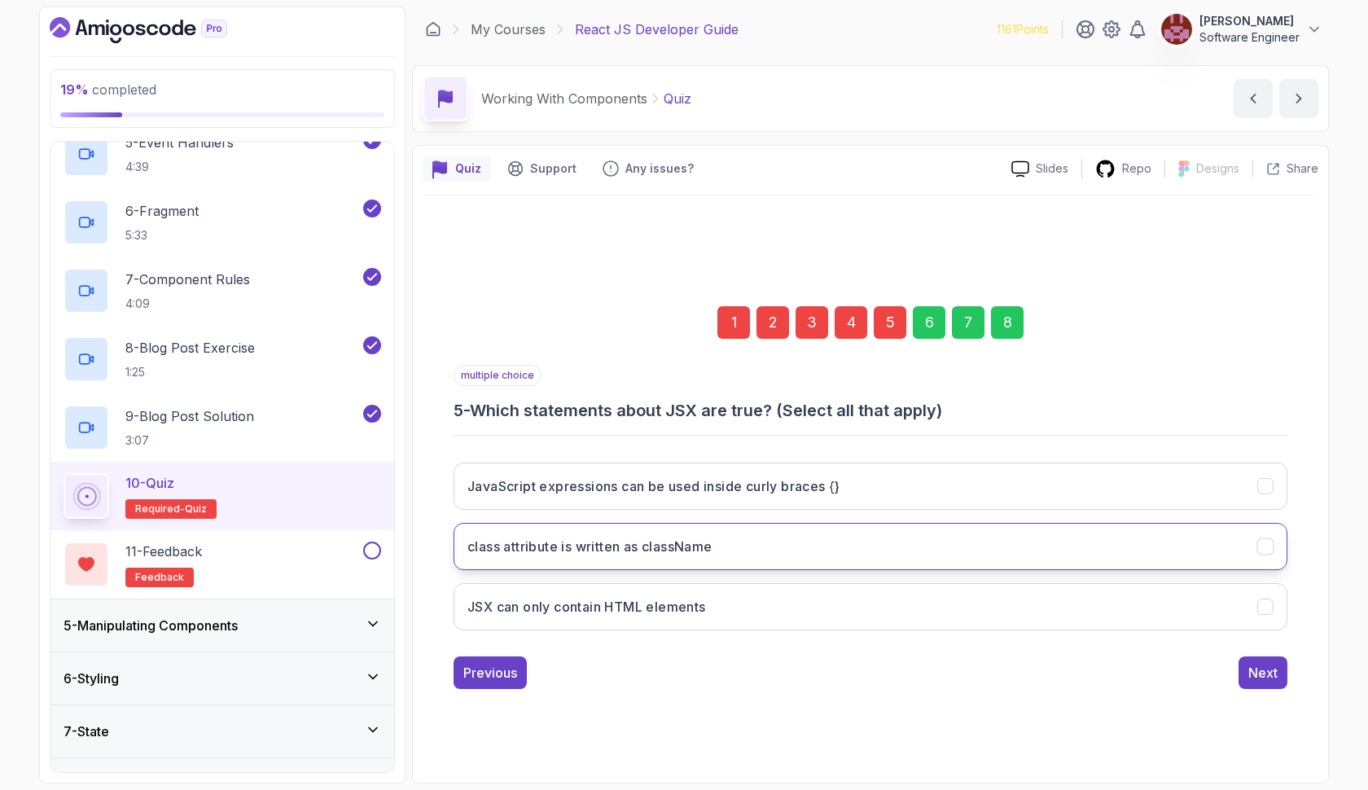
click at [735, 529] on button "class attribute is written as className" at bounding box center [871, 546] width 834 height 47
click at [1007, 327] on div "8" at bounding box center [1007, 322] width 33 height 33
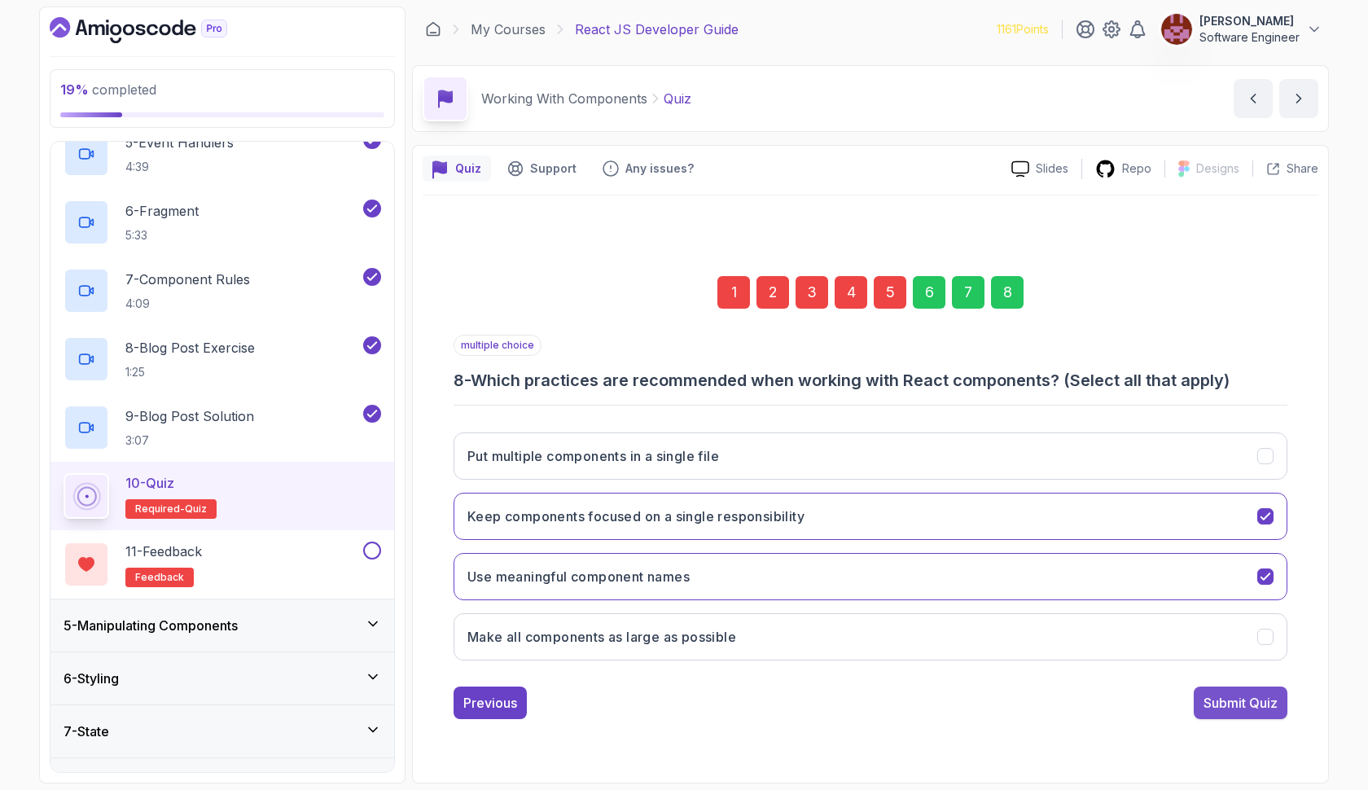
click at [1218, 700] on div "Submit Quiz" at bounding box center [1241, 703] width 74 height 20
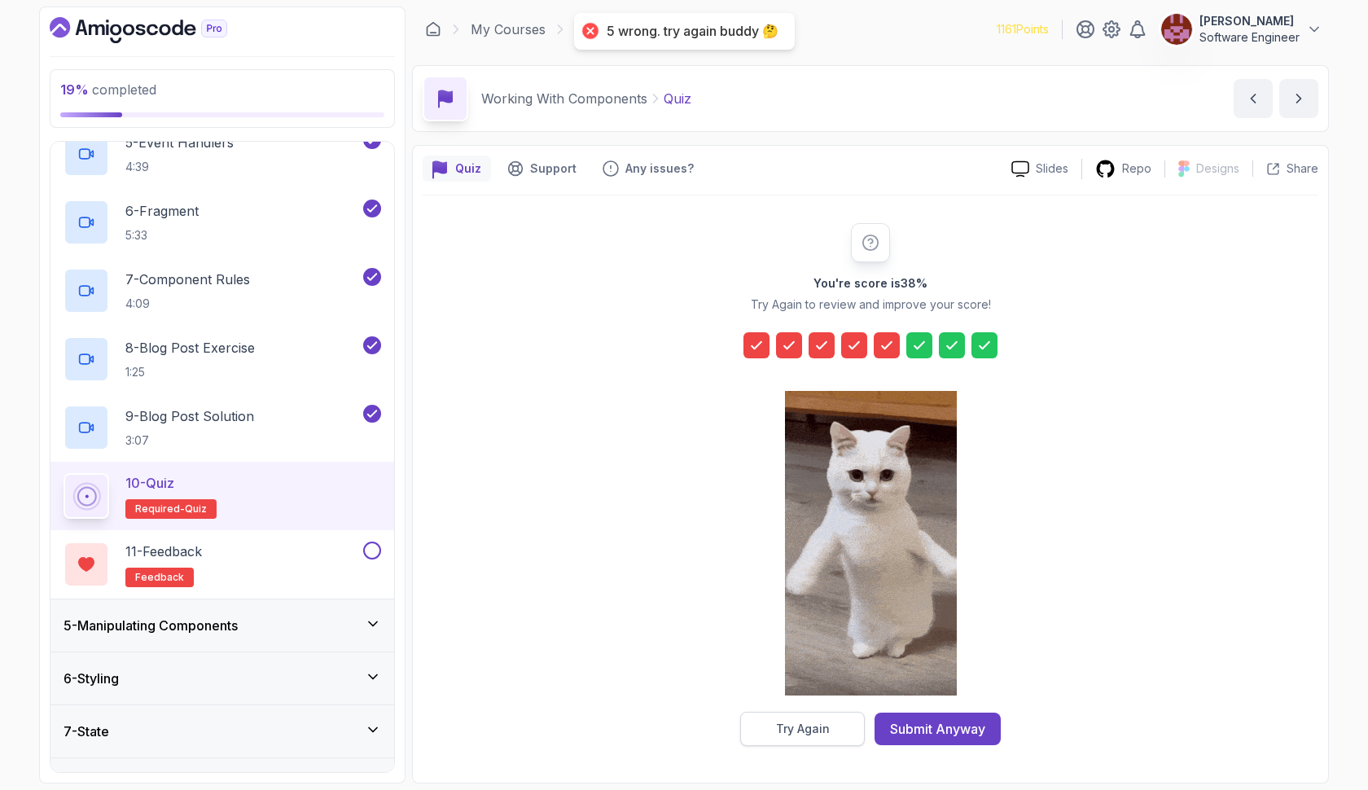
click at [810, 729] on div "Try Again" at bounding box center [803, 729] width 54 height 16
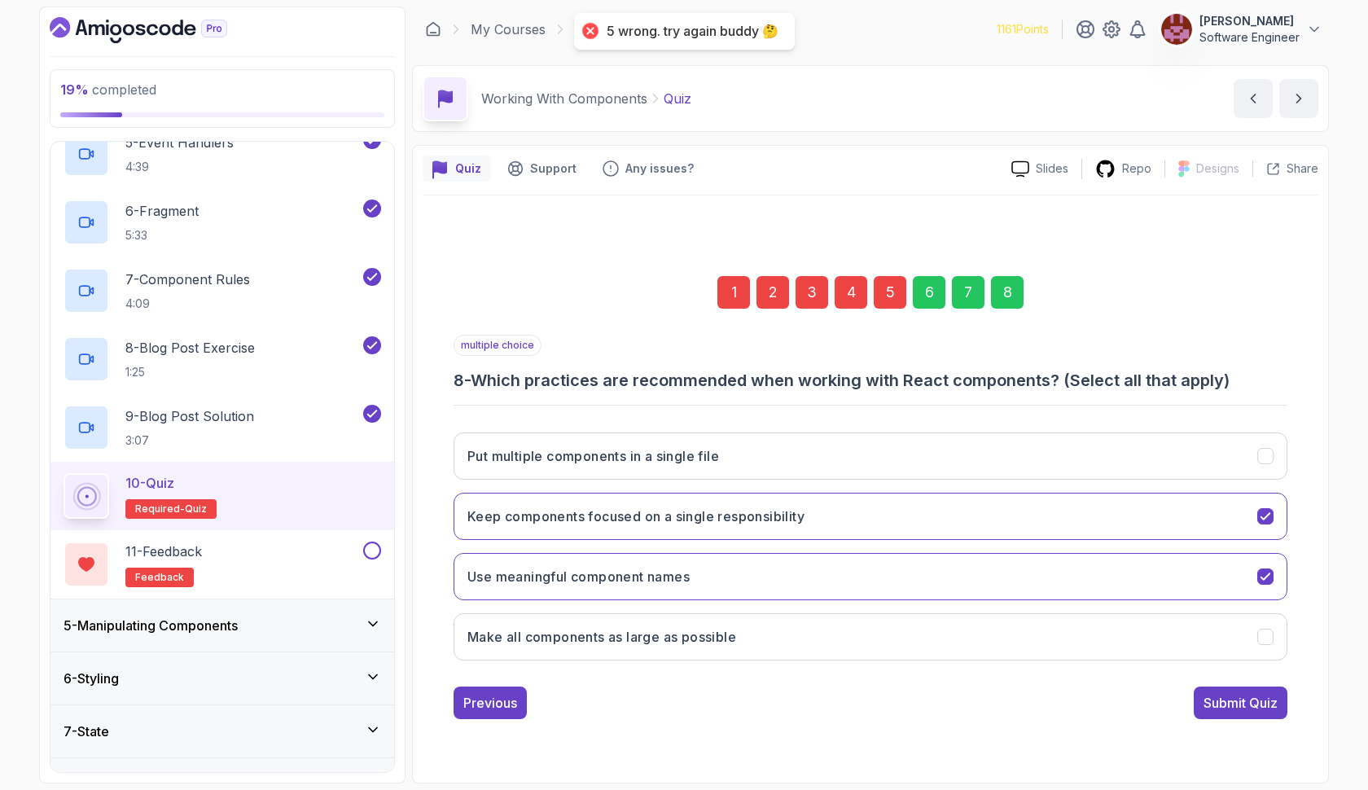
click at [903, 301] on div "5" at bounding box center [890, 292] width 33 height 33
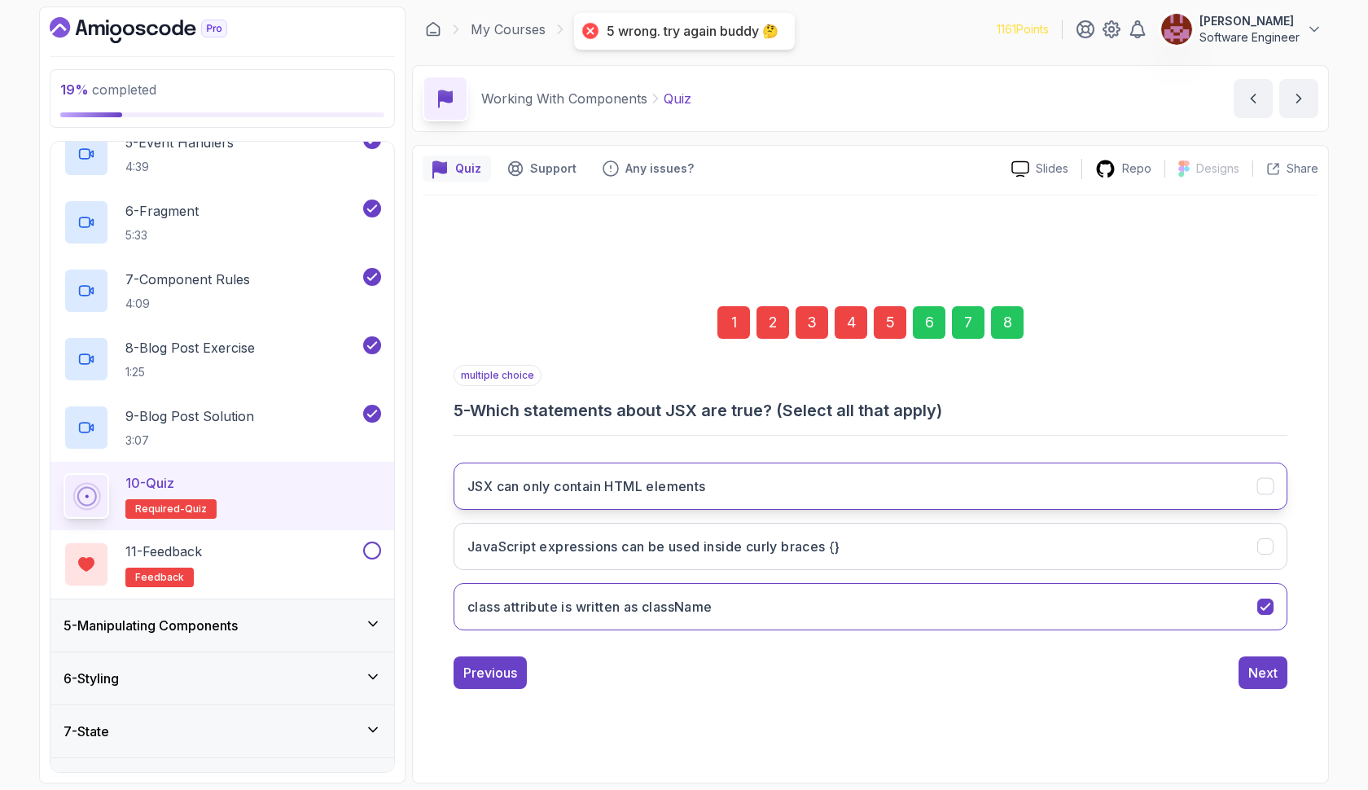
click at [798, 489] on button "JSX can only contain HTML elements" at bounding box center [871, 486] width 834 height 47
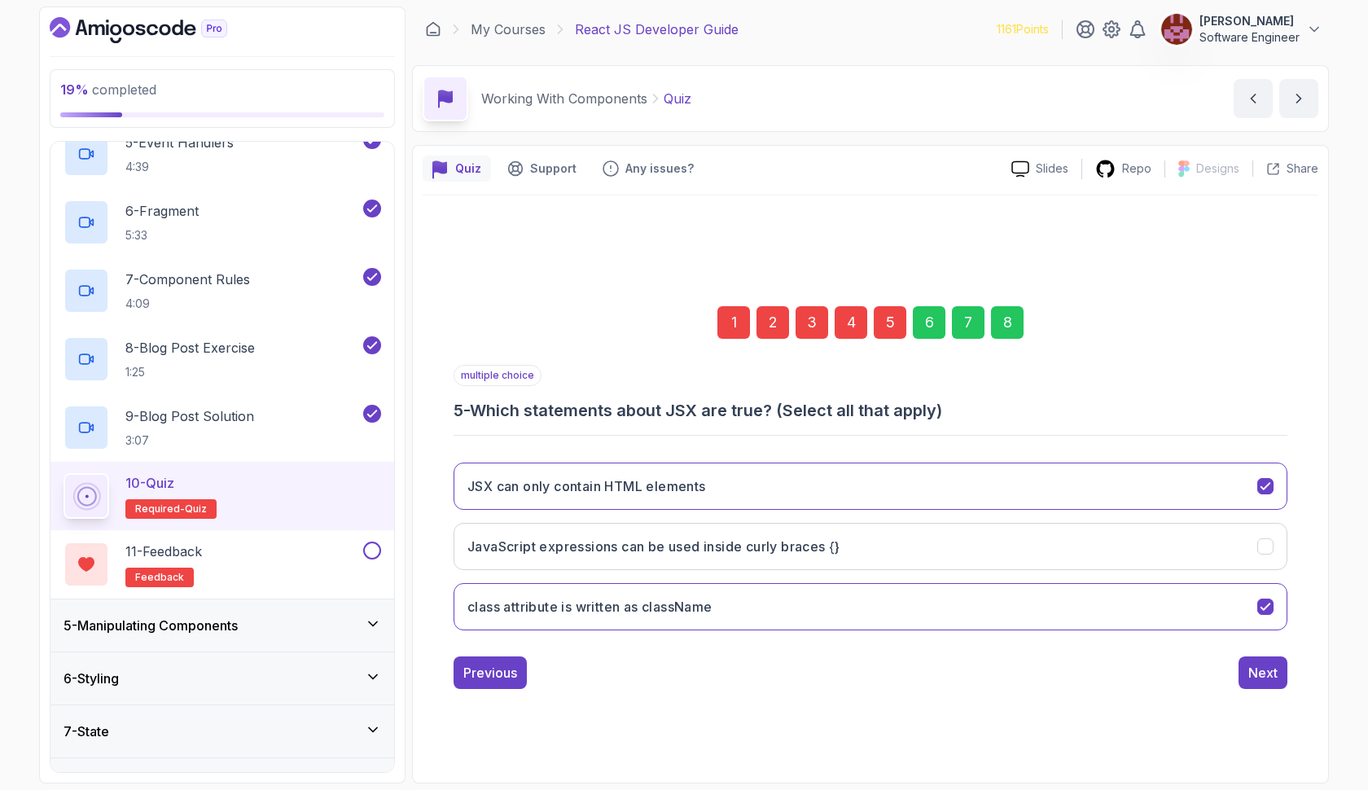
click at [1005, 320] on div "8" at bounding box center [1007, 322] width 33 height 33
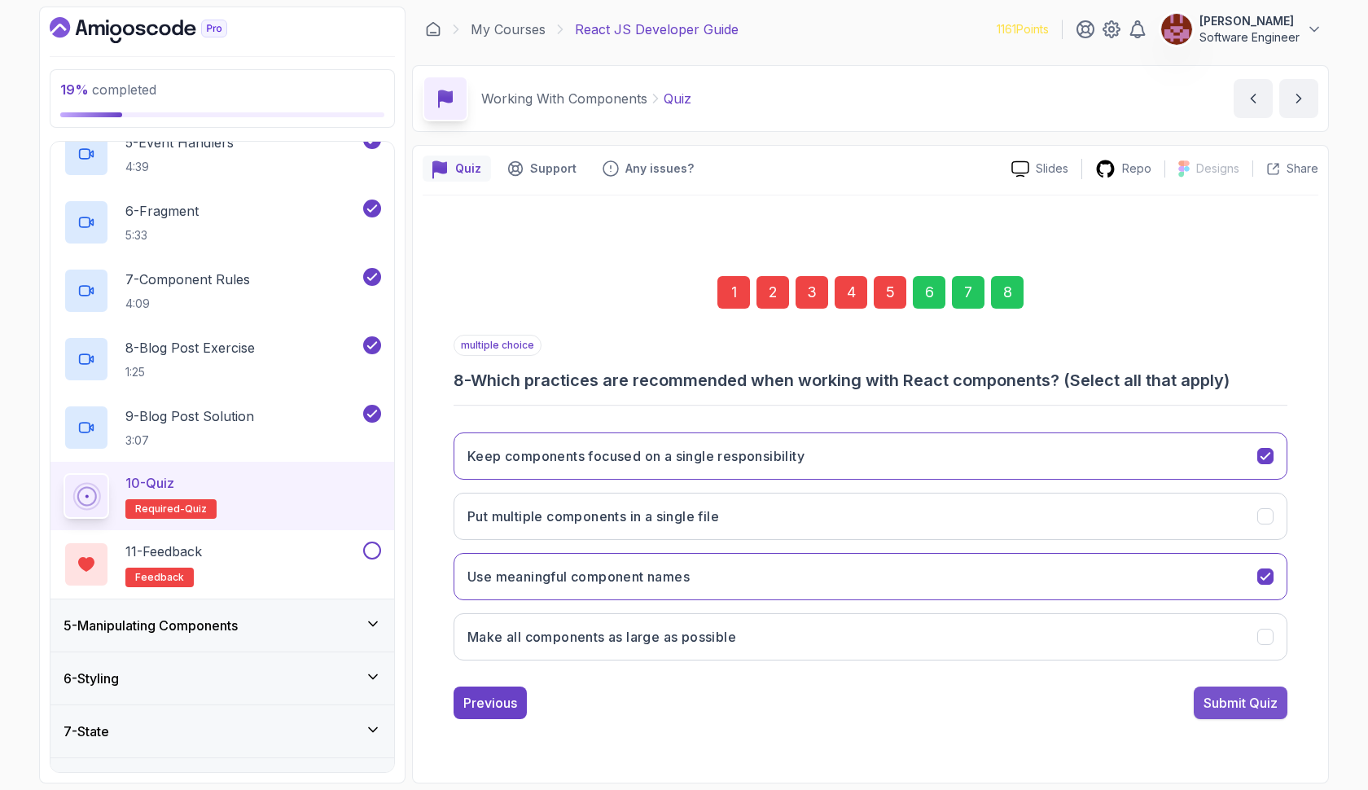
click at [1215, 700] on div "Submit Quiz" at bounding box center [1241, 703] width 74 height 20
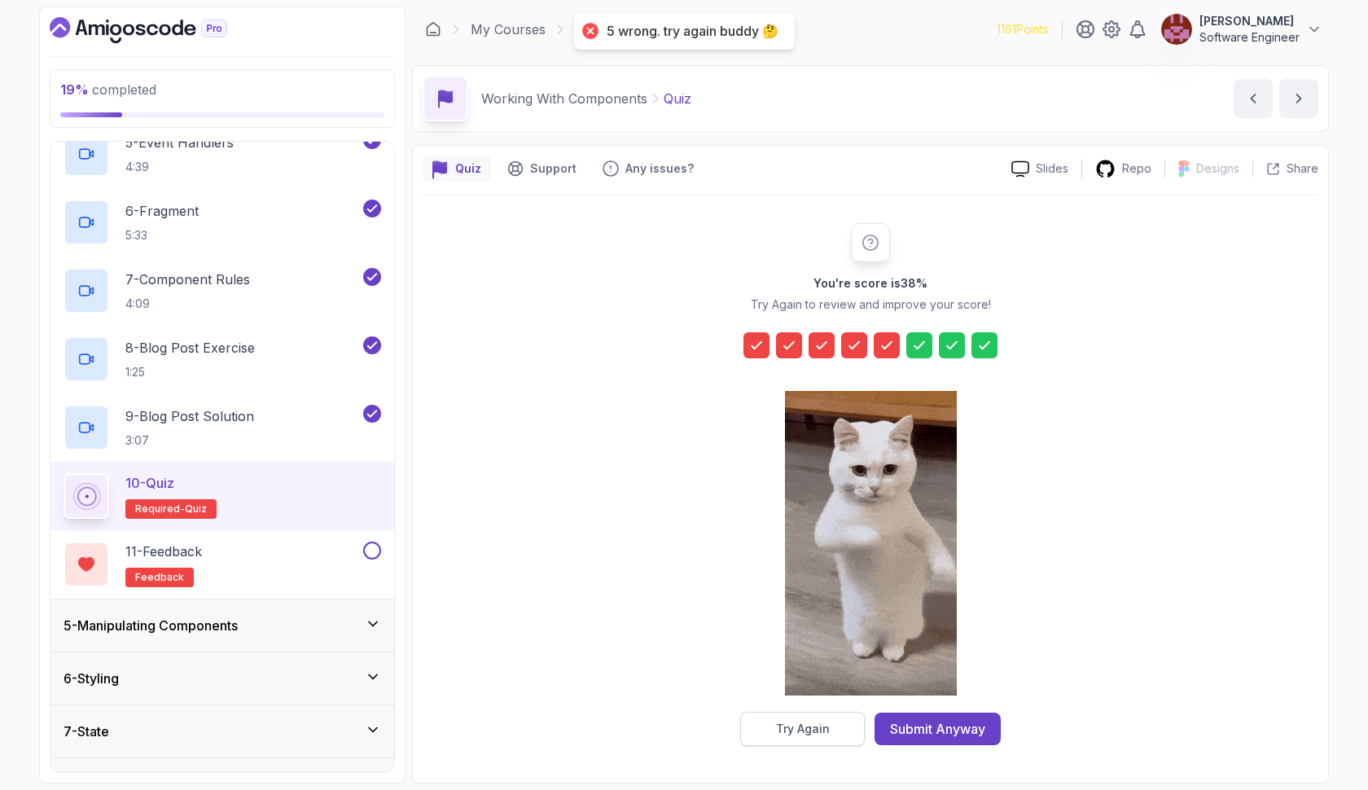
click at [816, 731] on div "Try Again" at bounding box center [803, 729] width 54 height 16
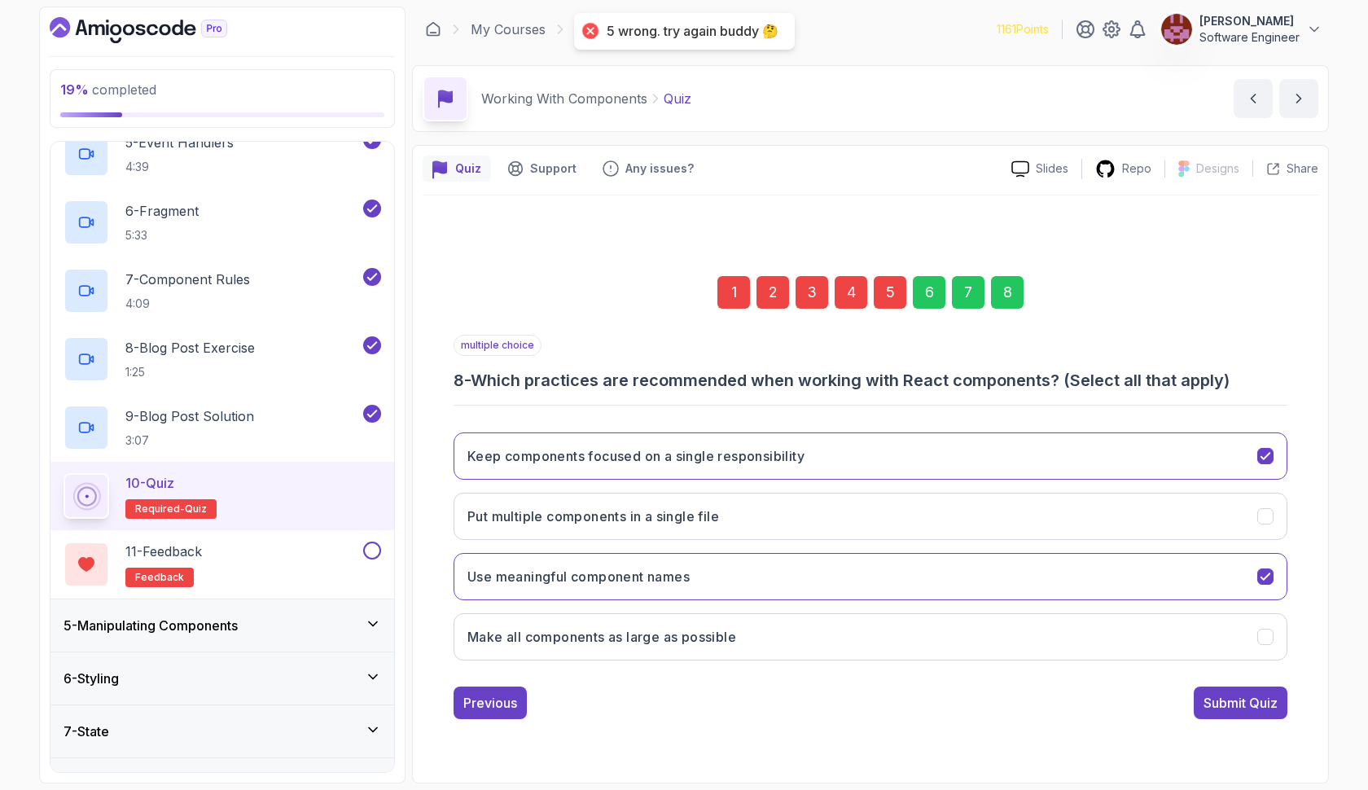
click at [854, 283] on div "4" at bounding box center [851, 292] width 33 height 33
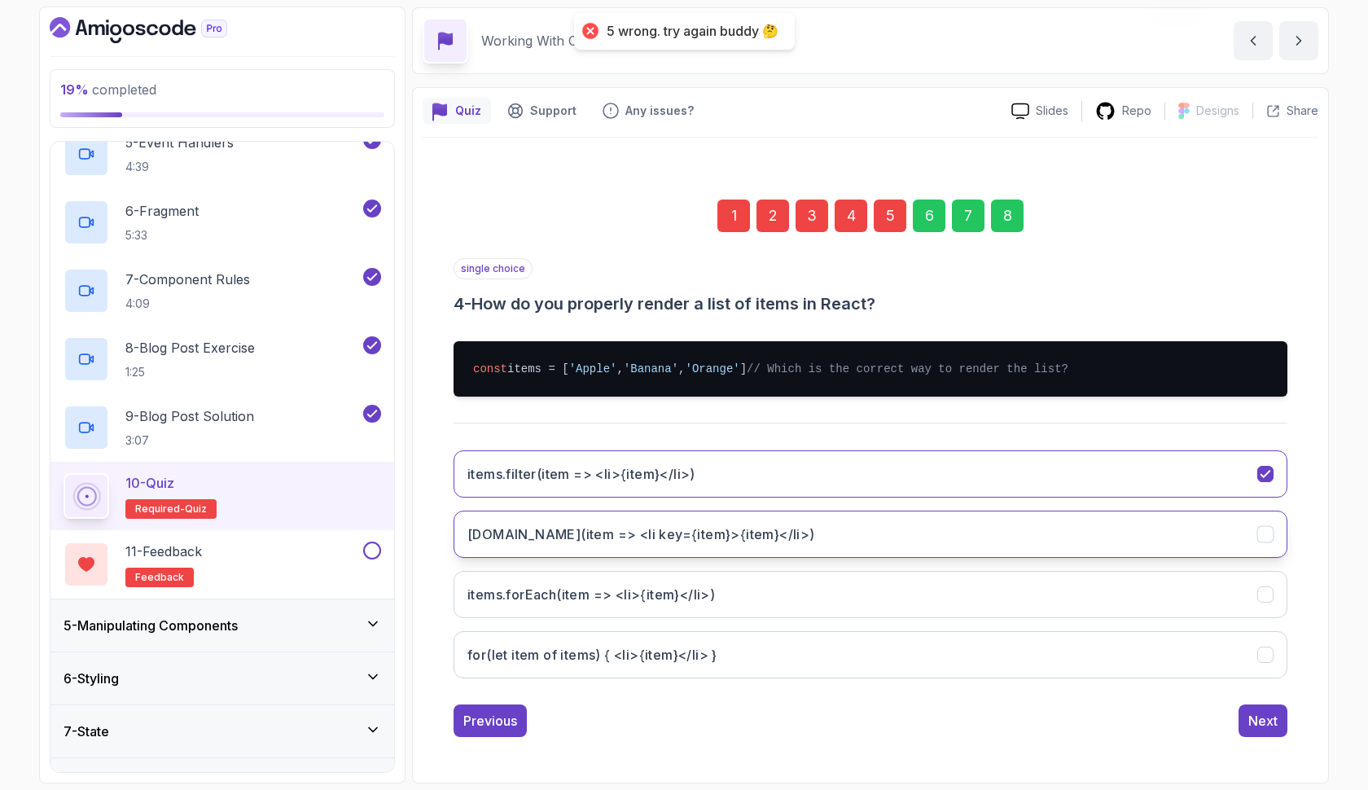
scroll to position [74, 0]
click at [776, 538] on button "[DOMAIN_NAME](item => <li key={item}>{item}</li>)" at bounding box center [871, 534] width 834 height 47
click at [1009, 208] on div "8" at bounding box center [1007, 216] width 33 height 33
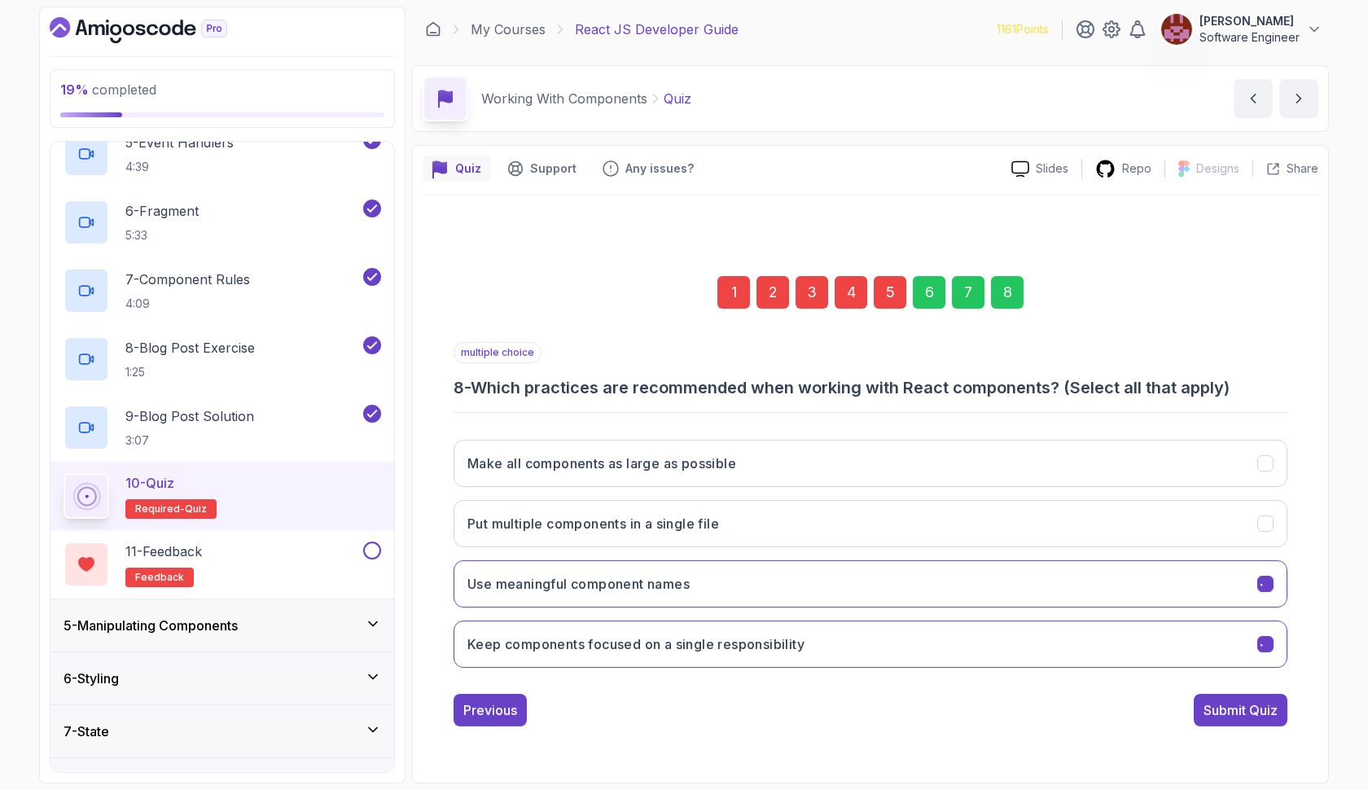
scroll to position [0, 0]
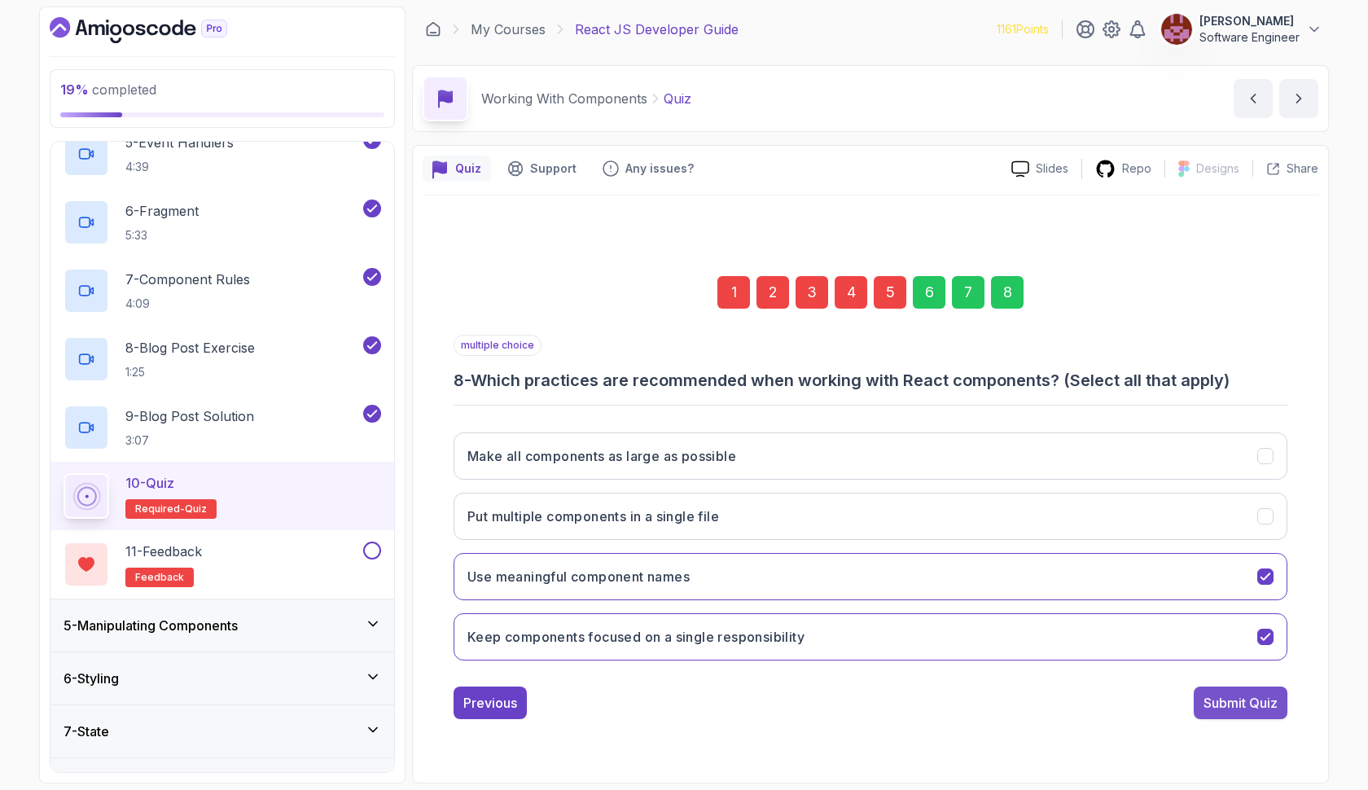
click at [1208, 715] on button "Submit Quiz" at bounding box center [1241, 703] width 94 height 33
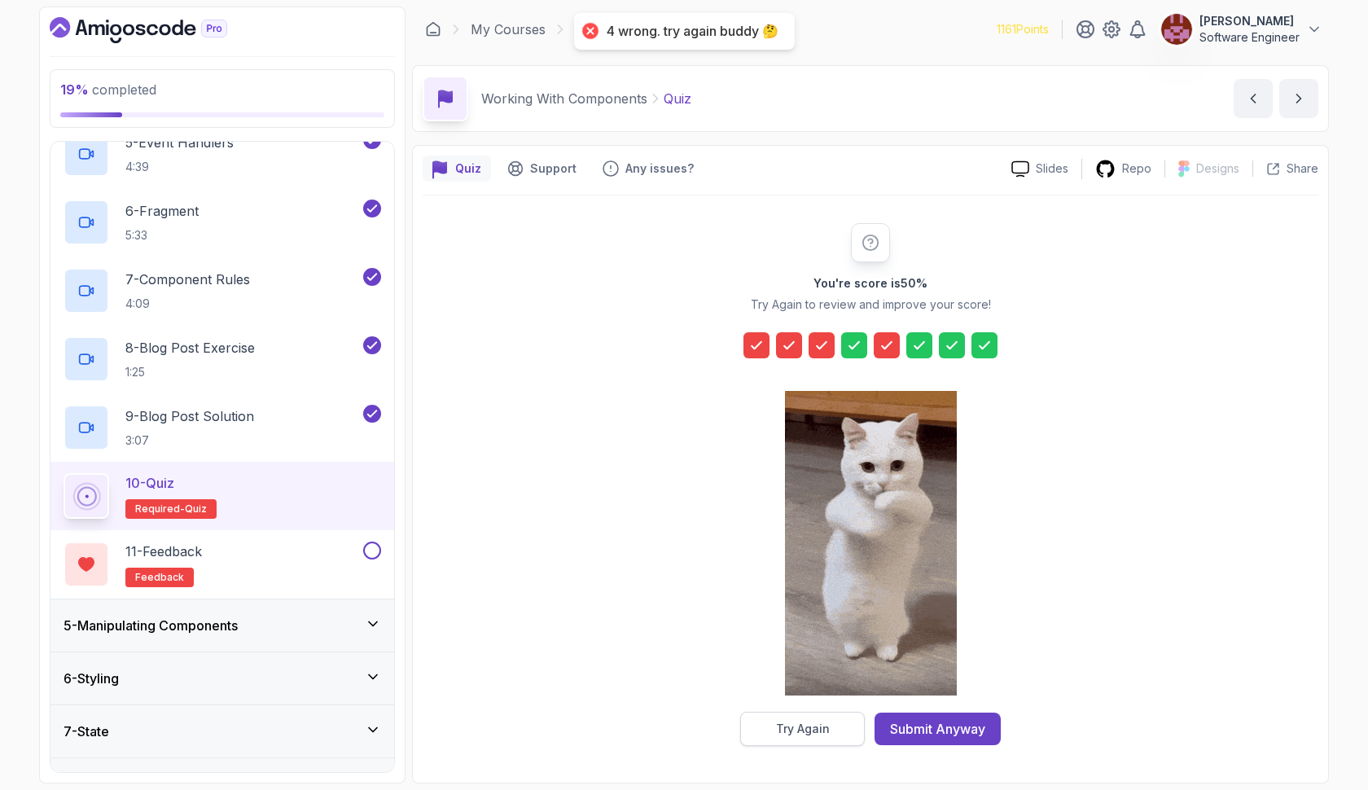
click at [772, 735] on button "Try Again" at bounding box center [802, 729] width 125 height 34
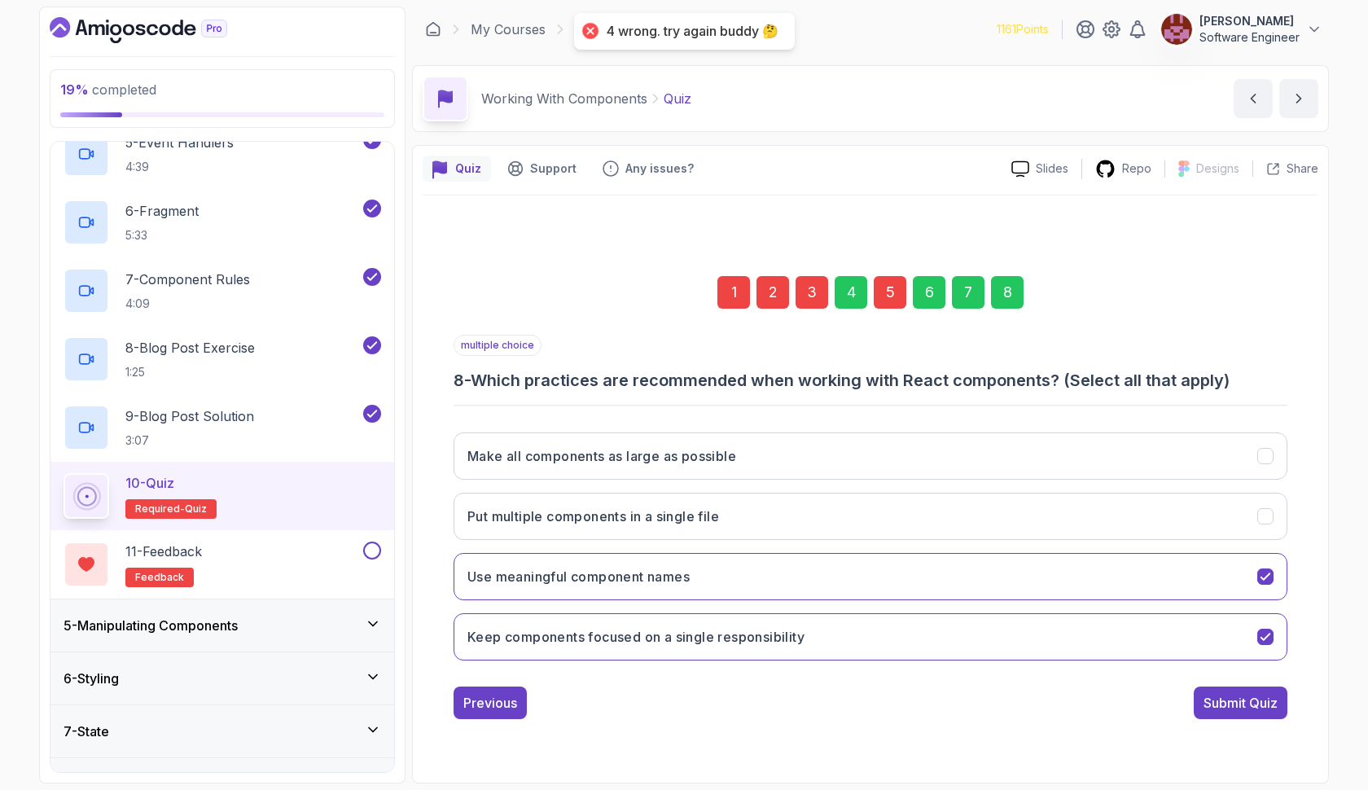
click at [816, 287] on div "3" at bounding box center [812, 292] width 33 height 33
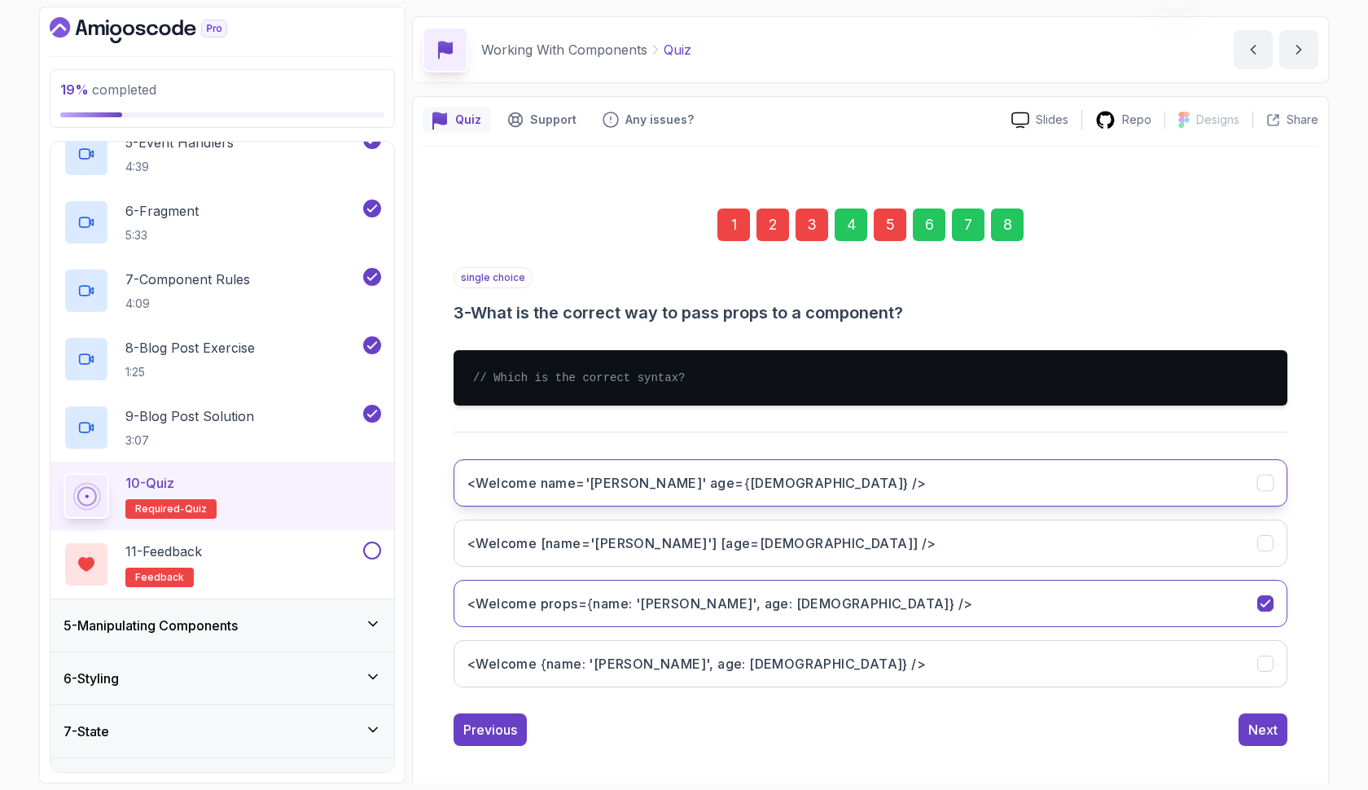
scroll to position [58, 0]
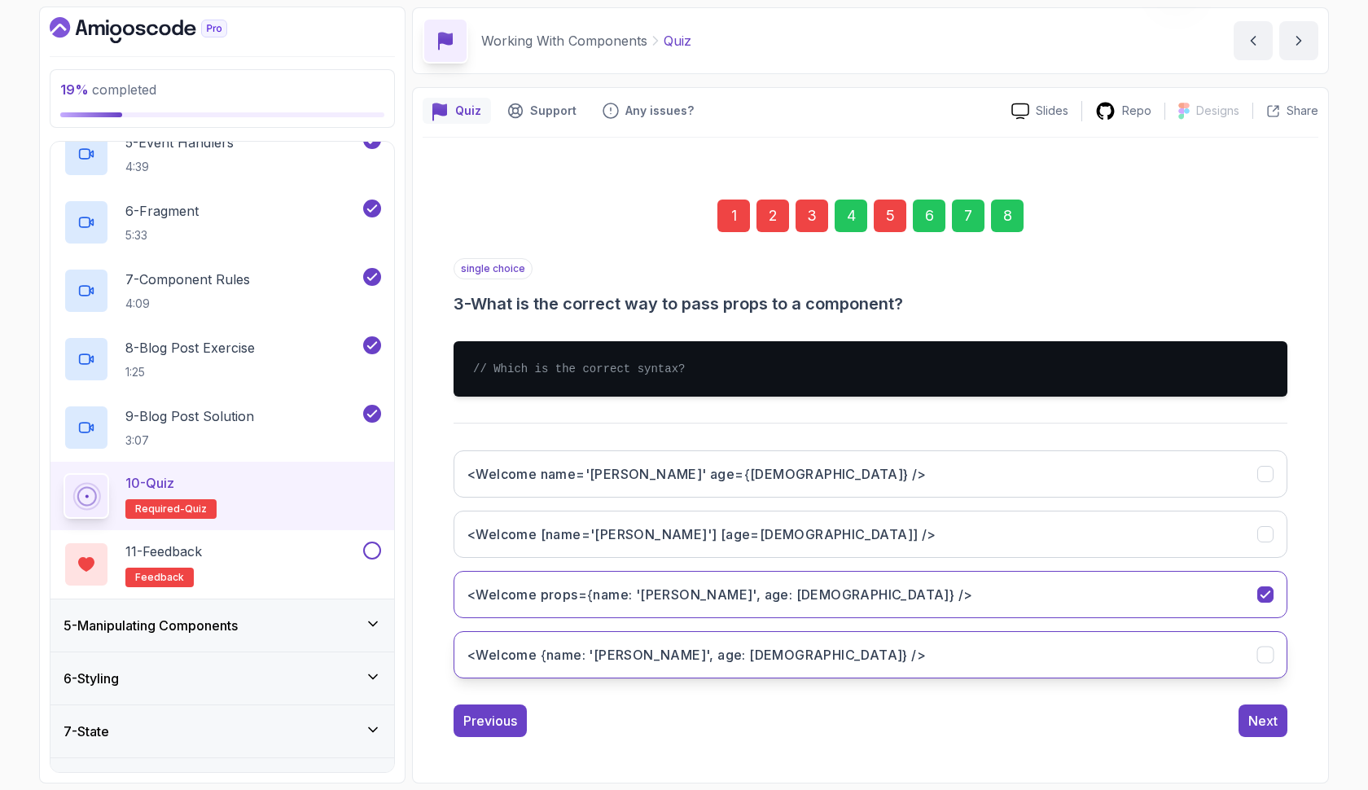
click at [748, 640] on button "<Welcome {name: '[PERSON_NAME]', age: [DEMOGRAPHIC_DATA]} />" at bounding box center [871, 654] width 834 height 47
click at [1007, 216] on div "8" at bounding box center [1007, 216] width 33 height 33
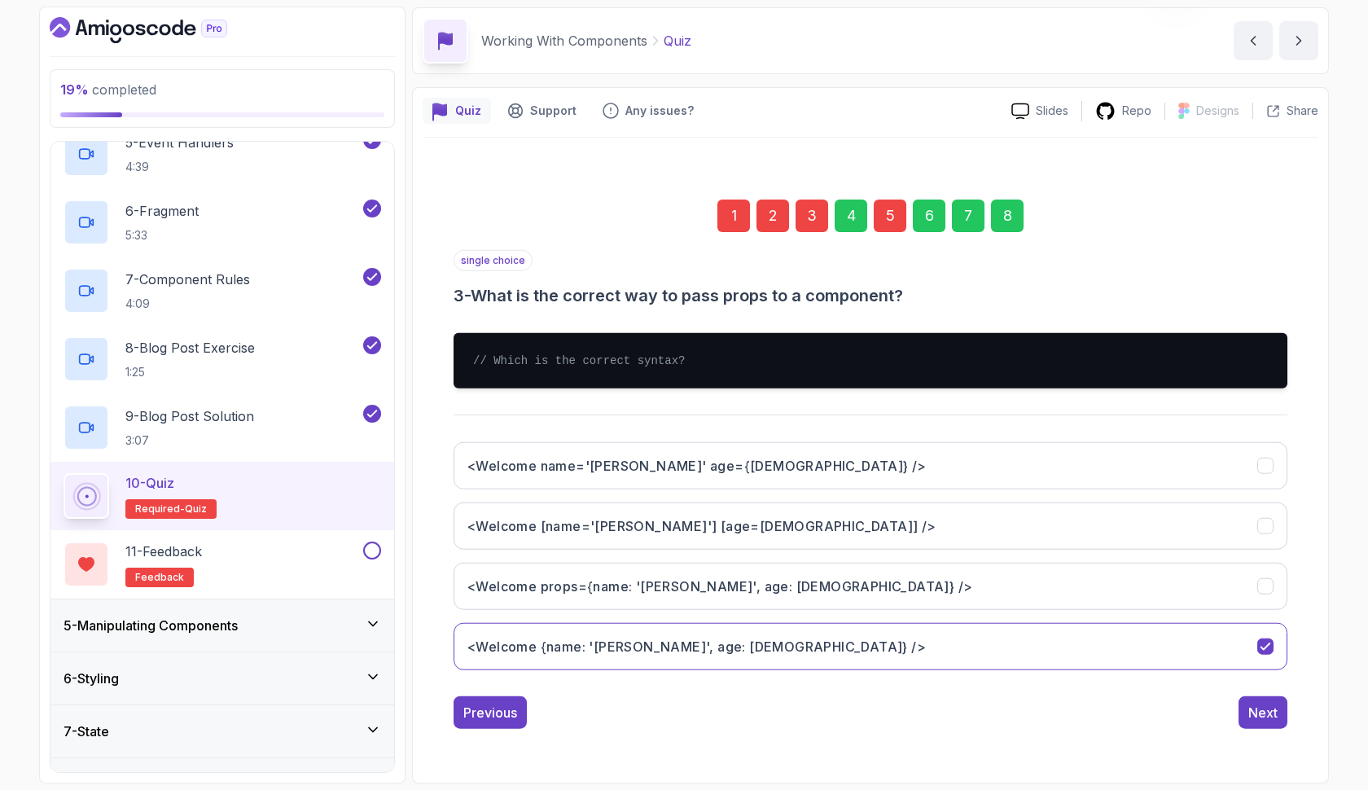
scroll to position [0, 0]
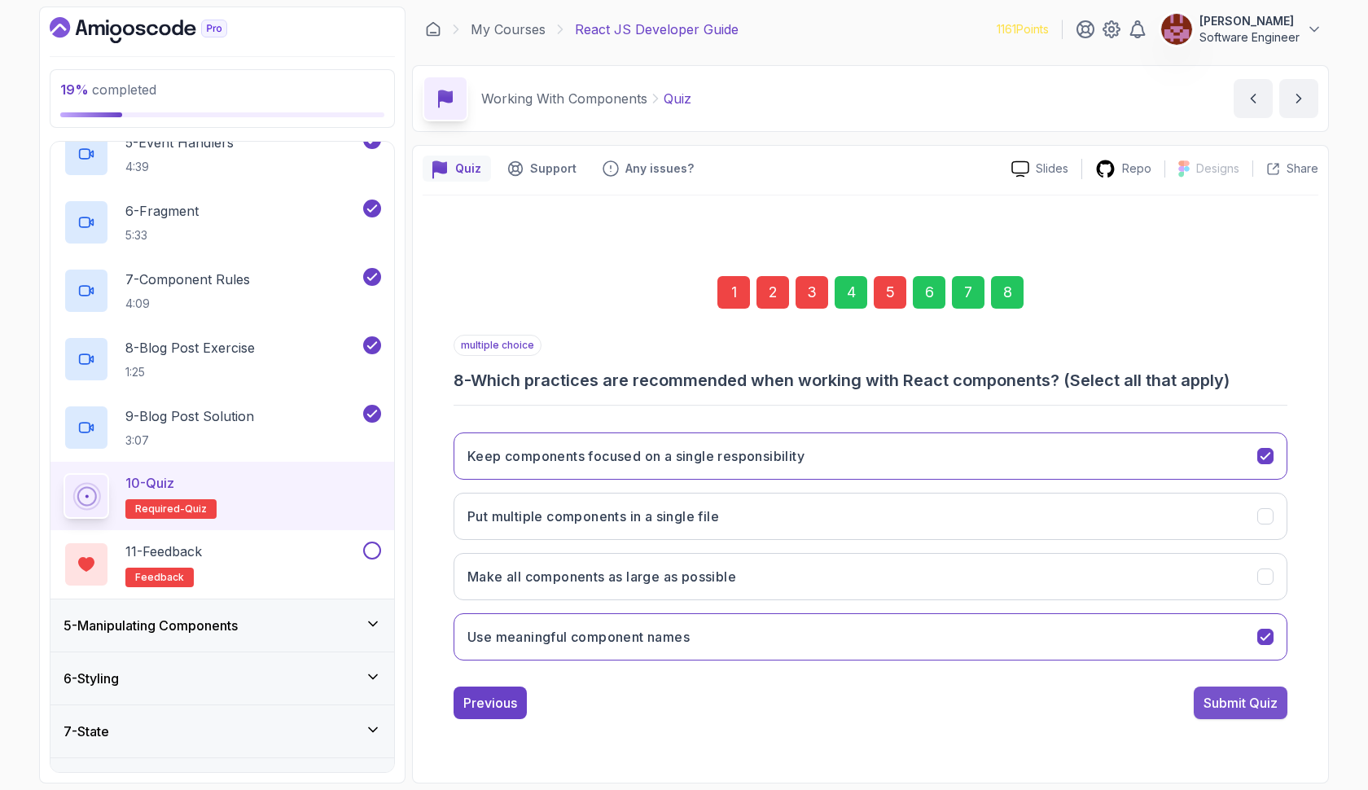
click at [1240, 704] on div "Submit Quiz" at bounding box center [1241, 703] width 74 height 20
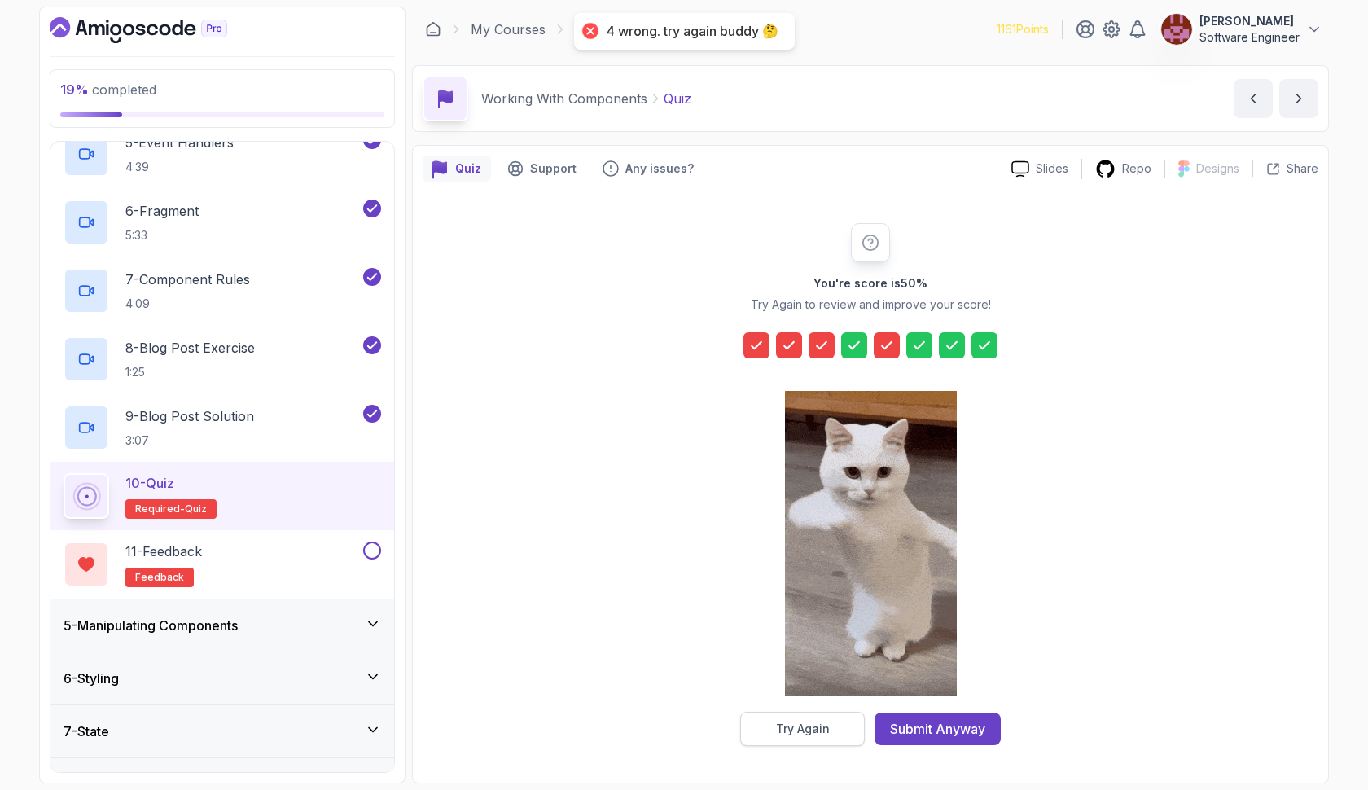
click at [788, 733] on div "Try Again" at bounding box center [803, 729] width 54 height 16
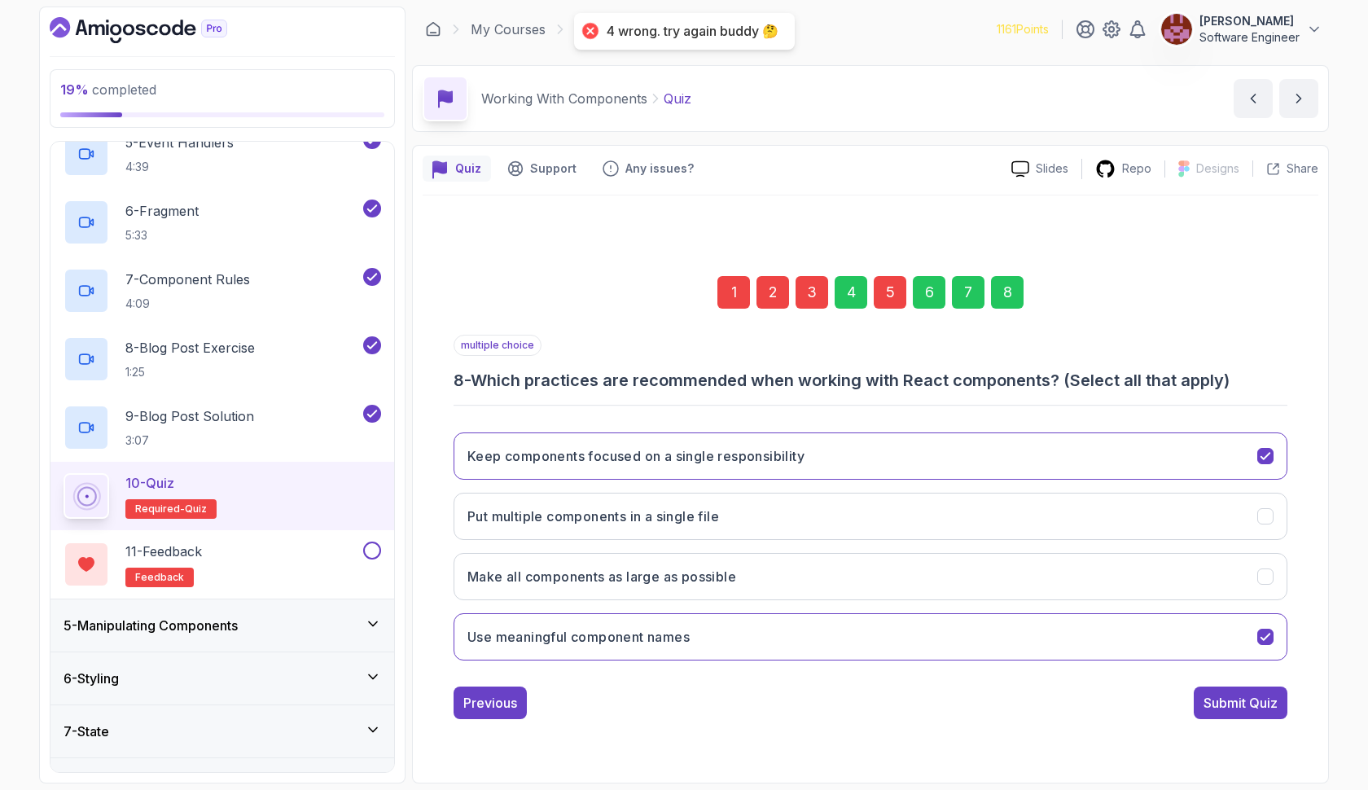
click at [805, 298] on div "3" at bounding box center [812, 292] width 33 height 33
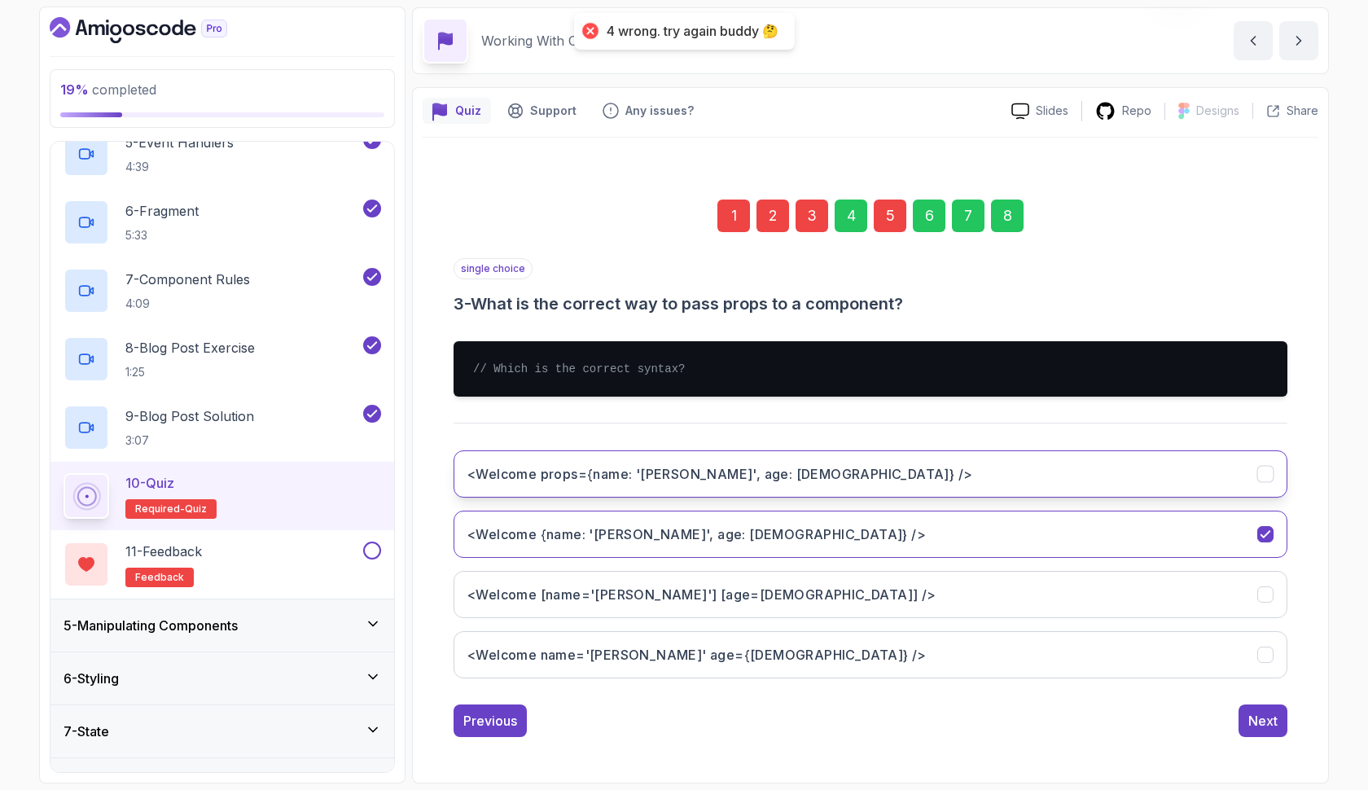
scroll to position [58, 0]
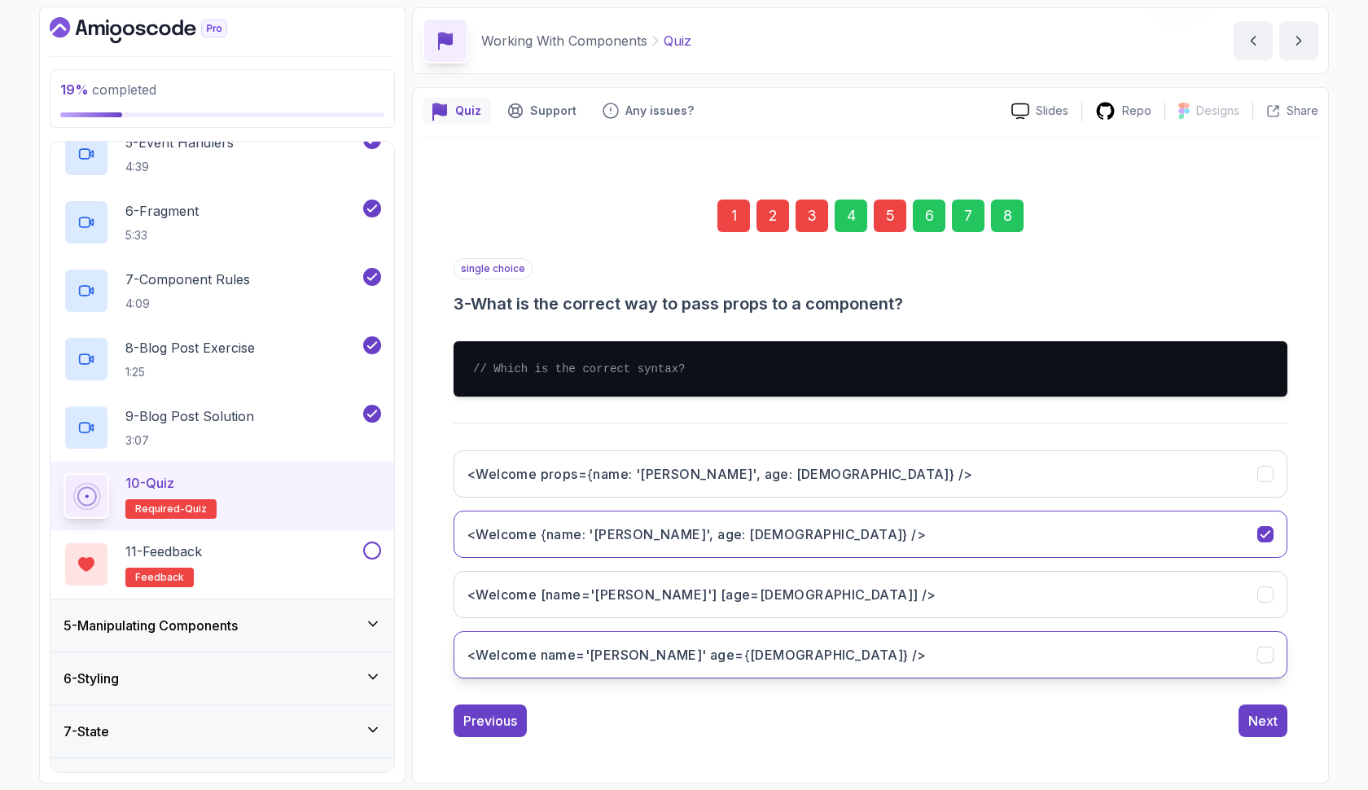
click at [699, 660] on h3 "<Welcome name='[PERSON_NAME]' age={[DEMOGRAPHIC_DATA]} />" at bounding box center [696, 655] width 459 height 20
click at [1005, 223] on div "8" at bounding box center [1007, 216] width 33 height 33
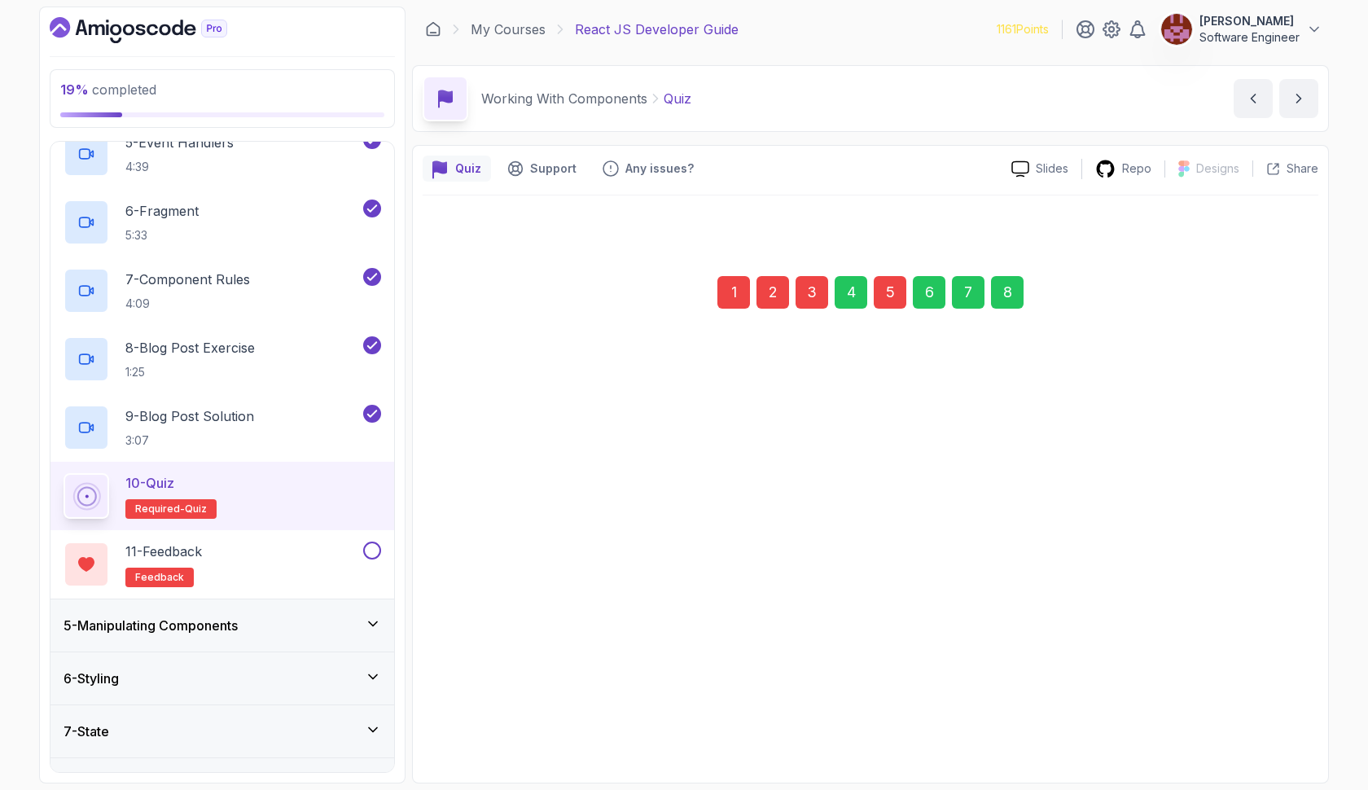
scroll to position [0, 0]
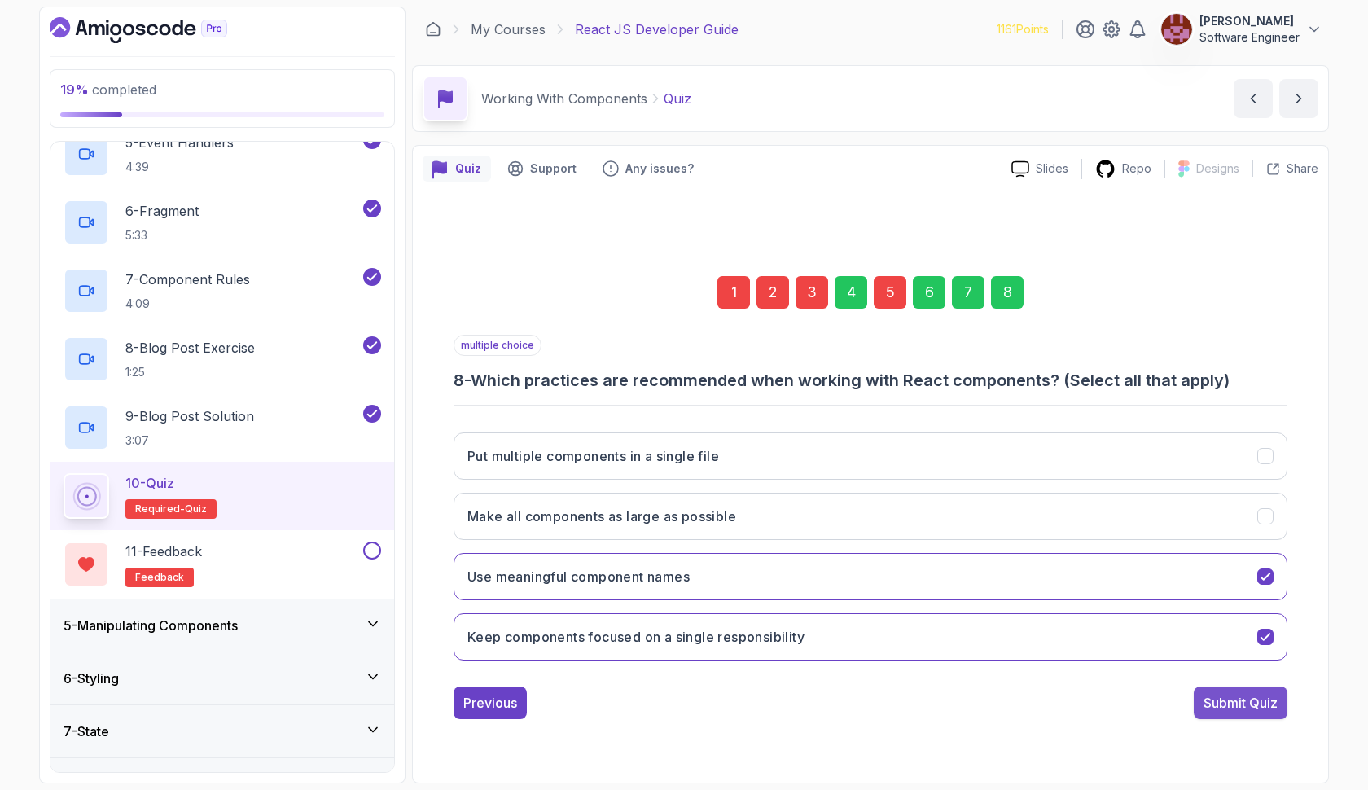
click at [1222, 699] on div "Submit Quiz" at bounding box center [1241, 703] width 74 height 20
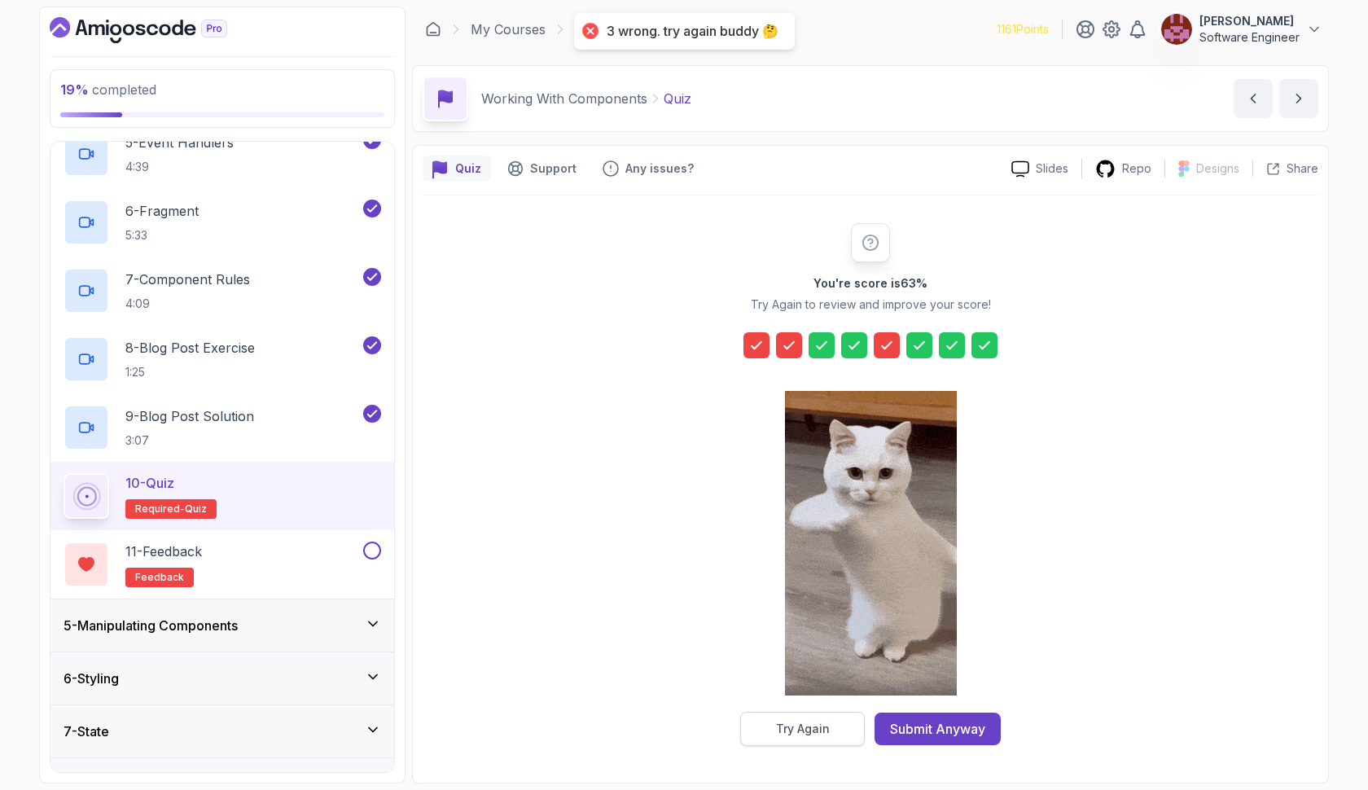
click at [821, 727] on div "Try Again" at bounding box center [803, 729] width 54 height 16
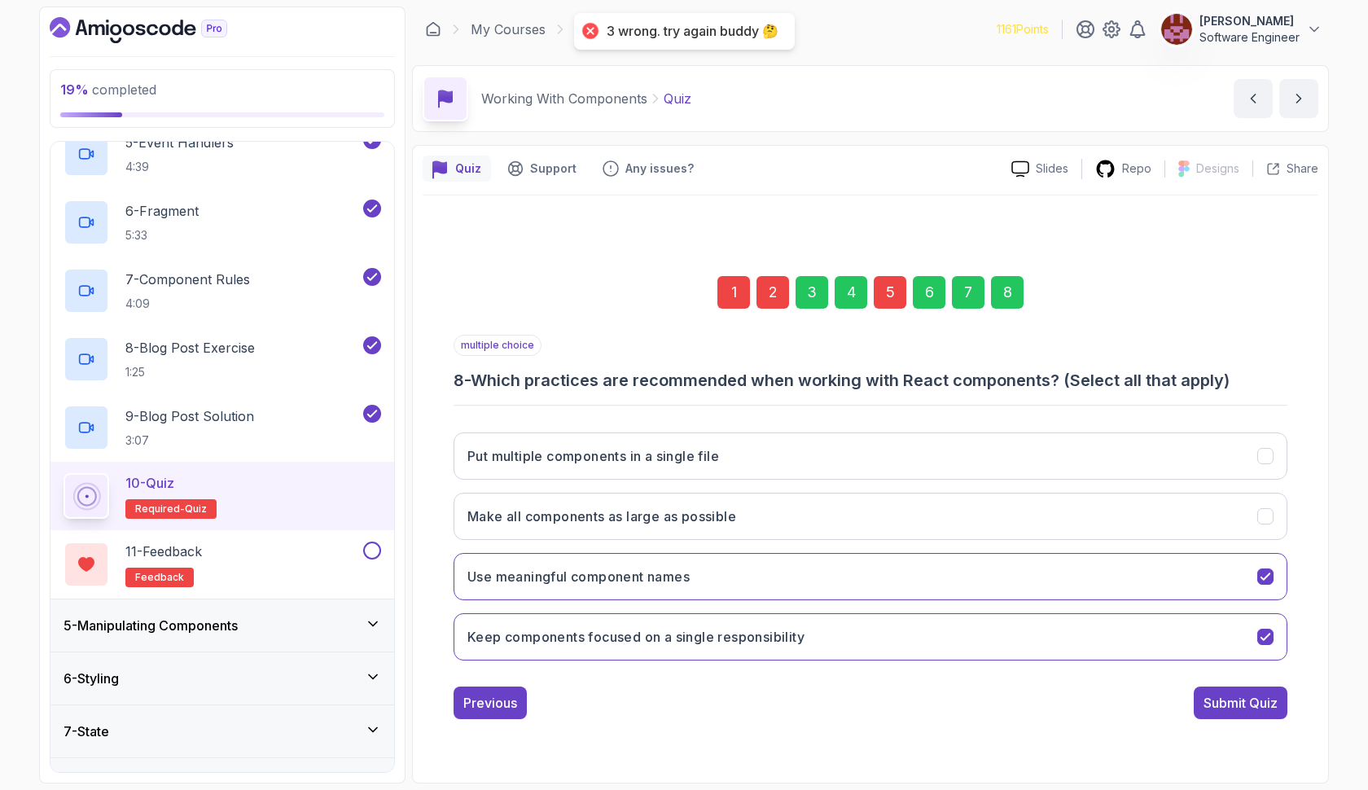
click at [813, 286] on div "3" at bounding box center [812, 292] width 33 height 33
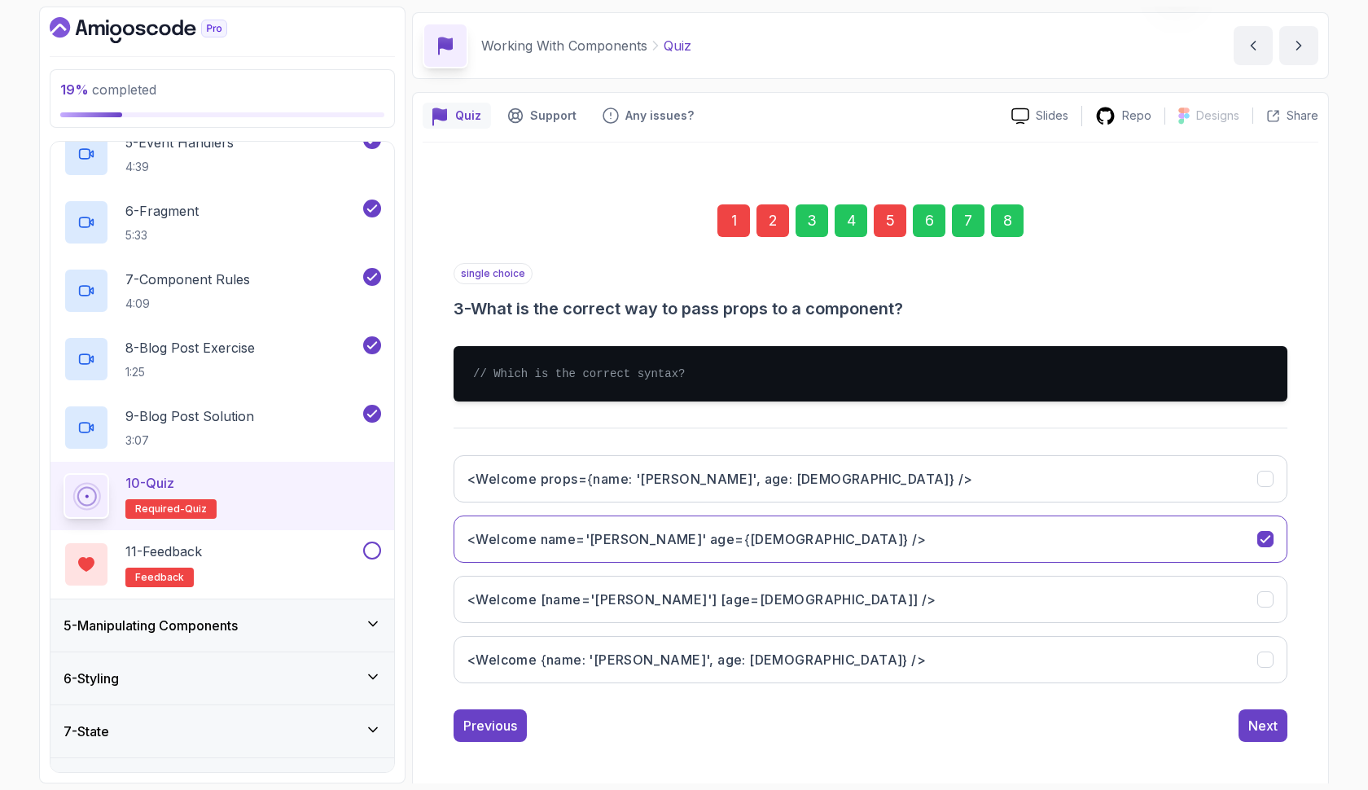
scroll to position [58, 0]
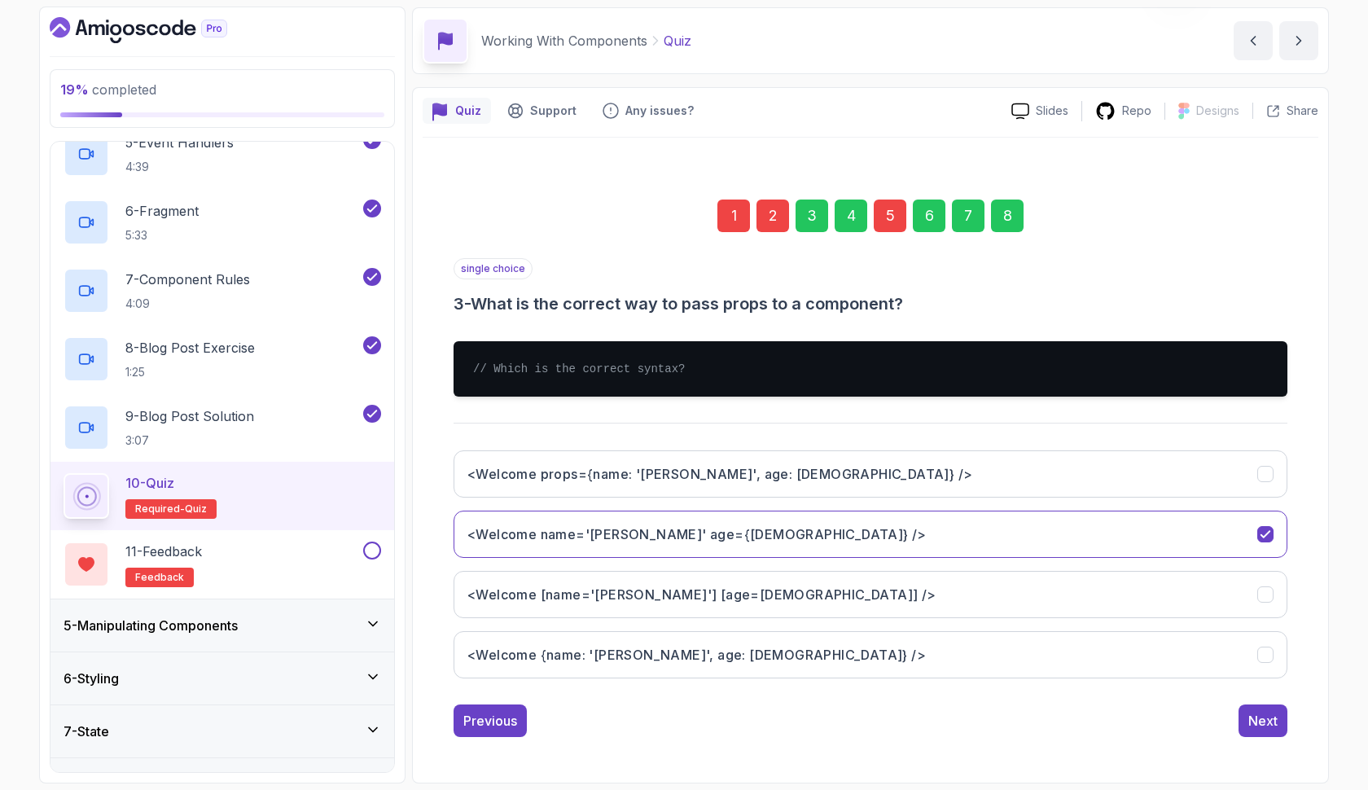
click at [779, 217] on div "2" at bounding box center [773, 216] width 33 height 33
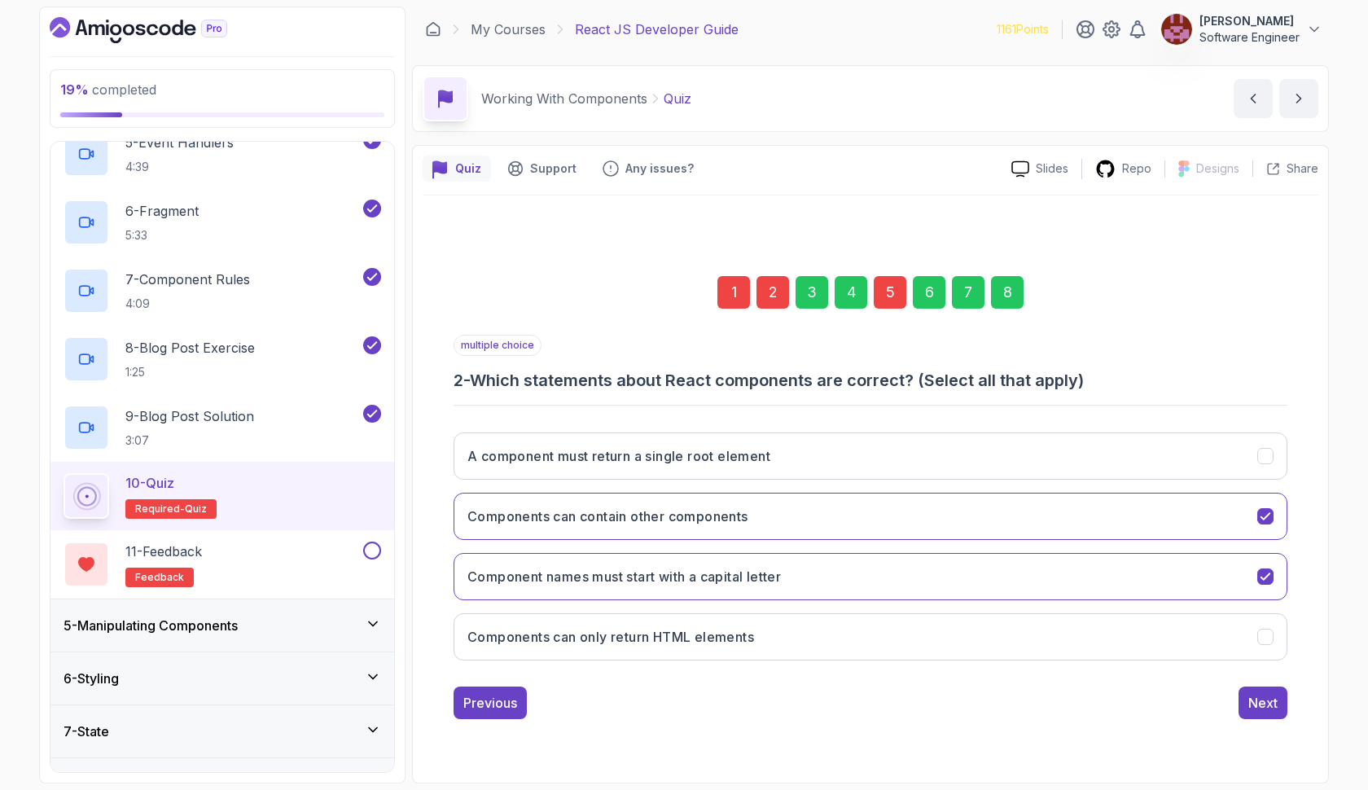
scroll to position [0, 0]
click at [685, 579] on h3 "Component names must start with a capital letter" at bounding box center [624, 577] width 314 height 20
click at [696, 456] on h3 "A component must return a single root element" at bounding box center [618, 456] width 303 height 20
click at [748, 292] on div "1" at bounding box center [733, 292] width 33 height 33
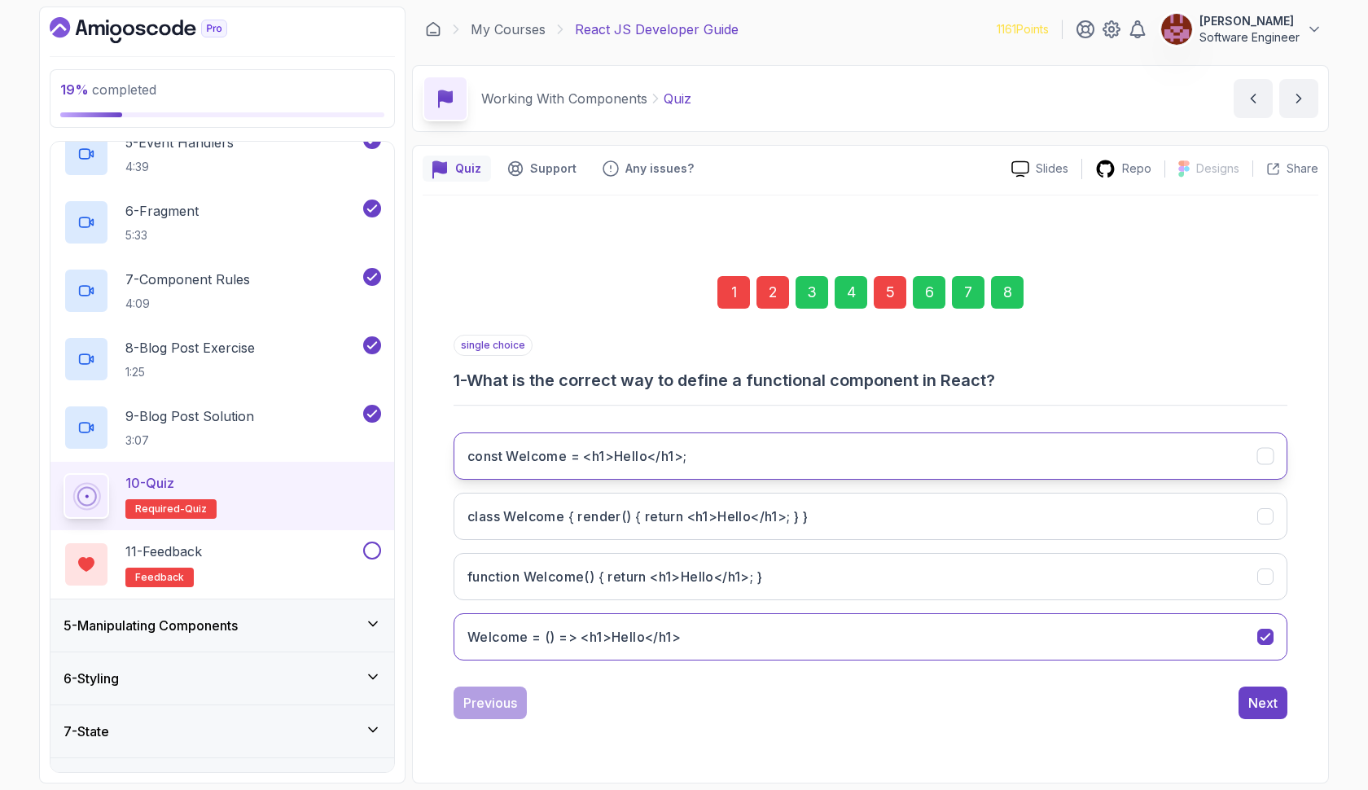
click at [698, 460] on button "const Welcome = <h1>Hello</h1>;" at bounding box center [871, 455] width 834 height 47
click at [1003, 302] on div "8" at bounding box center [1007, 292] width 33 height 33
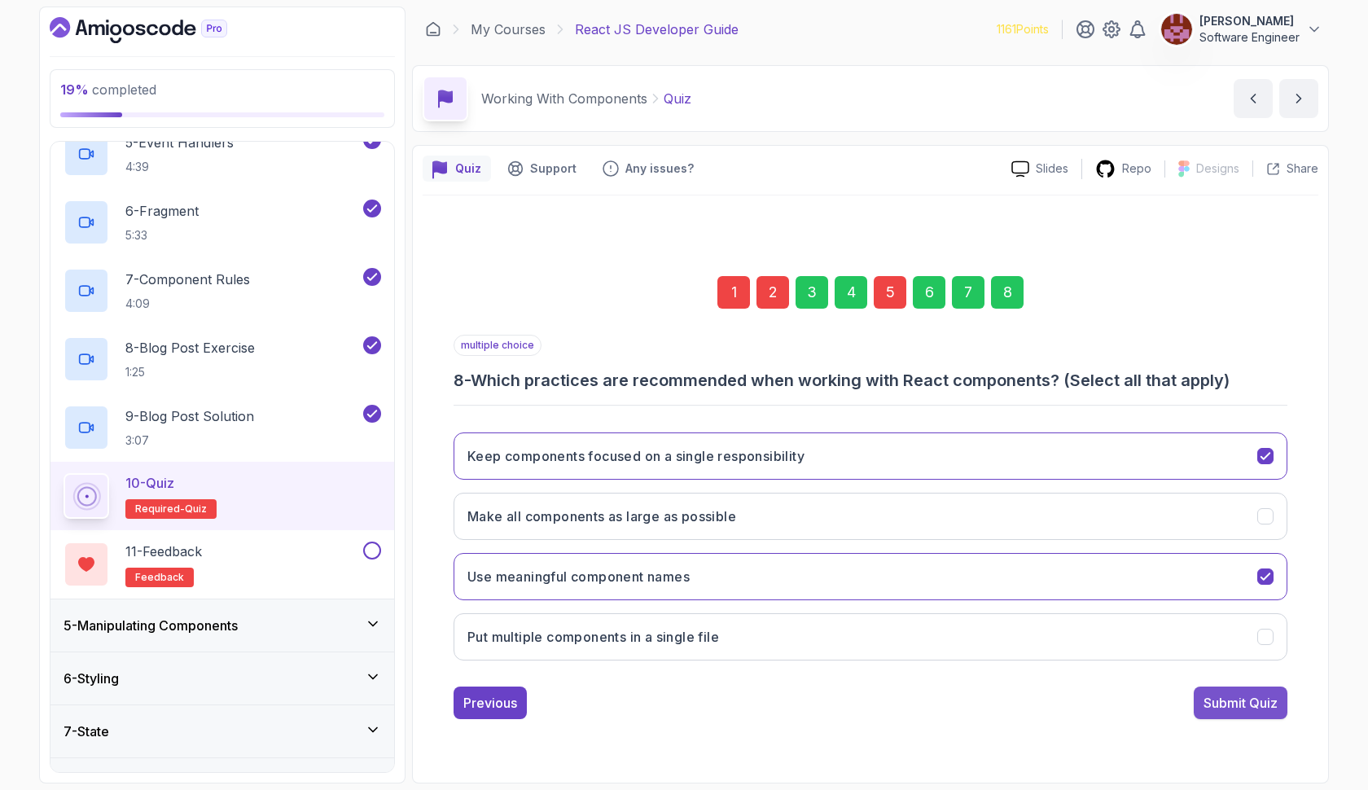
click at [1259, 707] on div "Submit Quiz" at bounding box center [1241, 703] width 74 height 20
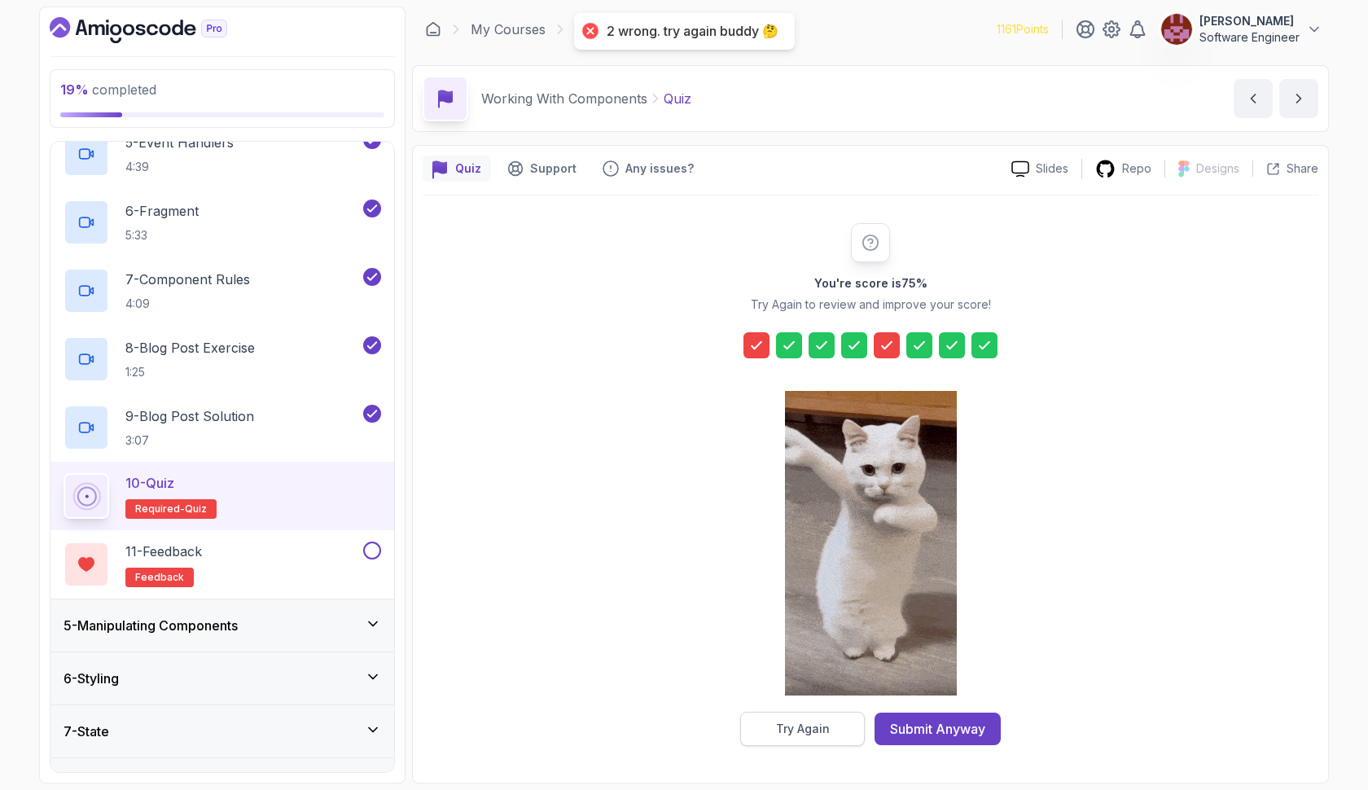
click at [787, 733] on div "Try Again" at bounding box center [803, 729] width 54 height 16
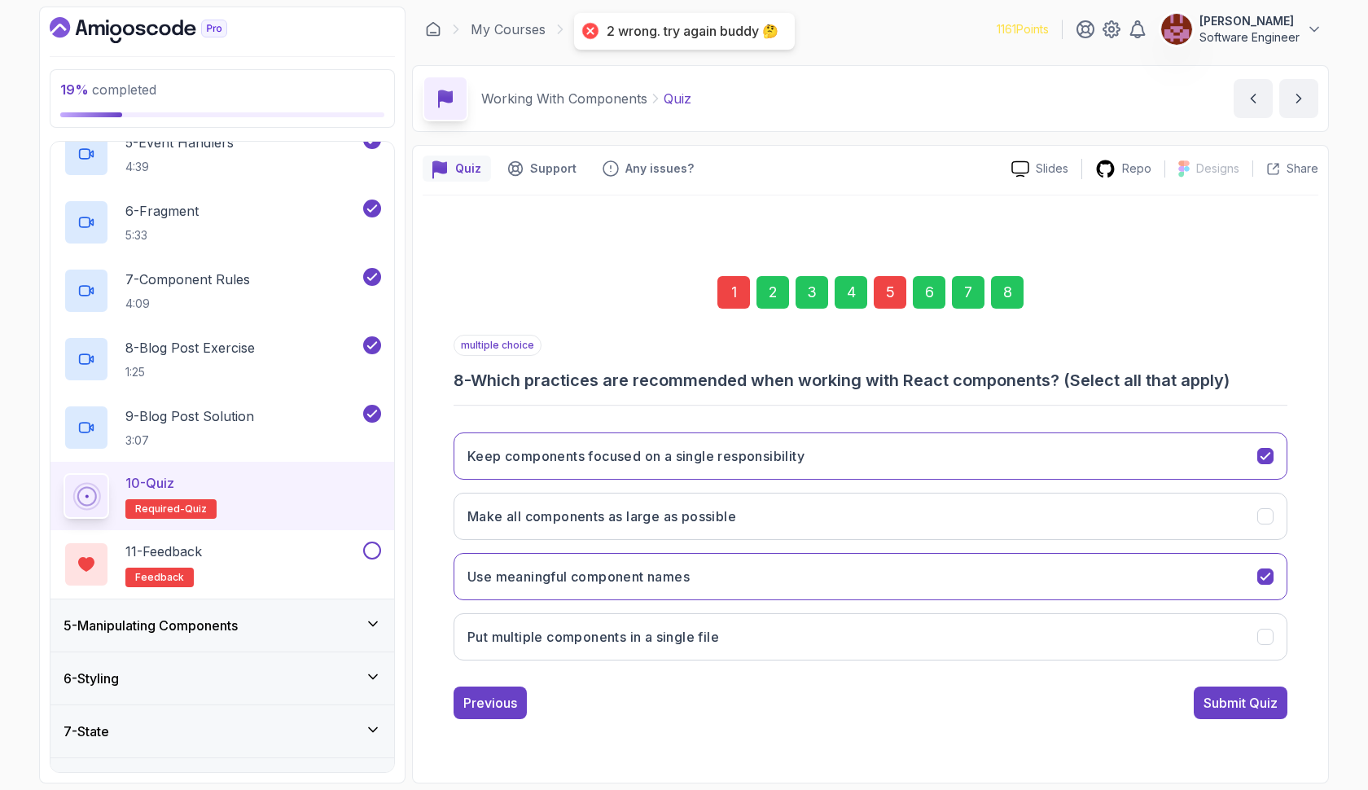
click at [736, 301] on div "1" at bounding box center [733, 292] width 33 height 33
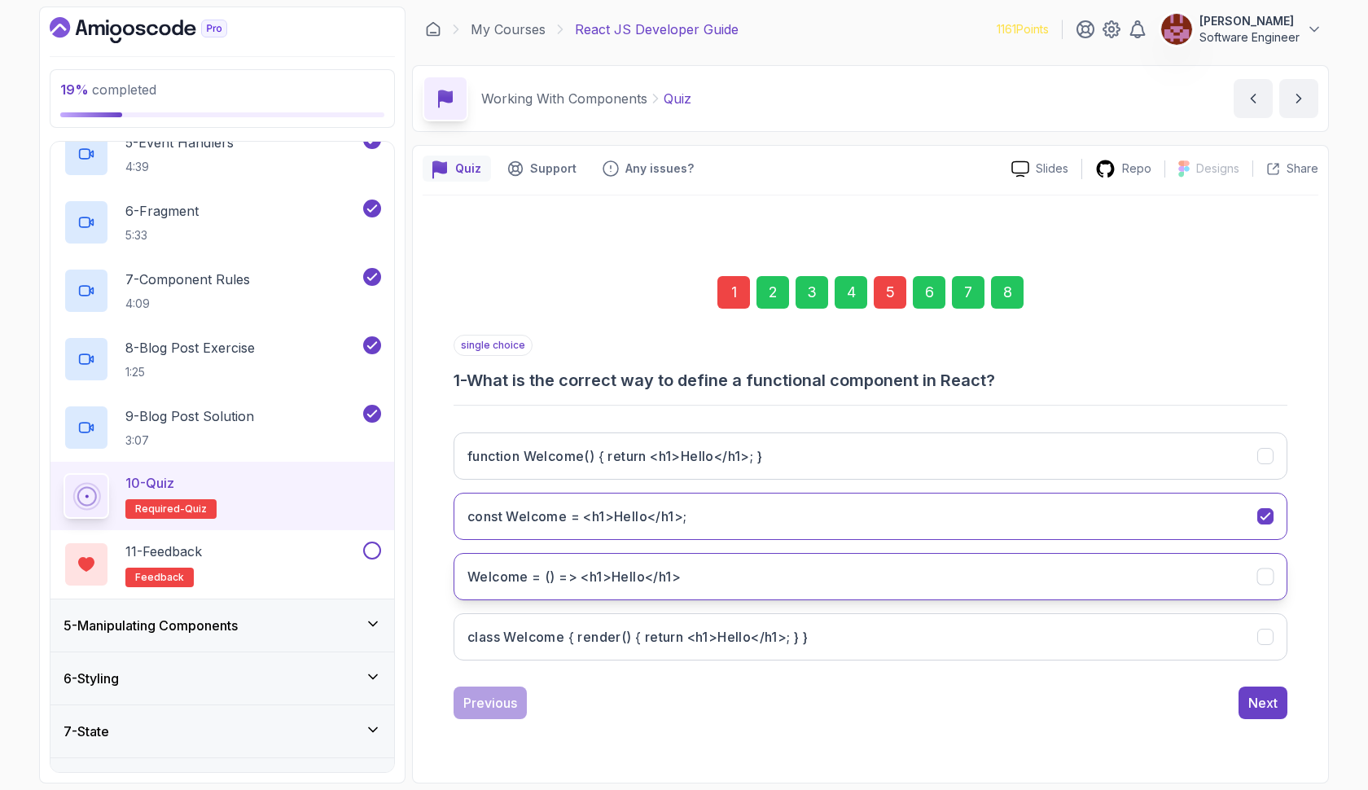
click at [687, 567] on button "Welcome = () => <h1>Hello</h1>" at bounding box center [871, 576] width 834 height 47
click at [999, 292] on div "8" at bounding box center [1007, 292] width 33 height 33
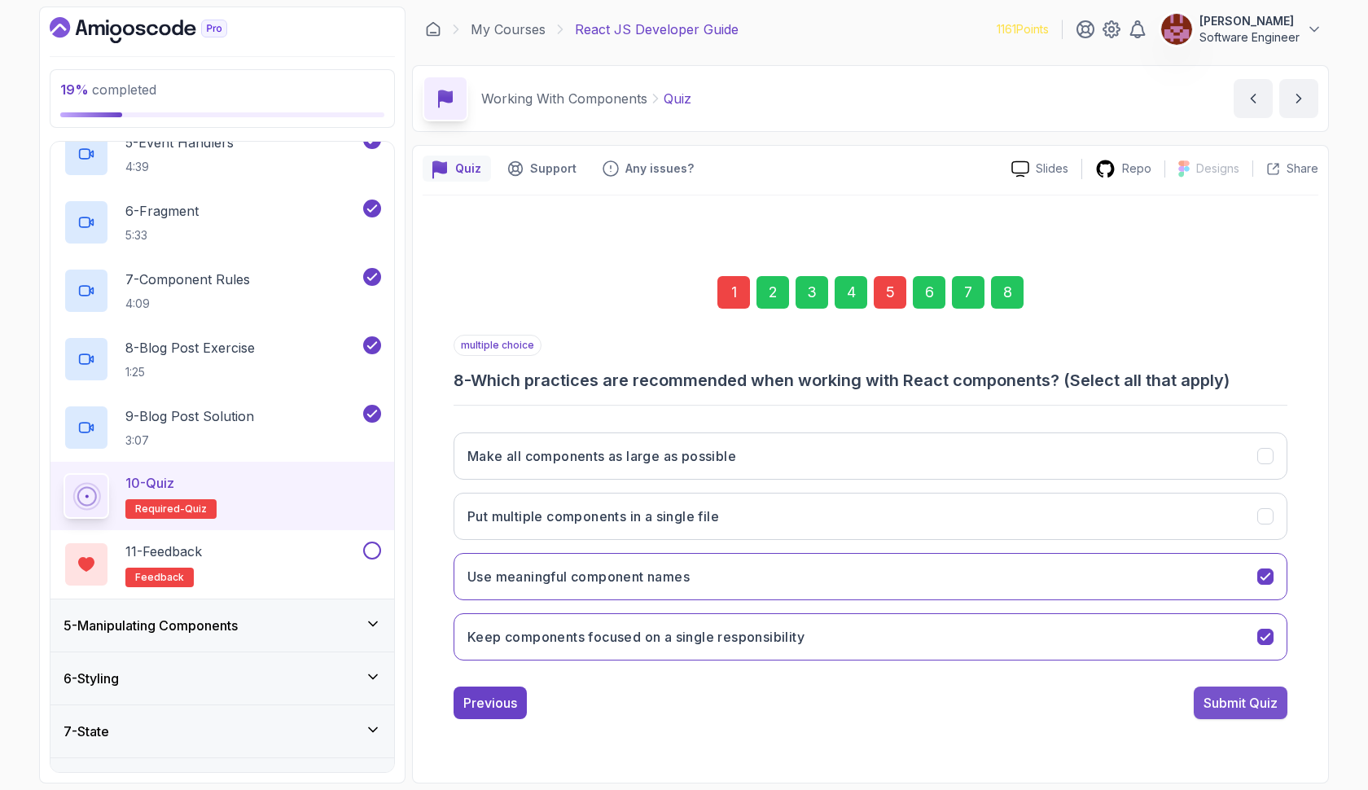
click at [1212, 705] on div "Submit Quiz" at bounding box center [1241, 703] width 74 height 20
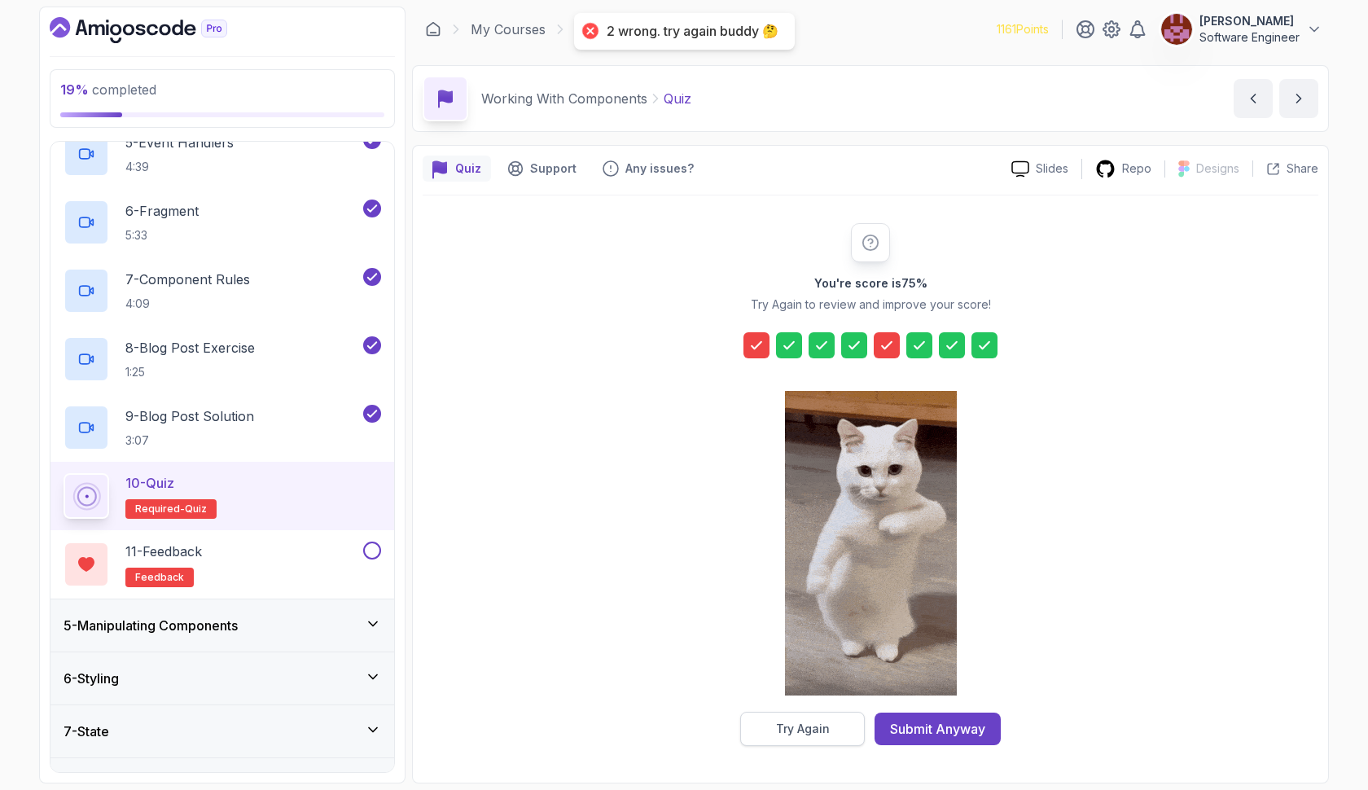
click at [785, 731] on div "Try Again" at bounding box center [803, 729] width 54 height 16
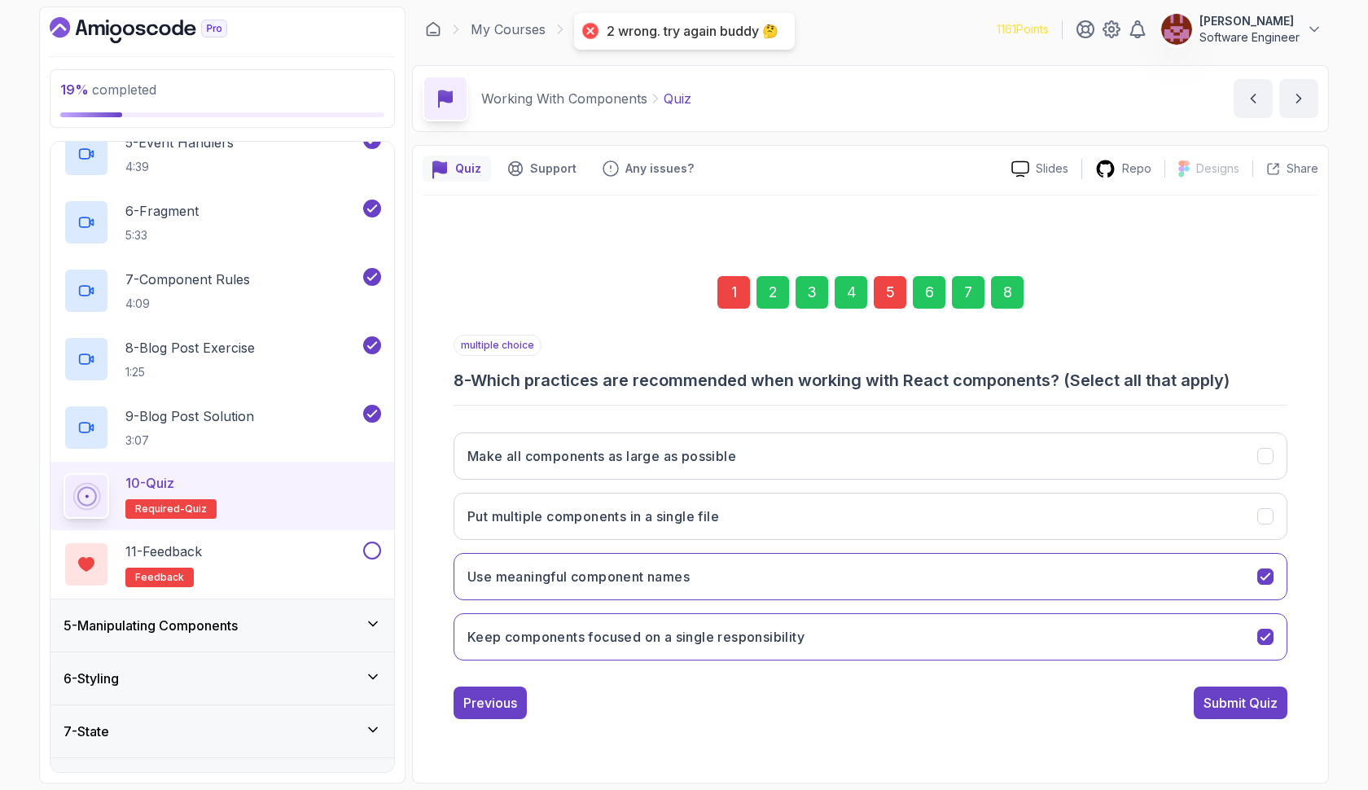
click at [747, 287] on div "1" at bounding box center [733, 292] width 33 height 33
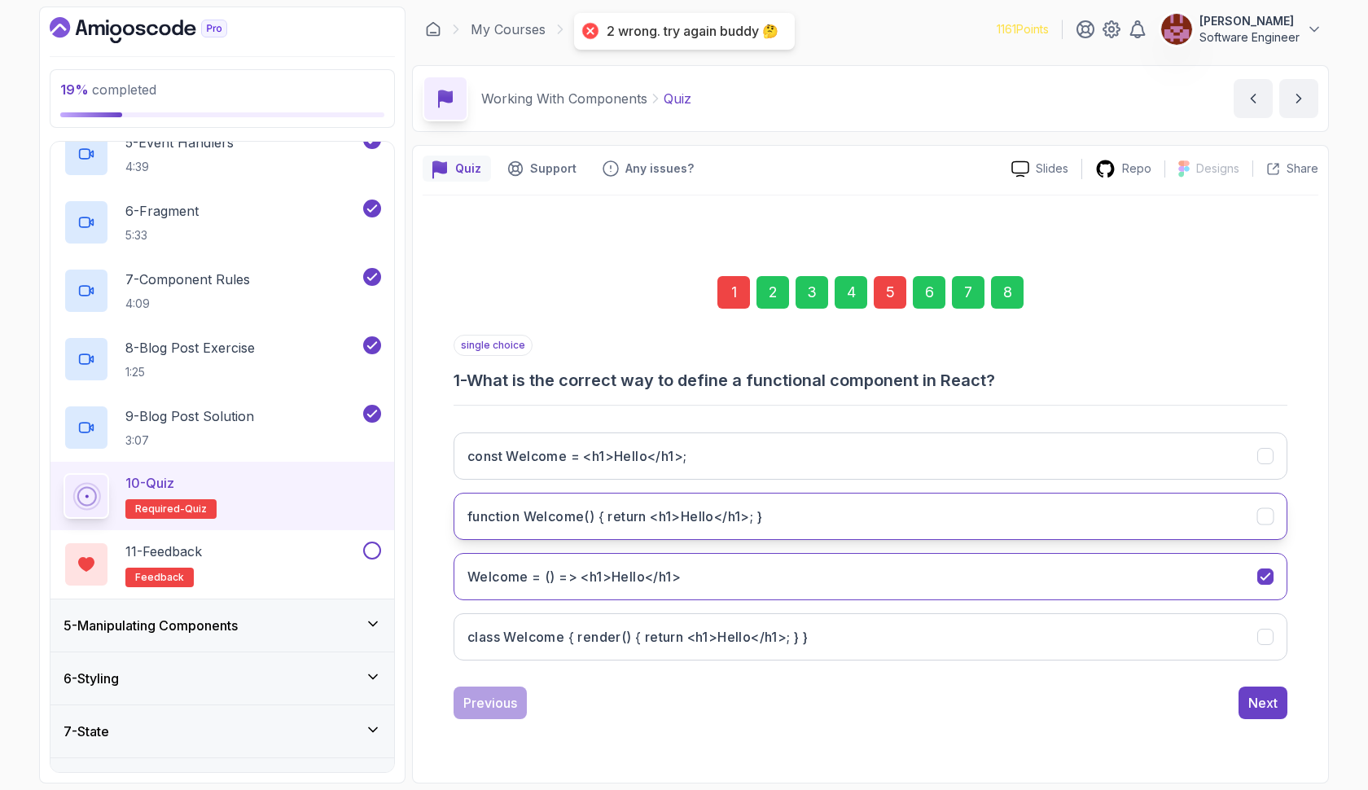
click at [643, 526] on button "function Welcome() { return <h1>Hello</h1>; }" at bounding box center [871, 516] width 834 height 47
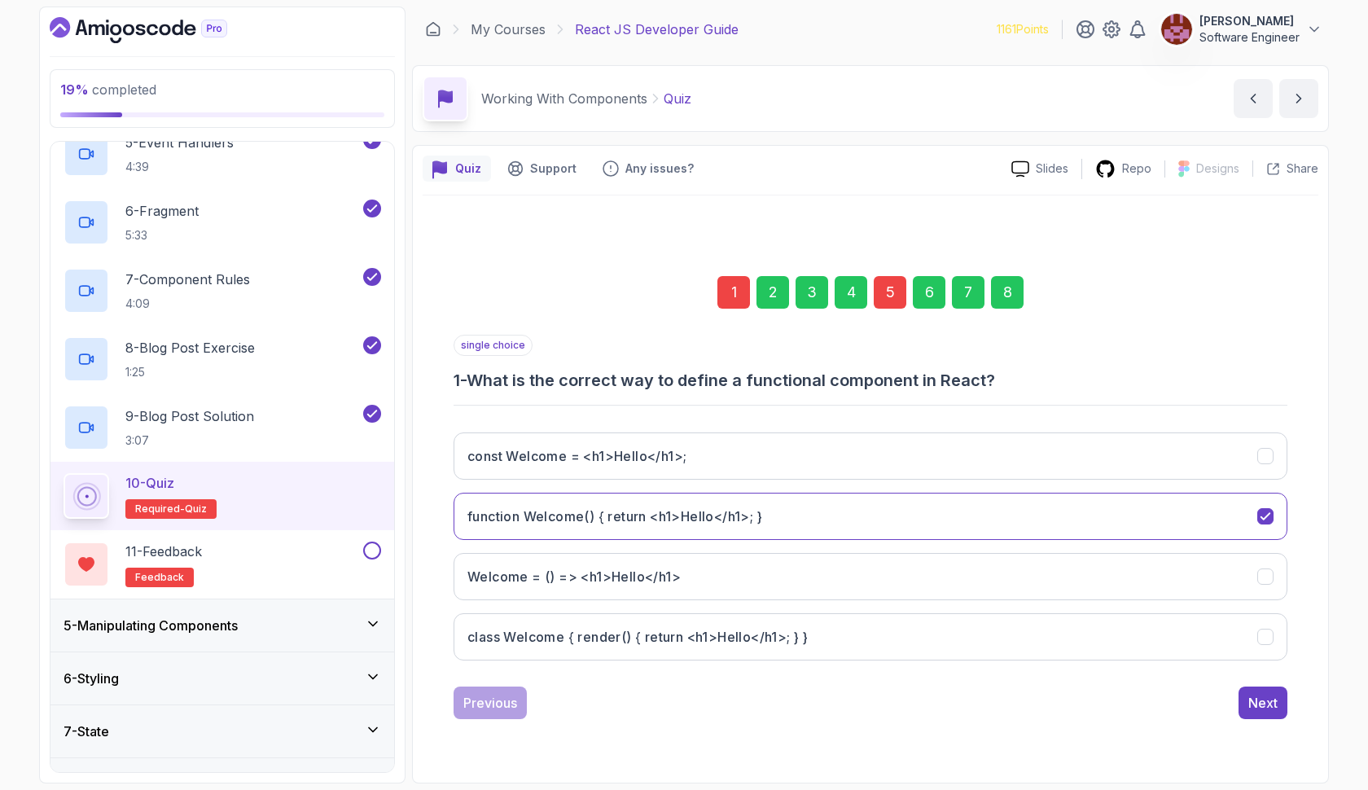
click at [1011, 292] on div "8" at bounding box center [1007, 292] width 33 height 33
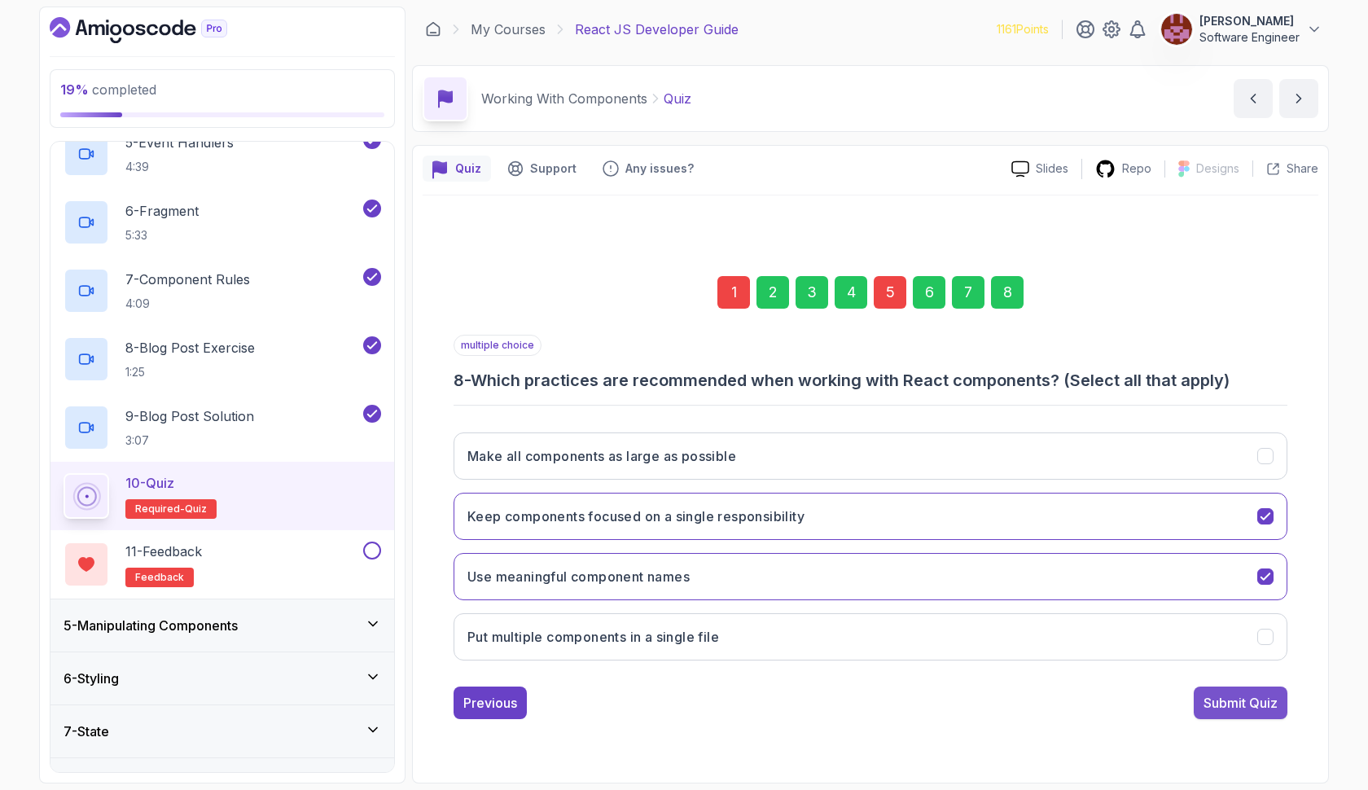
click at [1209, 707] on div "Submit Quiz" at bounding box center [1241, 703] width 74 height 20
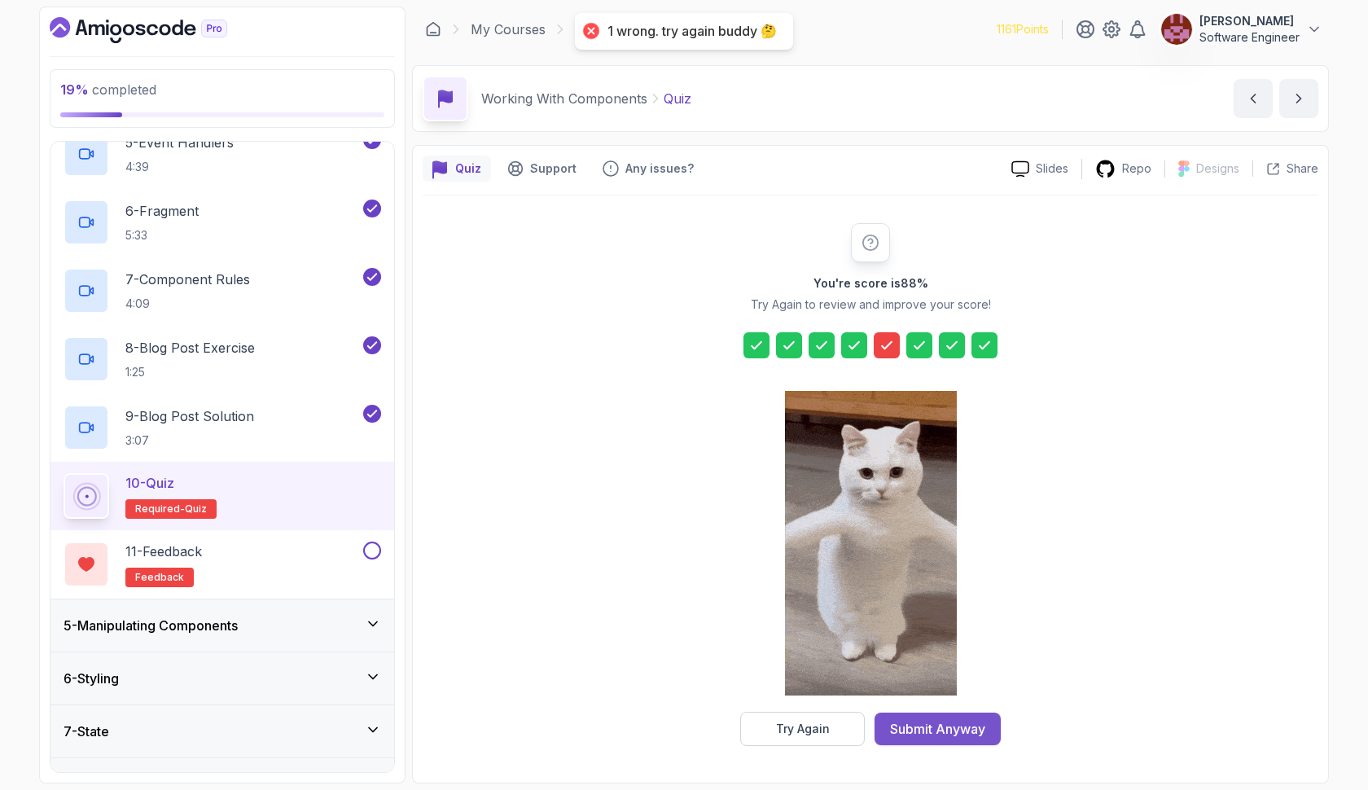
click at [976, 719] on div "Submit Anyway" at bounding box center [937, 729] width 95 height 20
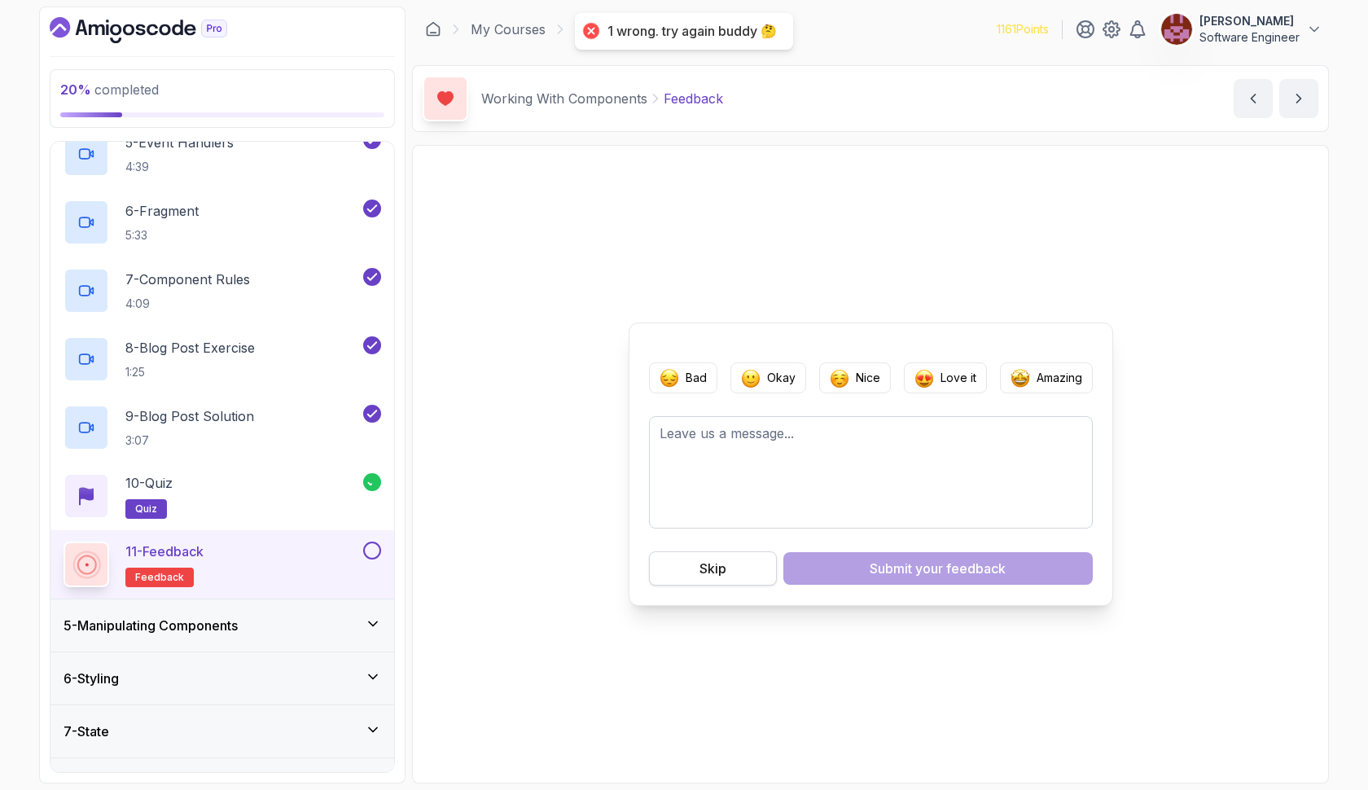
click at [738, 571] on button "Skip" at bounding box center [713, 568] width 128 height 34
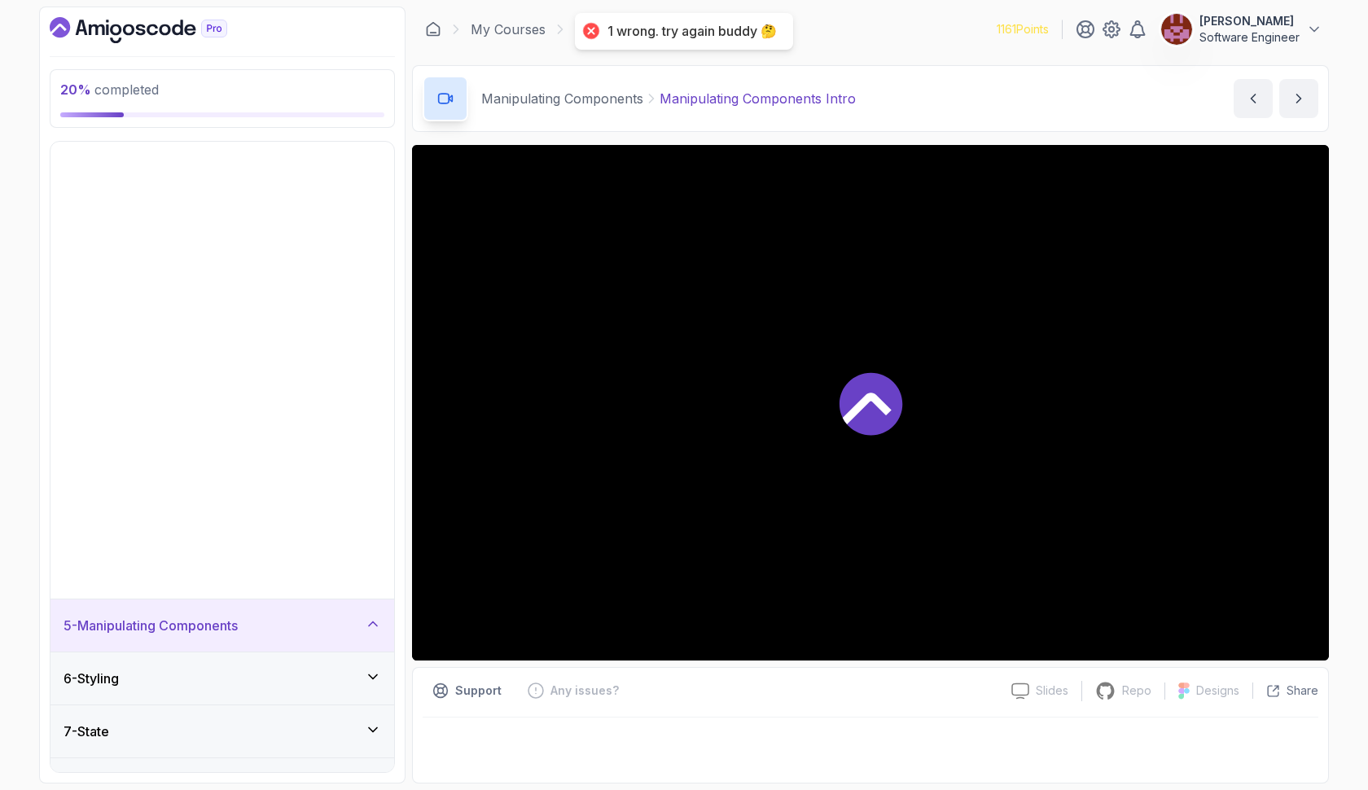
scroll to position [164, 0]
